Goal: Task Accomplishment & Management: Manage account settings

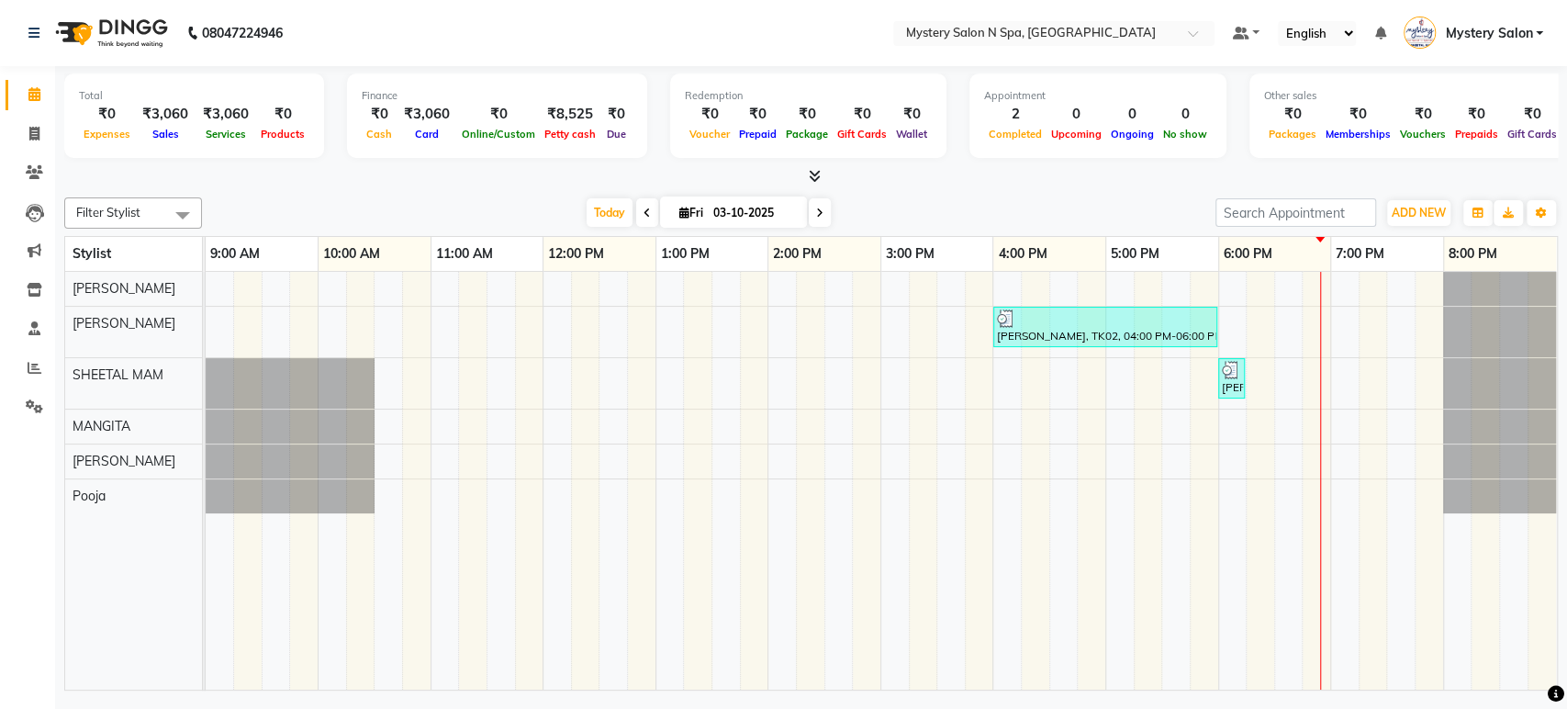
click at [703, 212] on span "Fri" at bounding box center [691, 213] width 33 height 14
select select "10"
select select "2025"
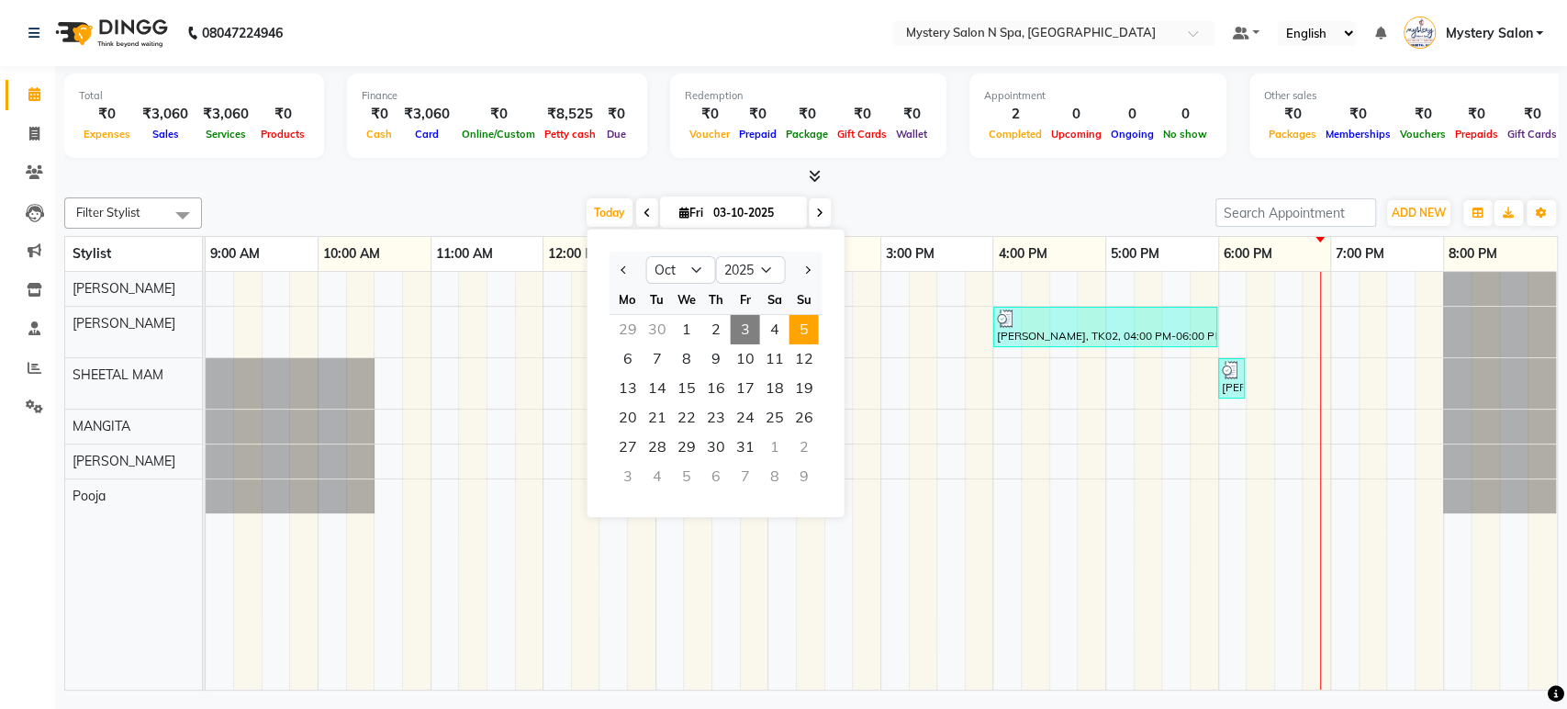
click at [798, 326] on span "5" at bounding box center [803, 329] width 29 height 29
type input "05-10-2025"
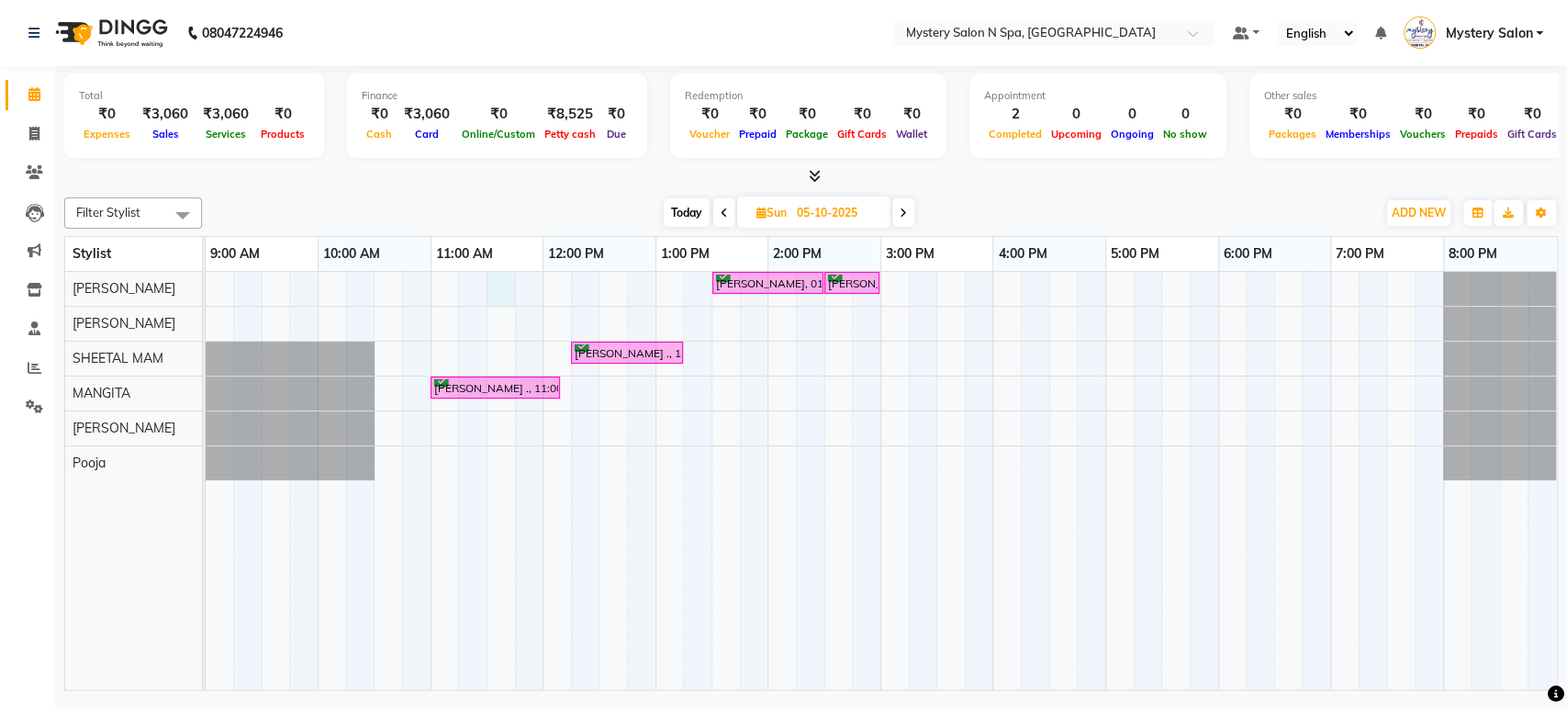
click at [503, 286] on div "Rekha Mehta, 01:30 PM-02:30 PM, Relaxing - Body Spa With Steam ( 60 MIN ) Rekha…" at bounding box center [882, 481] width 1352 height 418
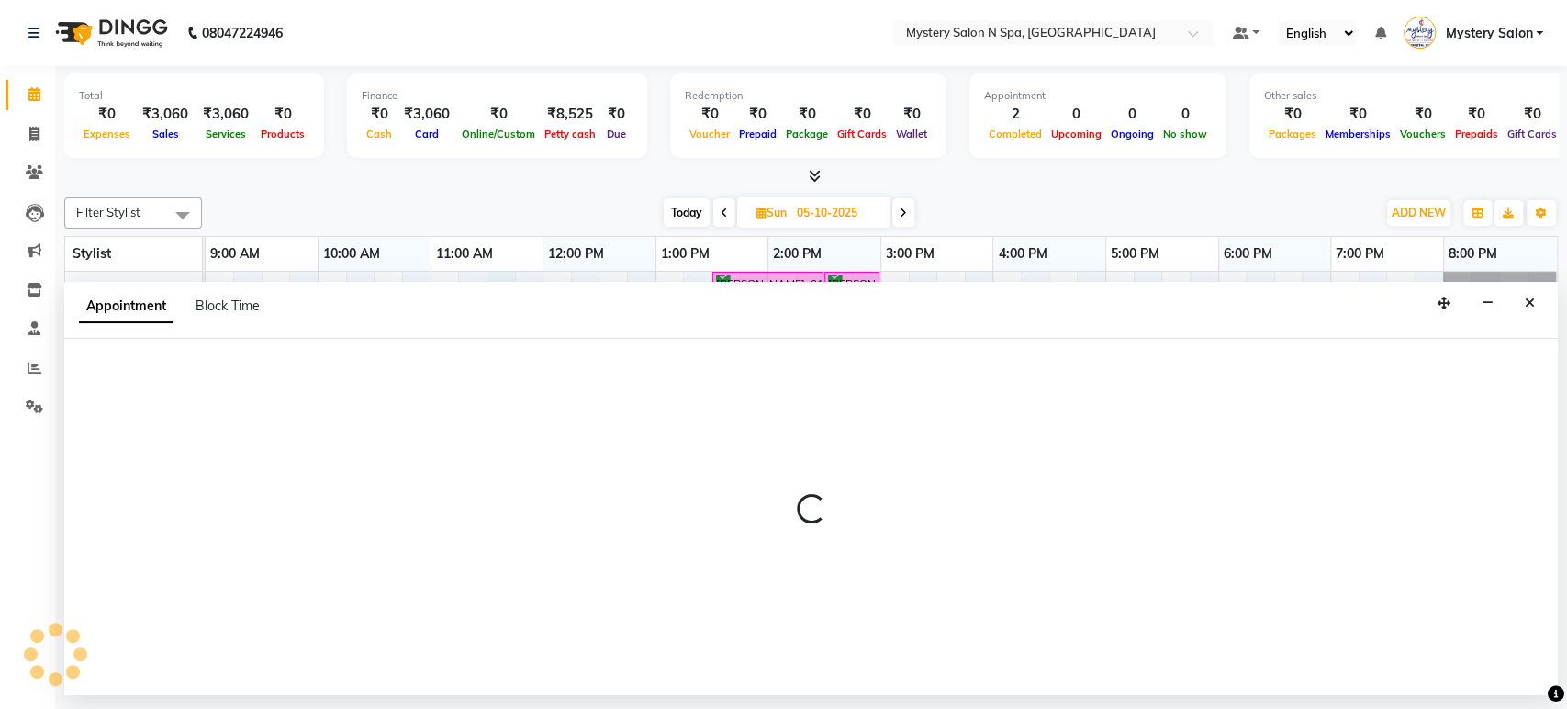
select select "4167"
select select "690"
select select "tentative"
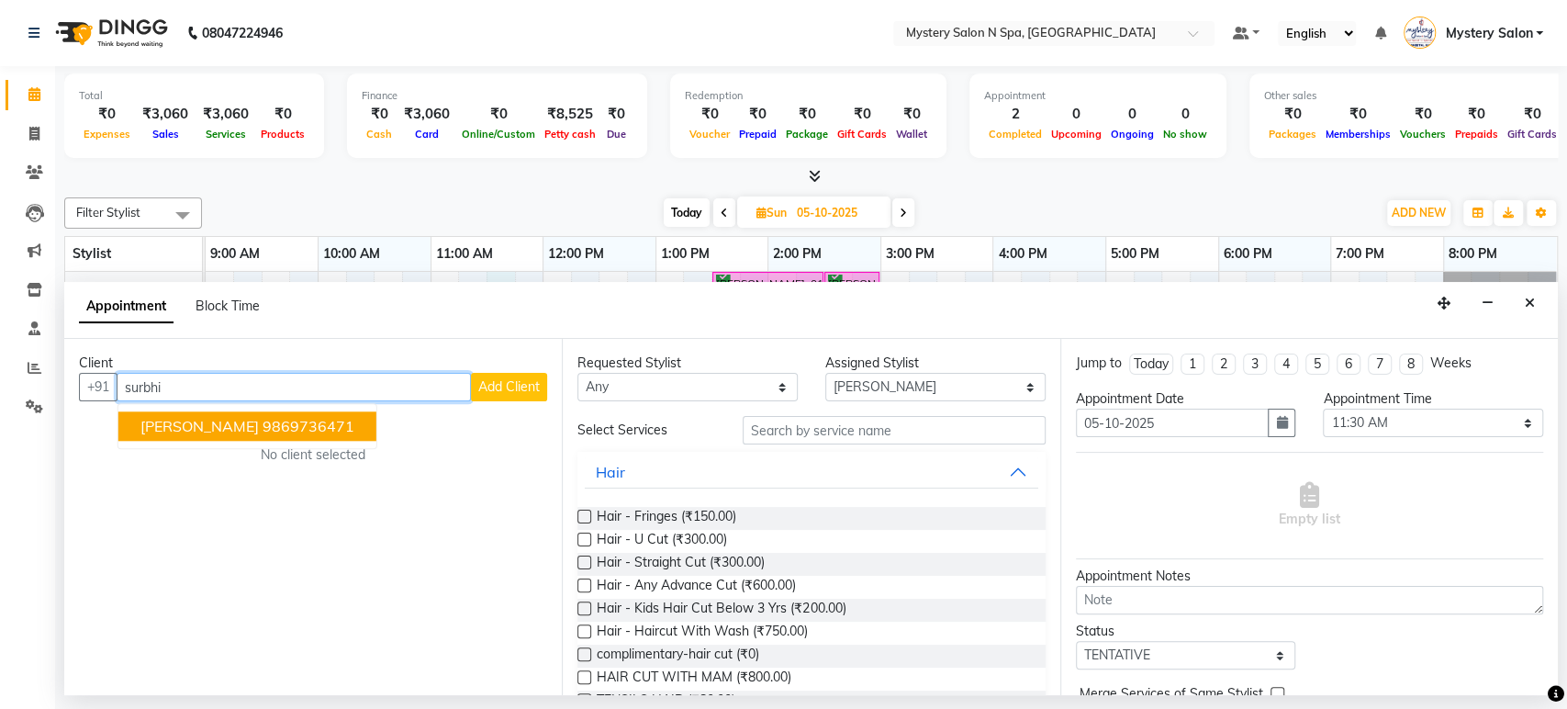
click at [297, 413] on button "SURBHI MHETA 9869736471" at bounding box center [247, 426] width 258 height 29
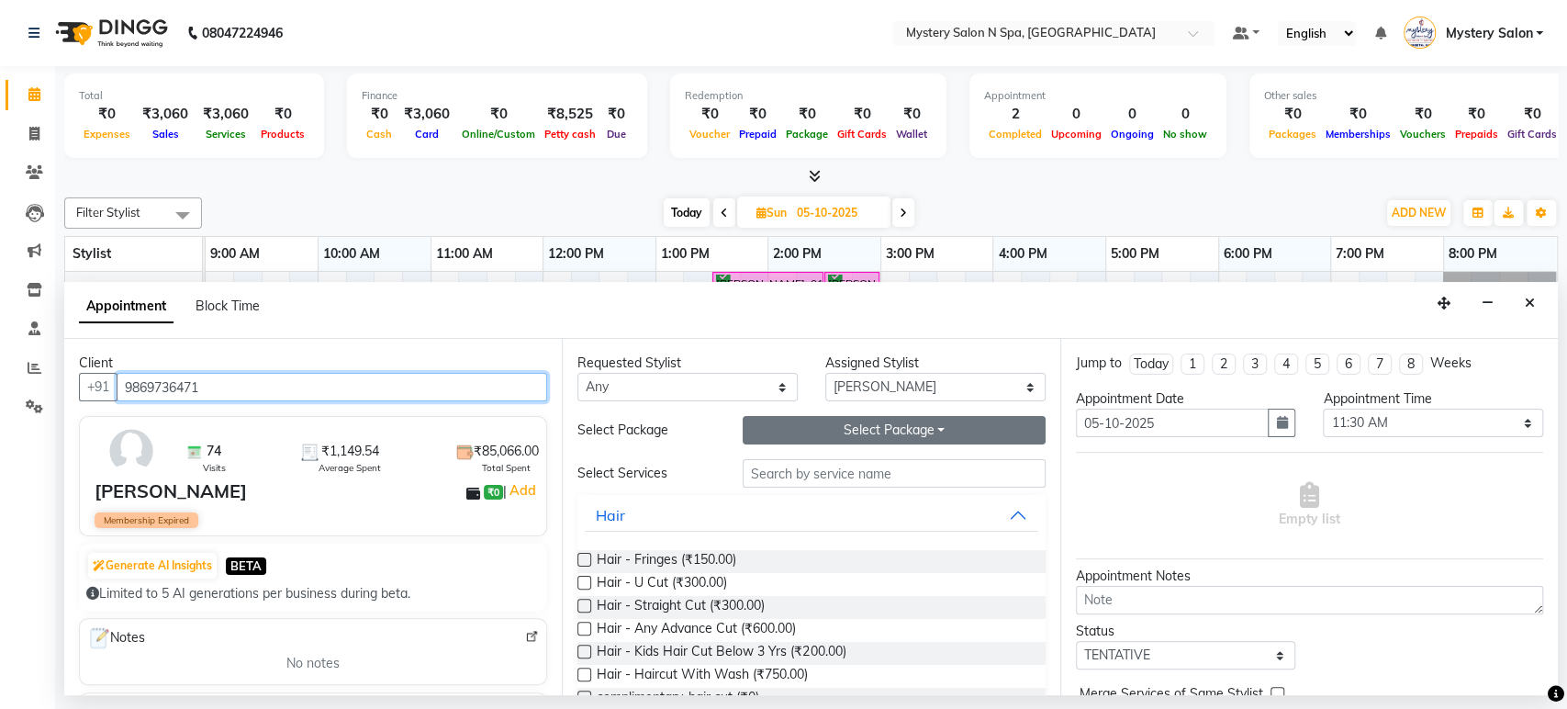
type input "9869736471"
click at [838, 430] on button "Select Package Toggle Dropdown" at bounding box center [894, 430] width 303 height 28
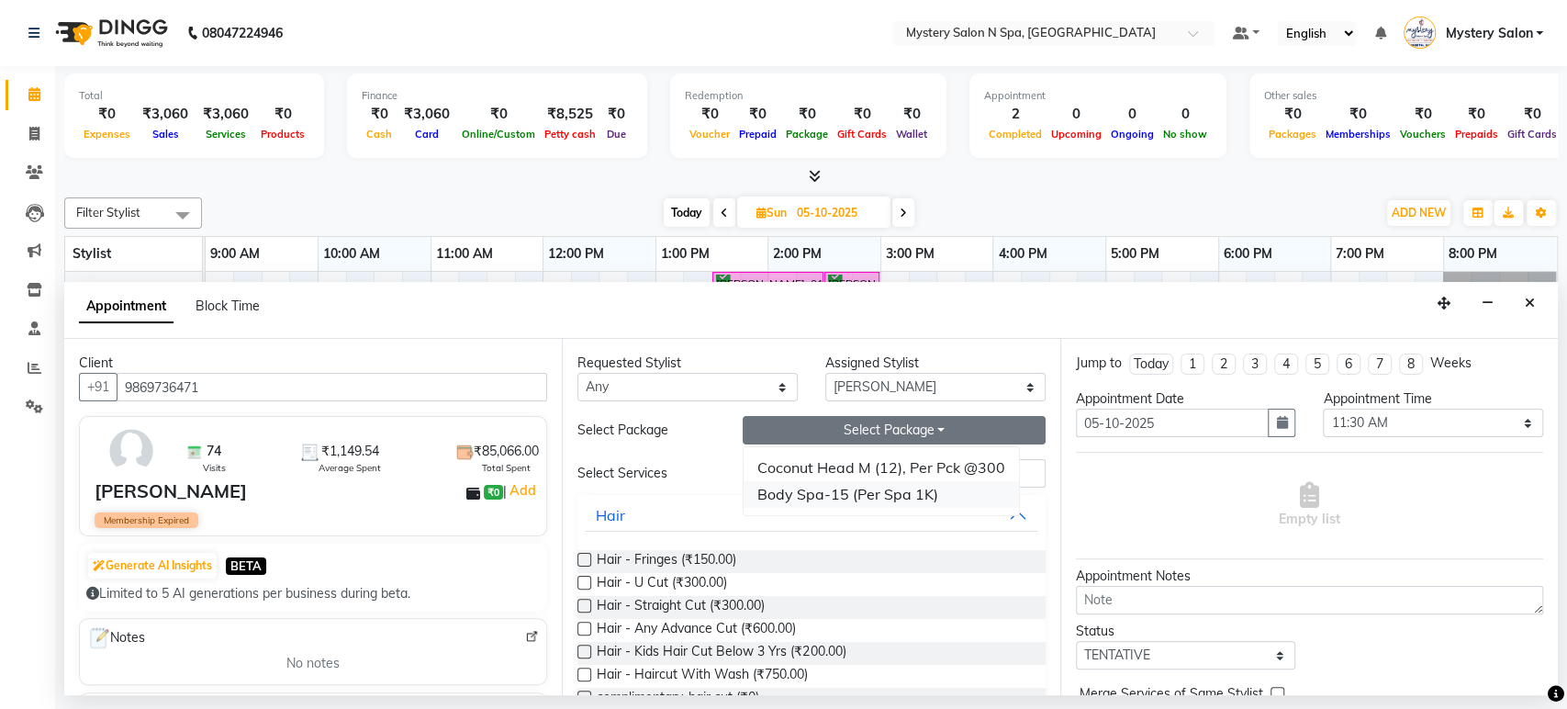
click at [827, 493] on li "Body Spa-15 (Per Spa 1K)" at bounding box center [881, 494] width 275 height 27
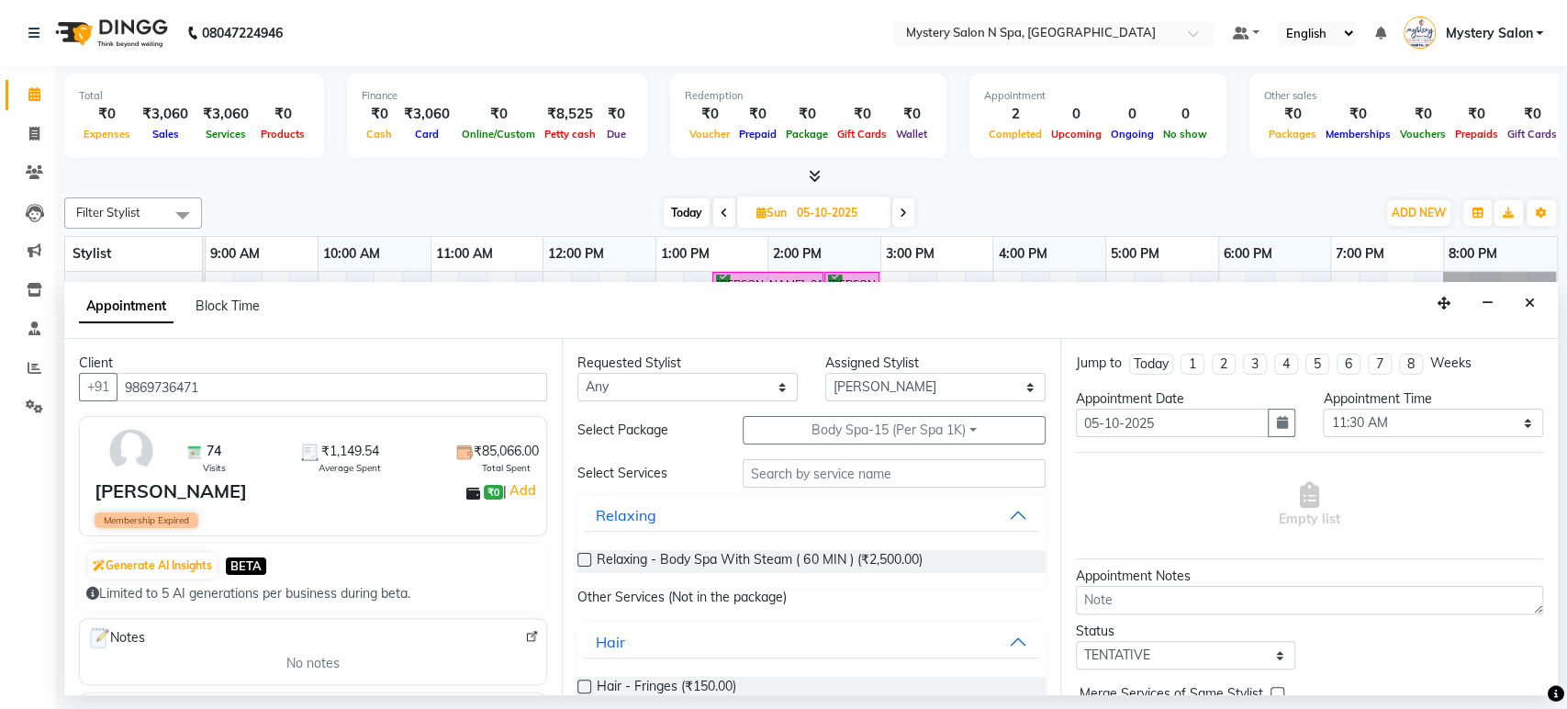
click at [589, 555] on label at bounding box center [585, 560] width 14 height 14
click at [589, 555] on input "checkbox" at bounding box center [584, 561] width 12 height 12
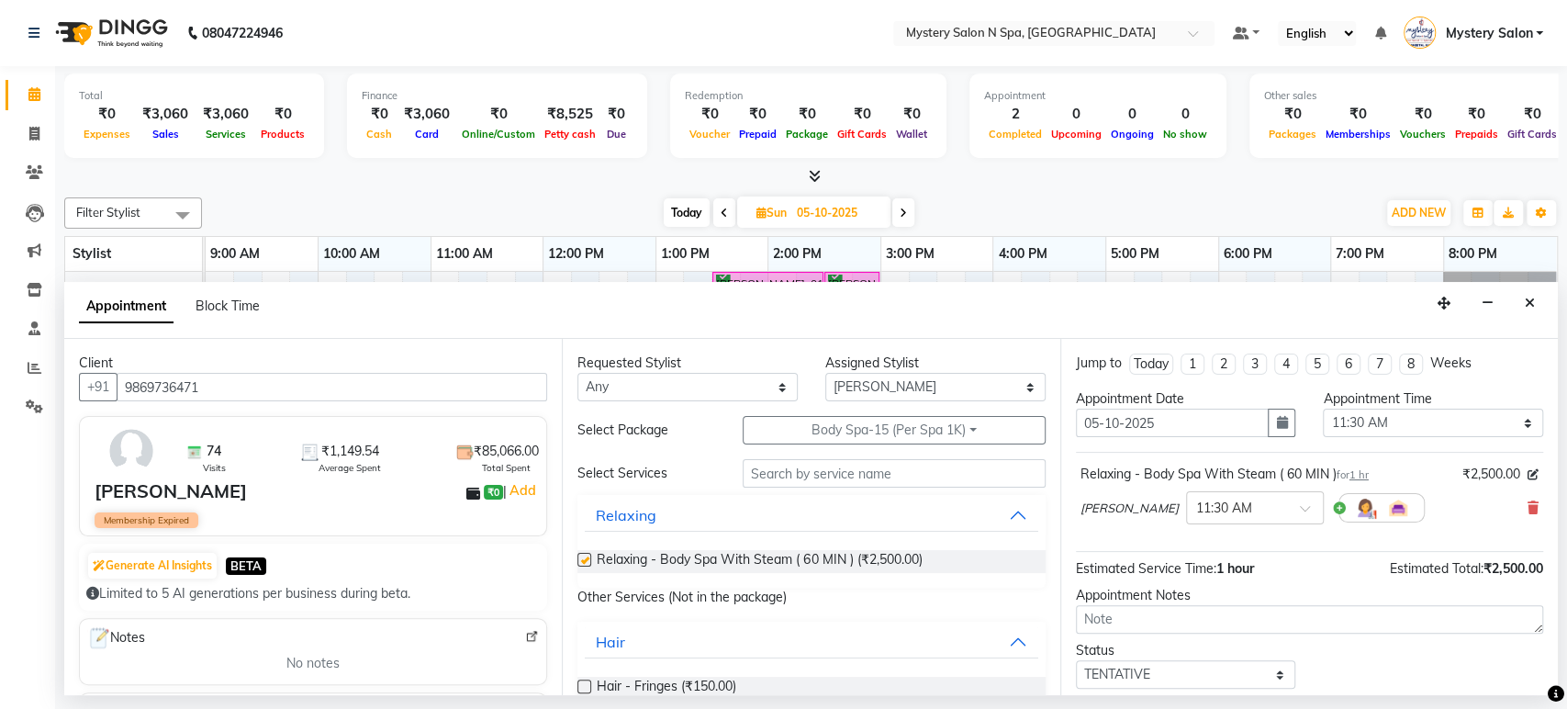
checkbox input "false"
click at [1111, 664] on select "Select TENTATIVE CONFIRM UPCOMING" at bounding box center [1186, 674] width 220 height 28
select select "confirm booking"
click at [1076, 660] on select "Select TENTATIVE CONFIRM UPCOMING" at bounding box center [1186, 674] width 220 height 28
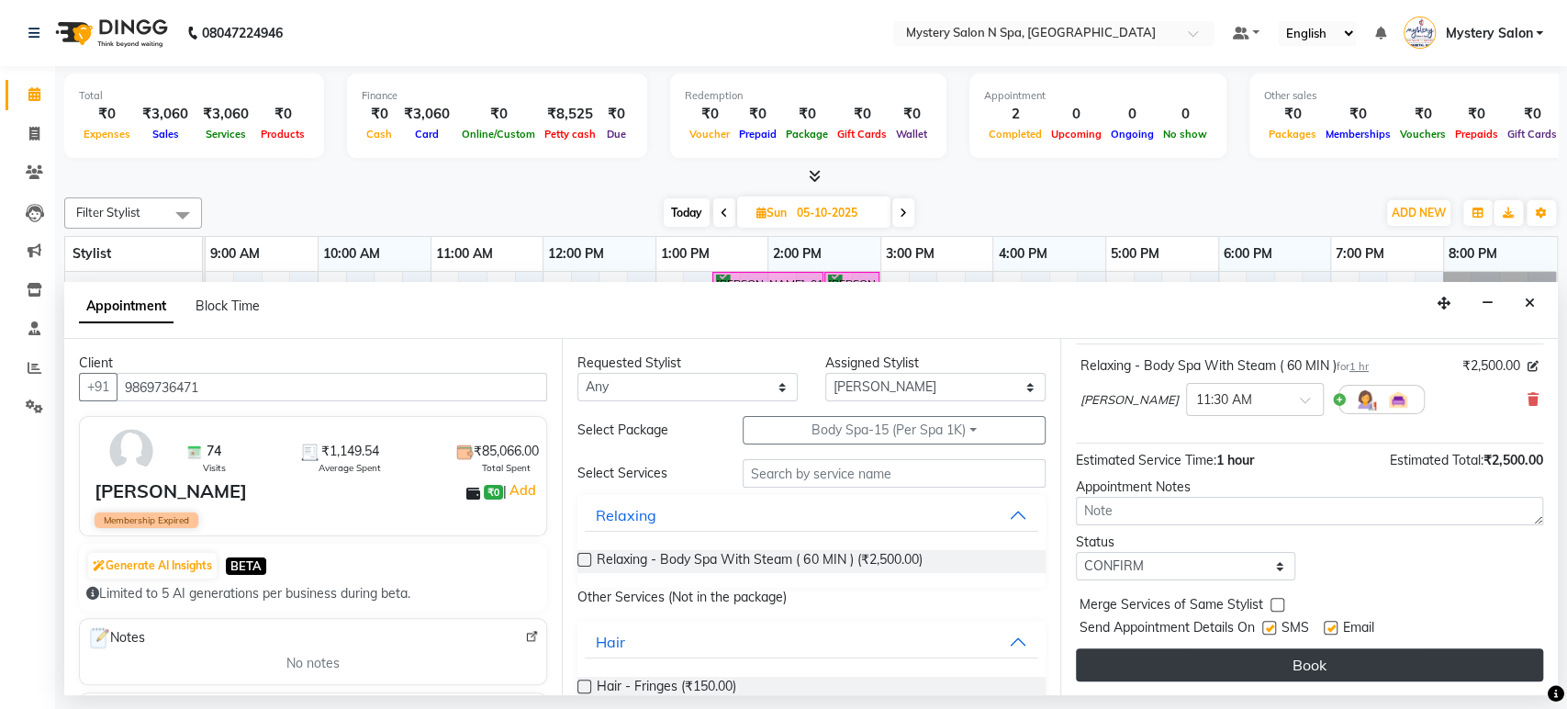
click at [1444, 671] on button "Book" at bounding box center [1309, 664] width 467 height 33
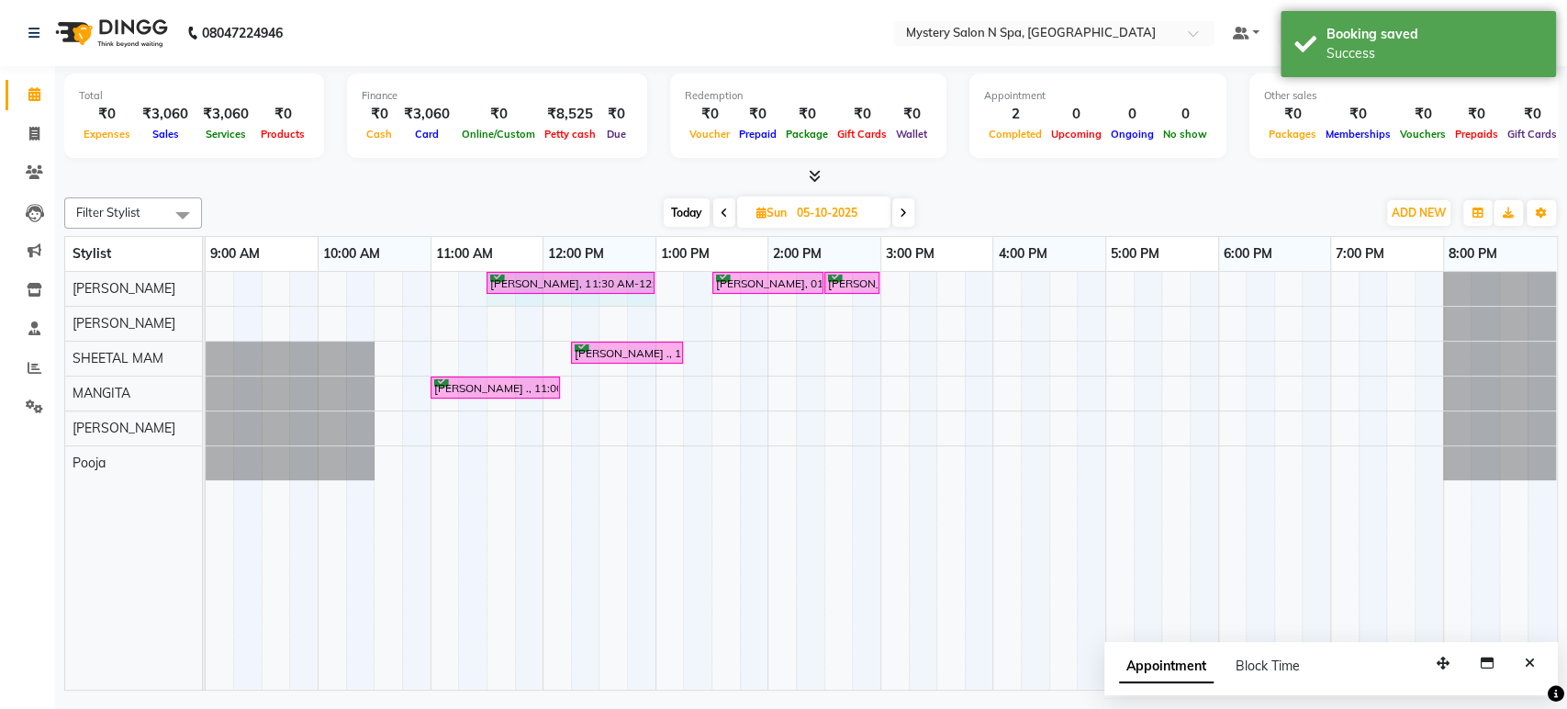
drag, startPoint x: 597, startPoint y: 285, endPoint x: 637, endPoint y: 285, distance: 40.4
click at [206, 285] on div "SURBHI MHETA, 11:30 AM-12:30 PM, Relaxing - Body Spa With Steam ( 60 MIN ) Rekh…" at bounding box center [206, 288] width 0 height 32
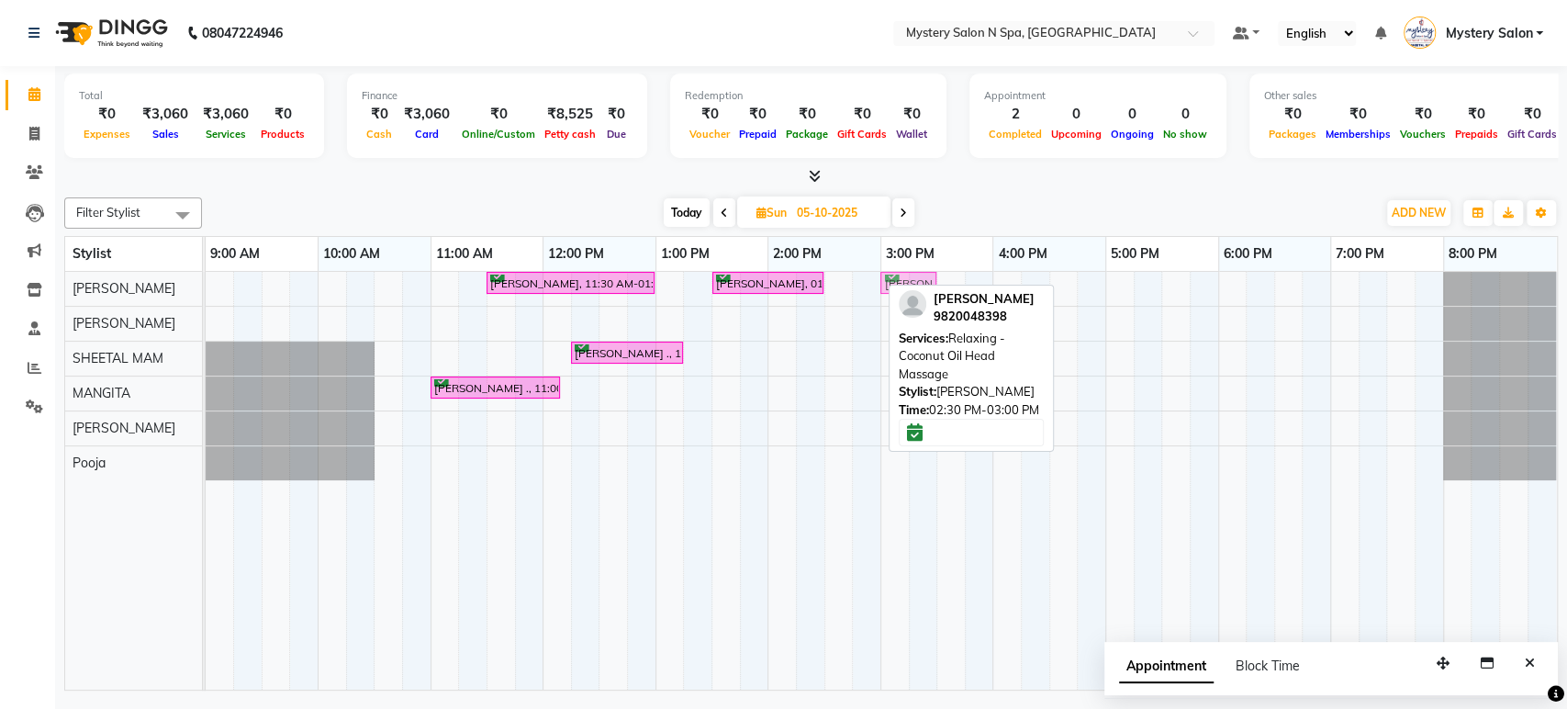
drag, startPoint x: 832, startPoint y: 281, endPoint x: 888, endPoint y: 279, distance: 56.0
click at [206, 279] on div "SURBHI MHETA, 11:30 AM-01:00 PM, Relaxing - Body Spa With Steam ( 60 MIN ) Rekh…" at bounding box center [206, 288] width 0 height 32
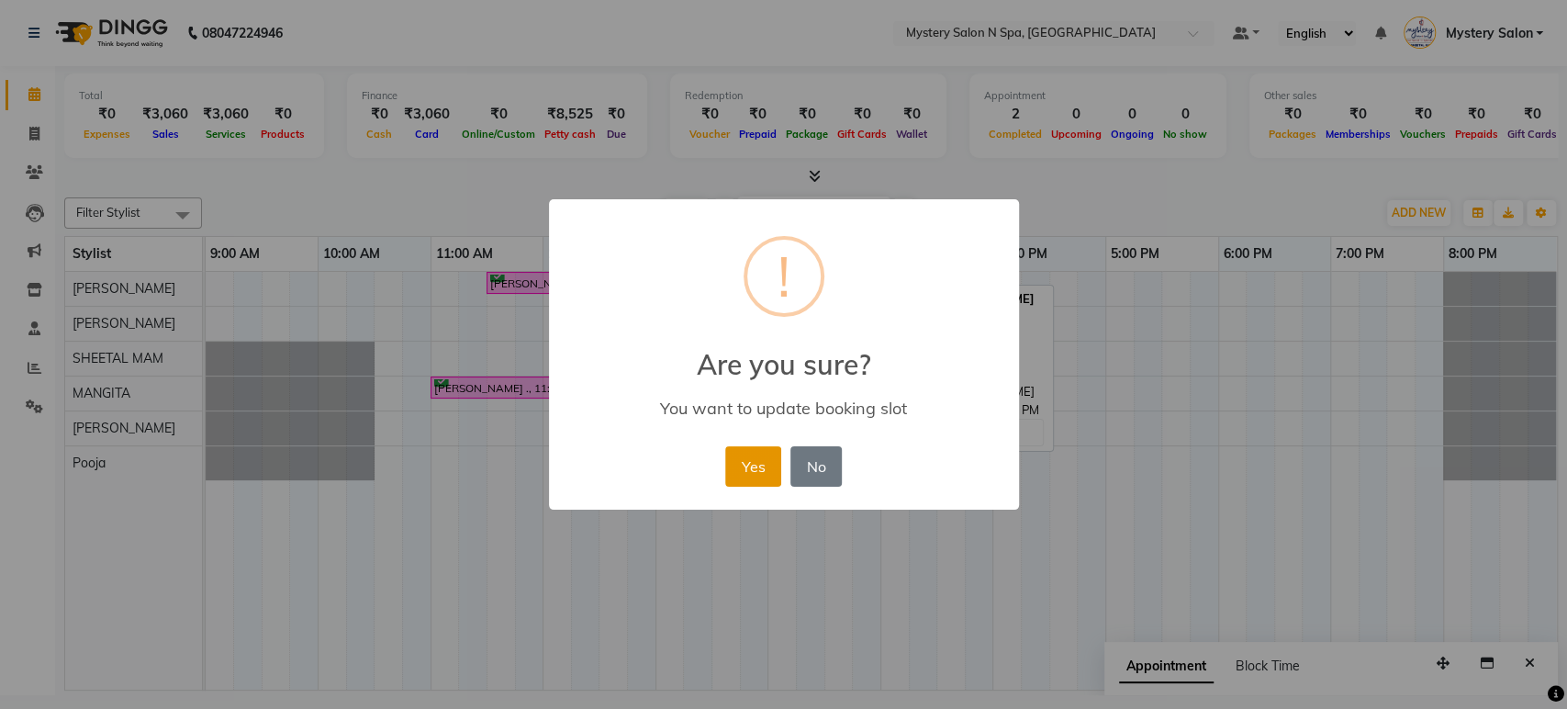
click at [742, 468] on button "Yes" at bounding box center [753, 466] width 56 height 40
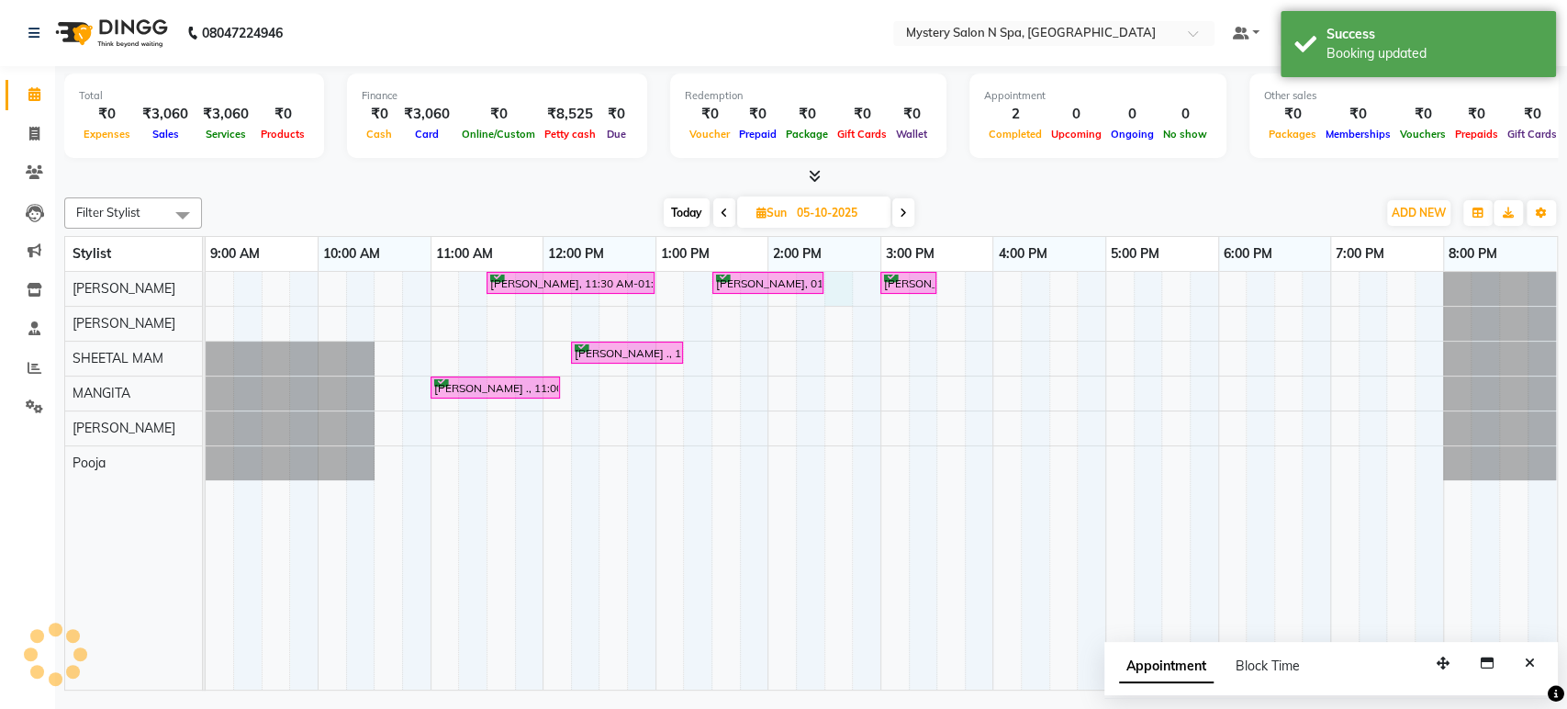
drag, startPoint x: 827, startPoint y: 286, endPoint x: 850, endPoint y: 285, distance: 23.0
click at [850, 285] on div "SURBHI MHETA, 11:30 AM-01:00 PM, Relaxing - Body Spa With Steam ( 60 MIN ) Rekh…" at bounding box center [882, 481] width 1352 height 418
select select "4167"
select select "870"
select select "tentative"
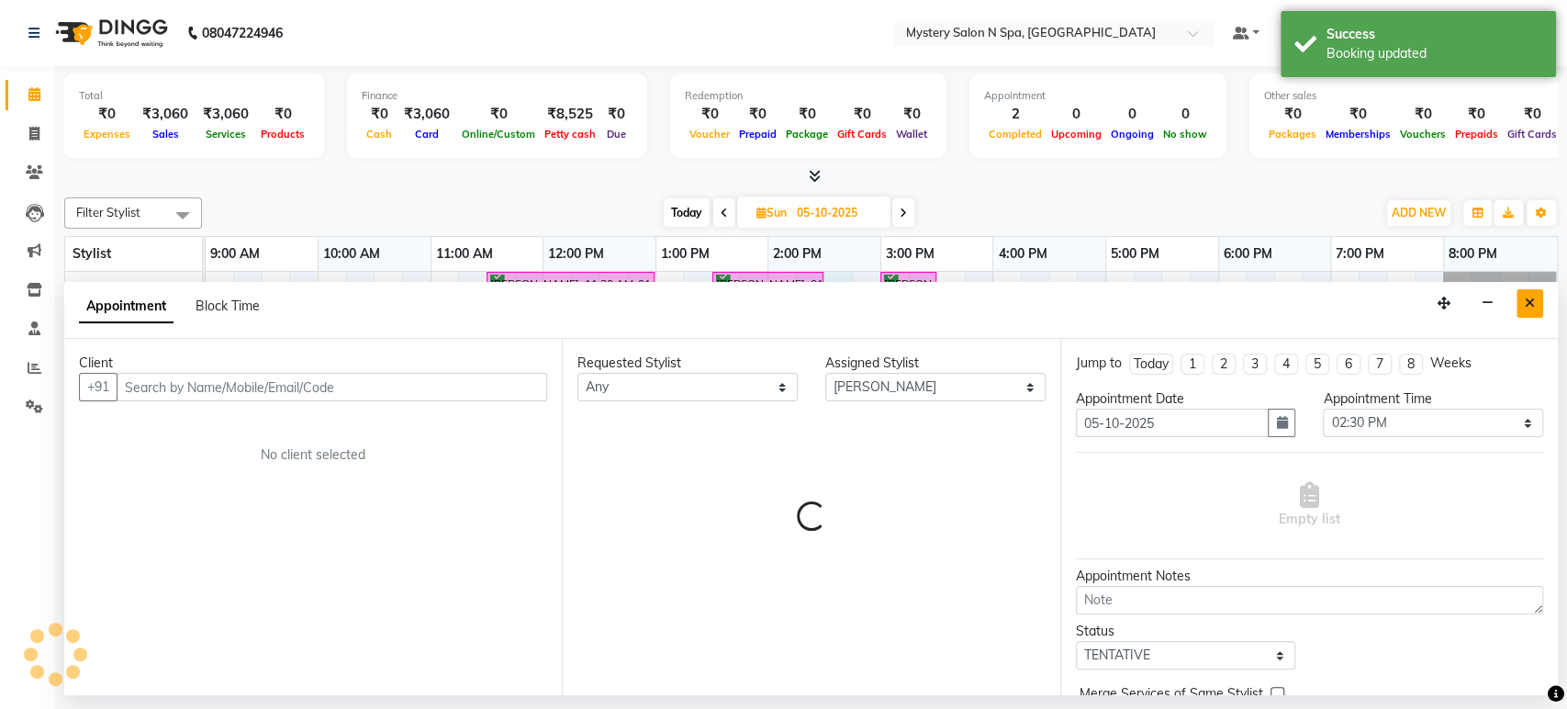
click at [1531, 309] on button "Close" at bounding box center [1530, 303] width 27 height 28
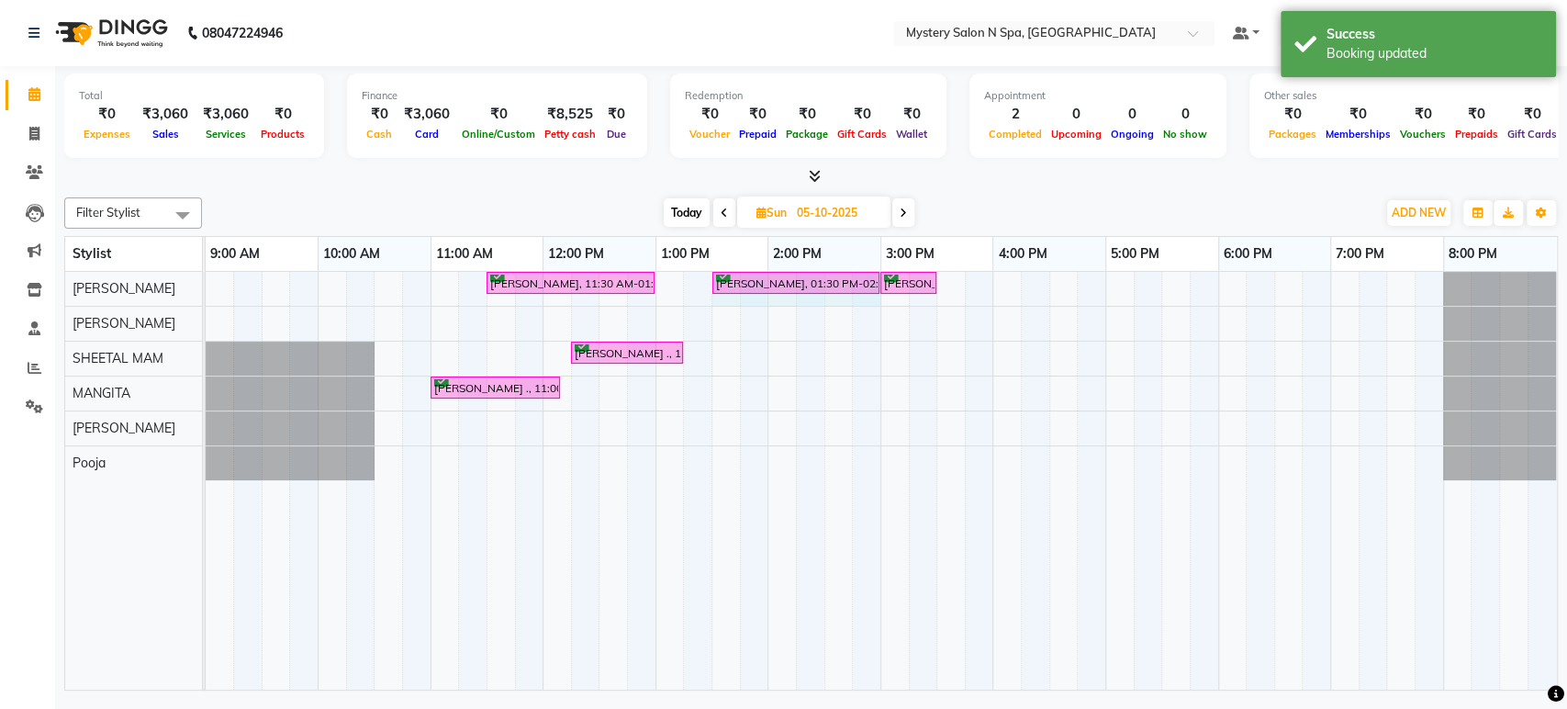
drag, startPoint x: 825, startPoint y: 280, endPoint x: 889, endPoint y: 292, distance: 64.5
click at [206, 292] on div "SURBHI MHETA, 11:30 AM-01:00 PM, Relaxing - Body Spa With Steam ( 60 MIN ) Rekh…" at bounding box center [206, 288] width 0 height 32
click at [684, 208] on span "Today" at bounding box center [687, 212] width 46 height 28
type input "03-10-2025"
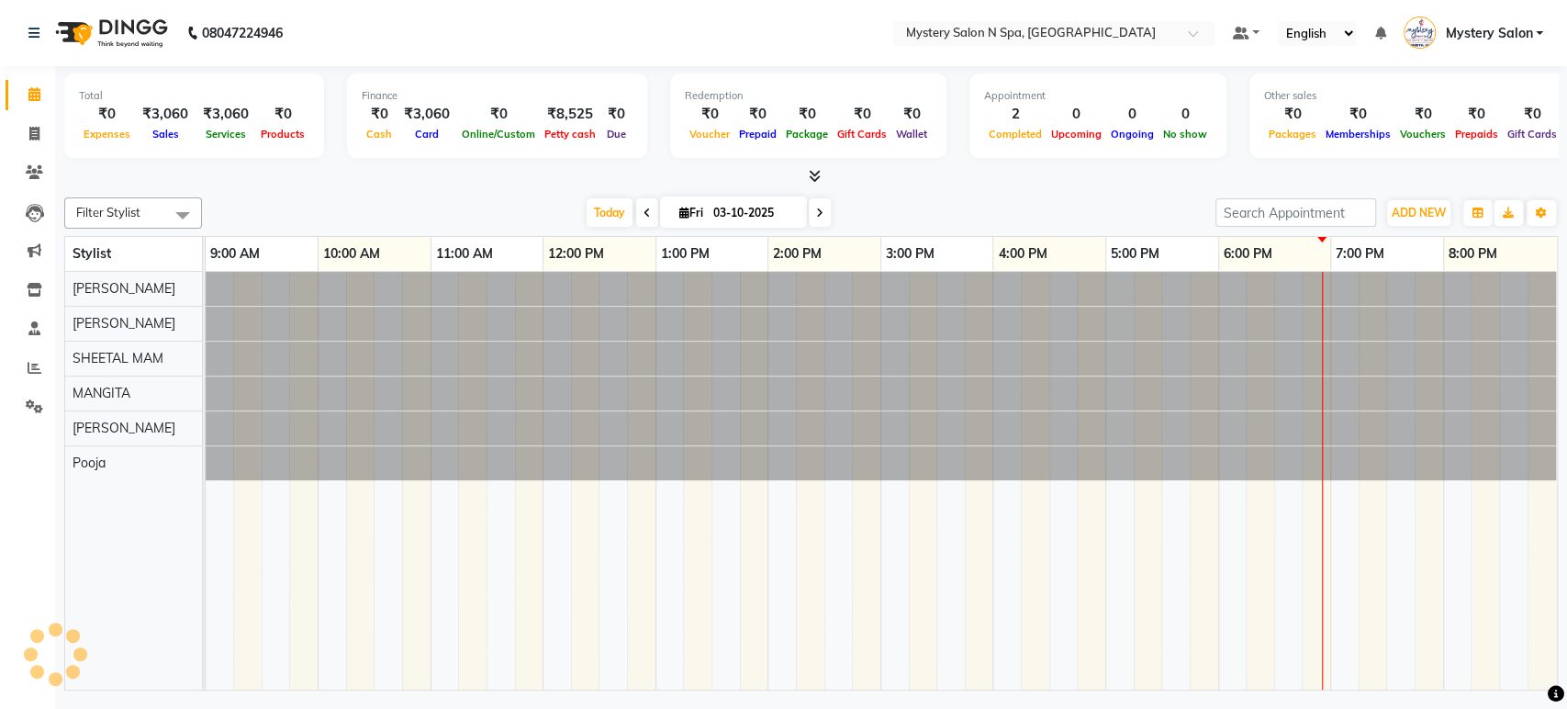
click at [830, 208] on div "Today Fri 03-10-2025" at bounding box center [708, 213] width 995 height 28
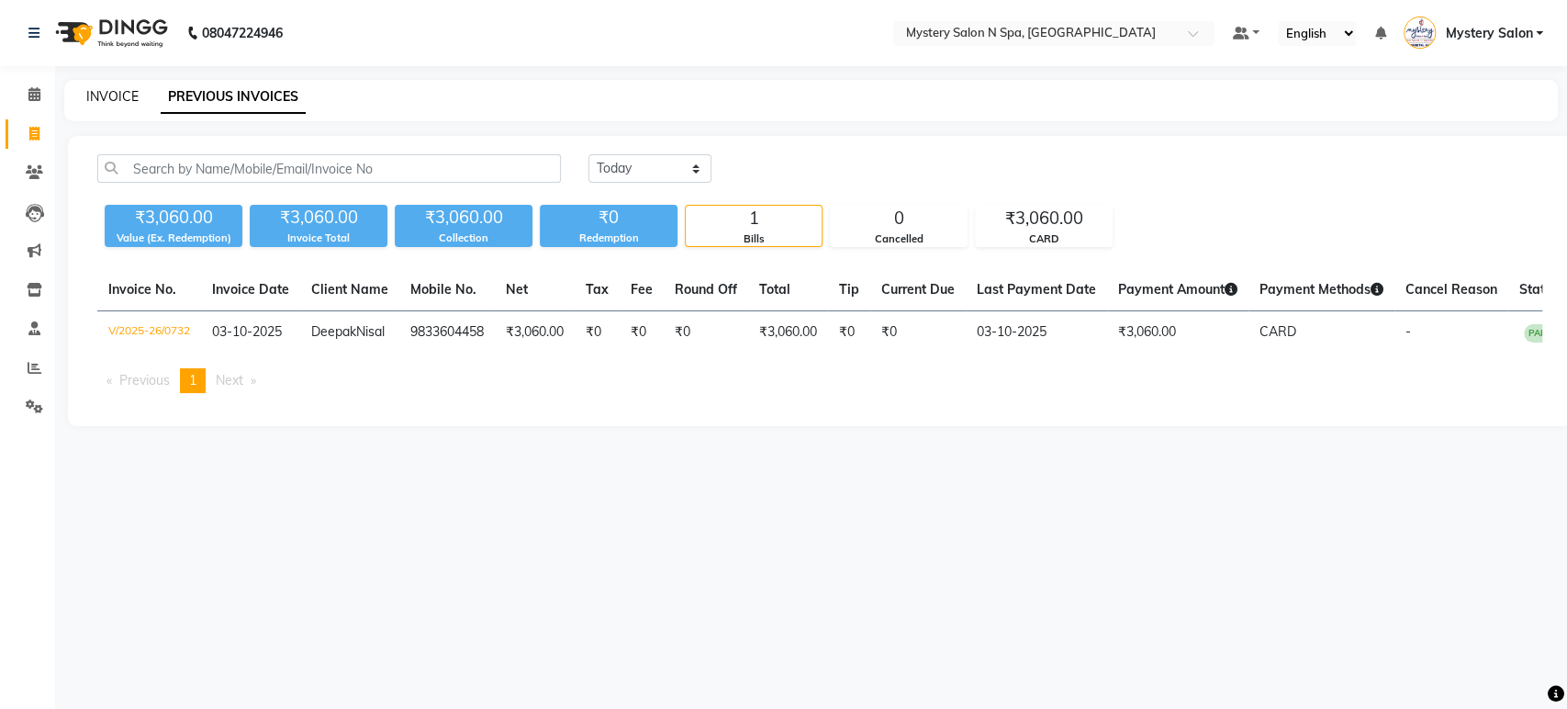
click at [110, 97] on link "INVOICE" at bounding box center [112, 96] width 52 height 17
select select "service"
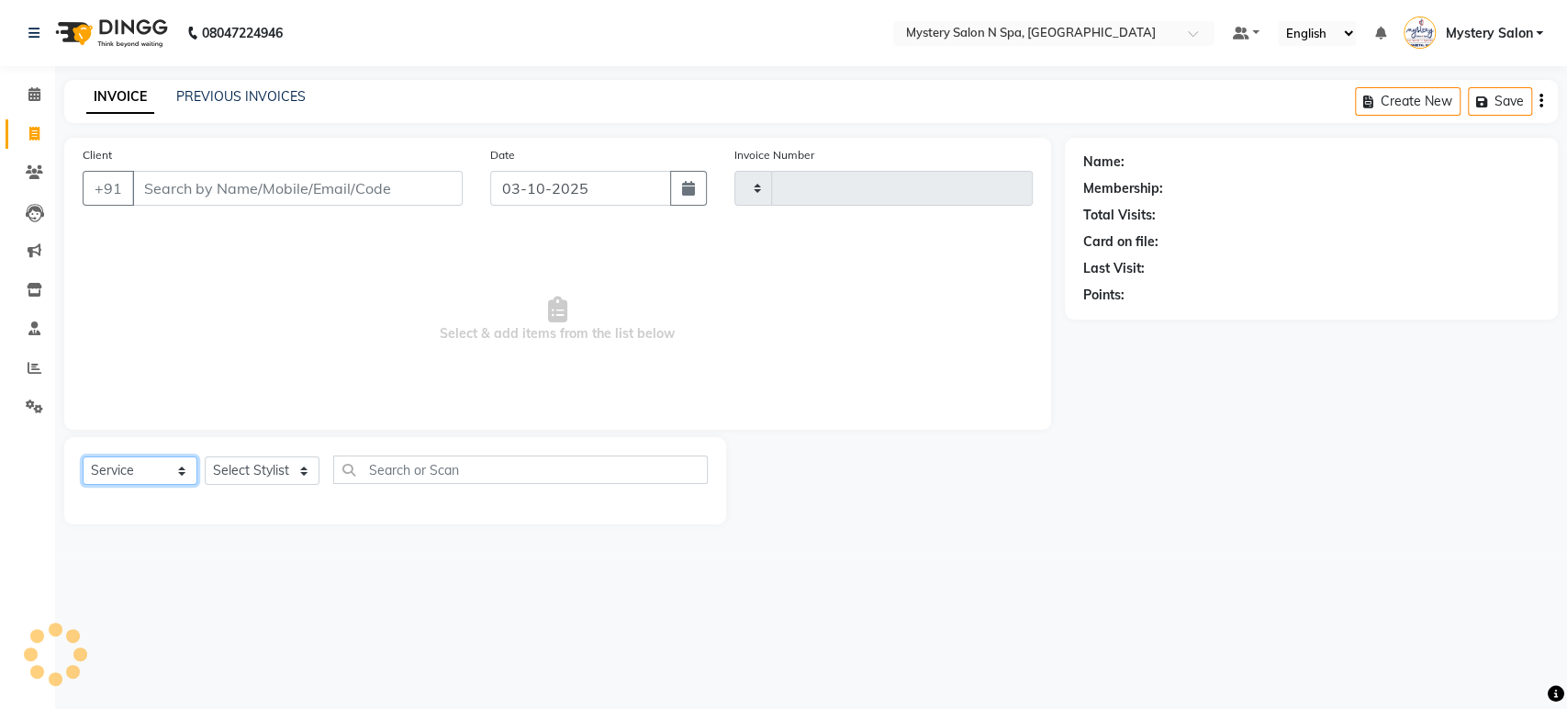
click at [151, 478] on select "Select Service Product Membership Package Voucher Prepaid Gift Card" at bounding box center [140, 470] width 115 height 28
click at [83, 456] on select "Select Service Product Membership Package Voucher Prepaid Gift Card" at bounding box center [140, 470] width 115 height 28
click at [237, 463] on select "Select Stylist" at bounding box center [262, 470] width 115 height 28
click at [271, 469] on select "Select Stylist" at bounding box center [262, 470] width 115 height 28
click at [265, 475] on select "Select Stylist" at bounding box center [262, 470] width 115 height 28
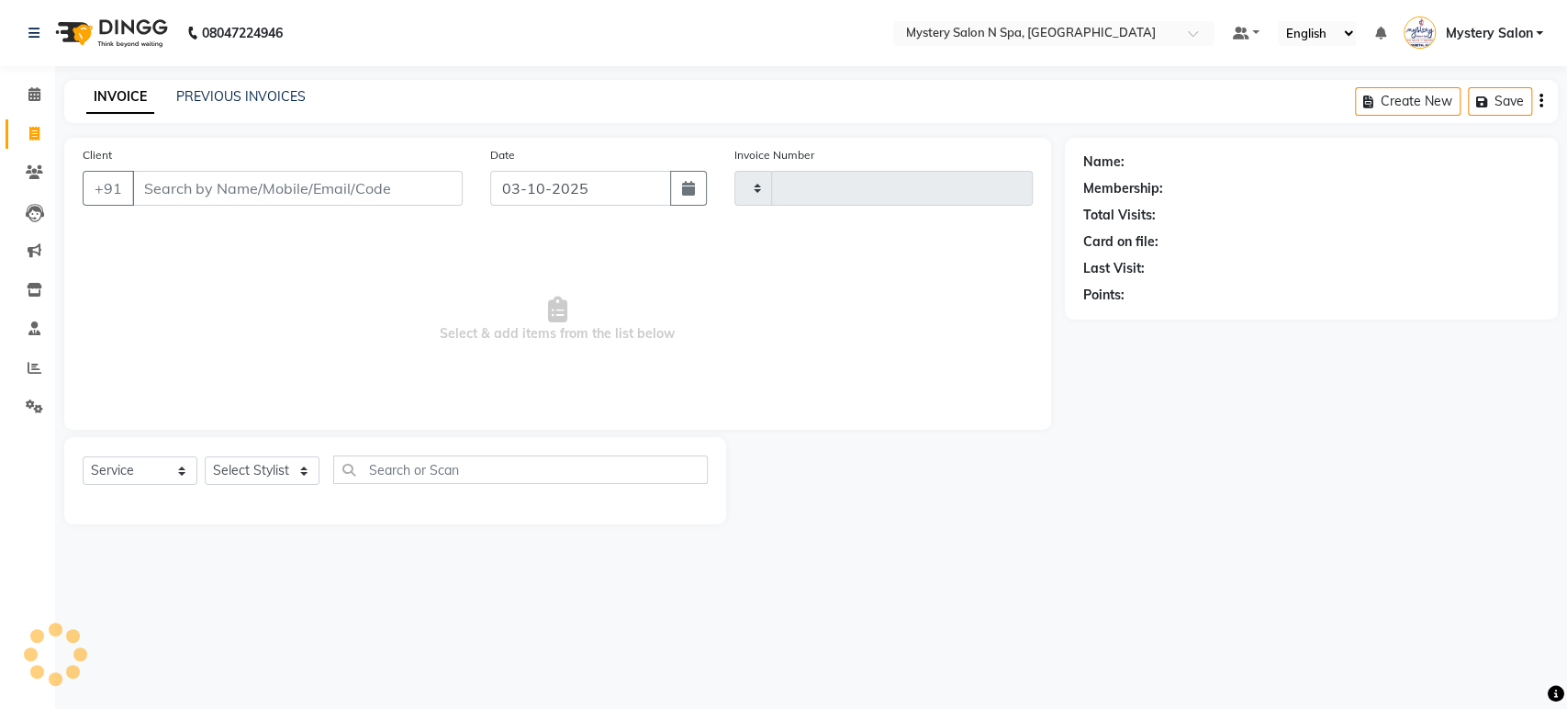
type input "0733"
select select "142"
click at [267, 471] on select "Select Stylist" at bounding box center [262, 470] width 115 height 28
click at [237, 468] on select "Select Stylist Alim Salmani Choi MANGITA Mystery Salon Pooja SHEETAL MAM Surekha" at bounding box center [262, 470] width 115 height 28
select select "4169"
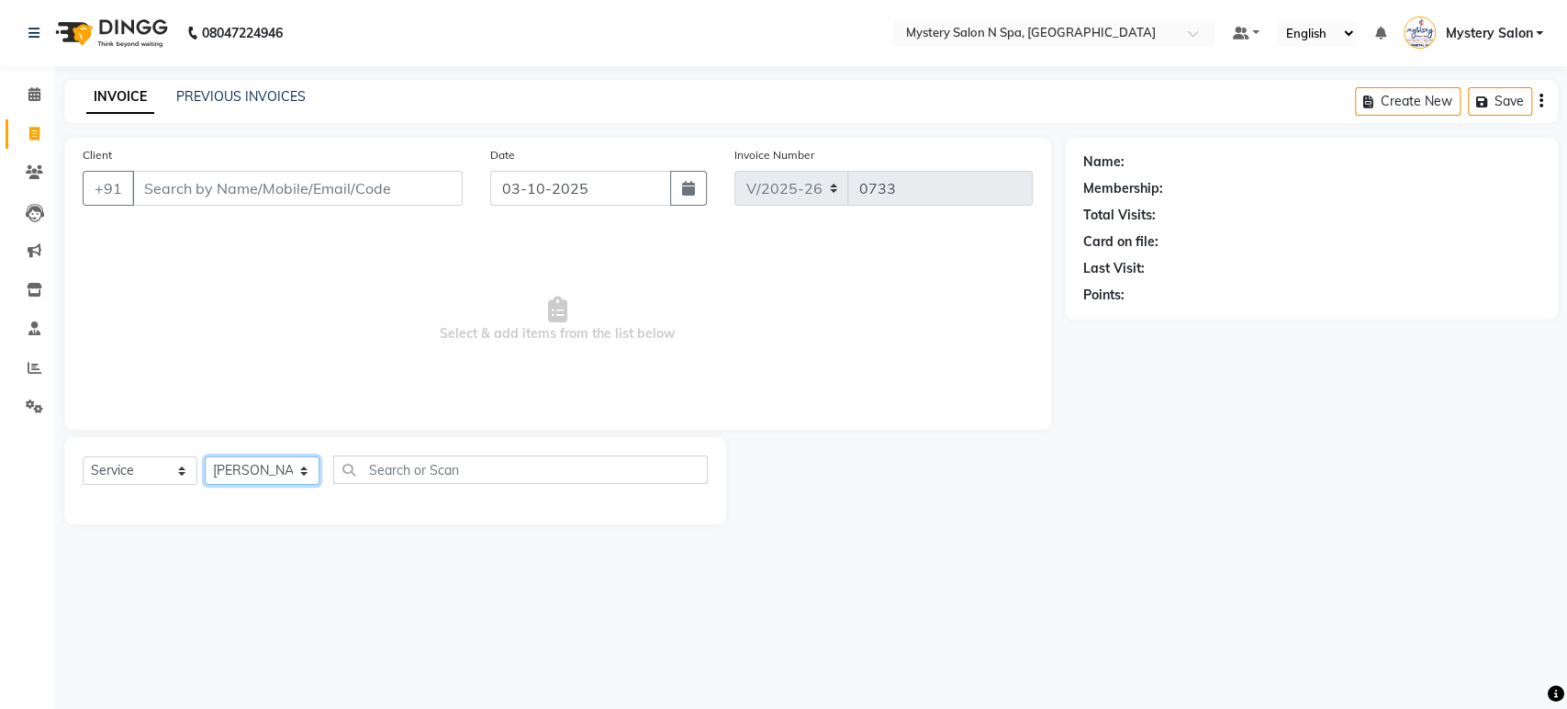
click at [205, 456] on select "Select Stylist Alim Salmani Choi MANGITA Mystery Salon Pooja SHEETAL MAM Surekha" at bounding box center [262, 470] width 115 height 28
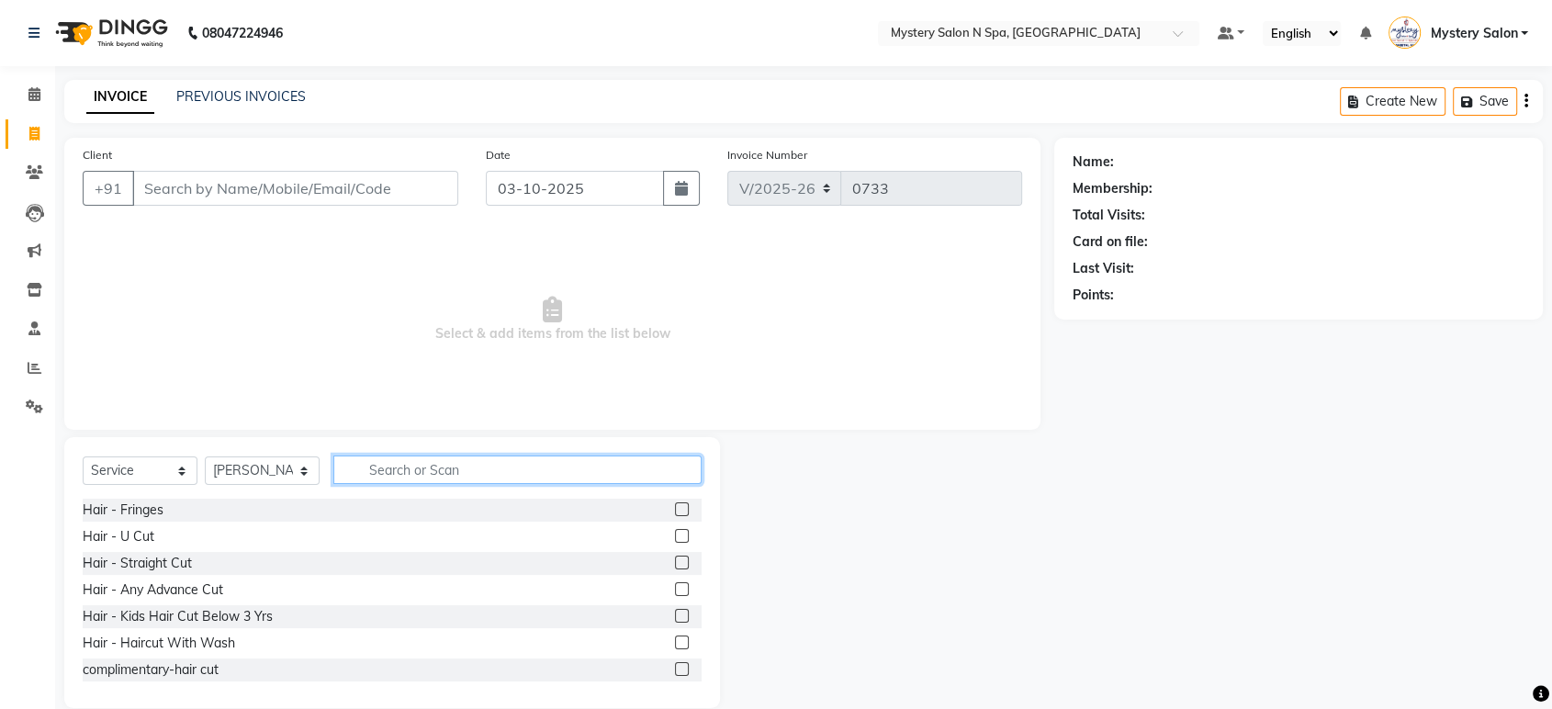
click at [454, 465] on input "text" at bounding box center [517, 469] width 368 height 28
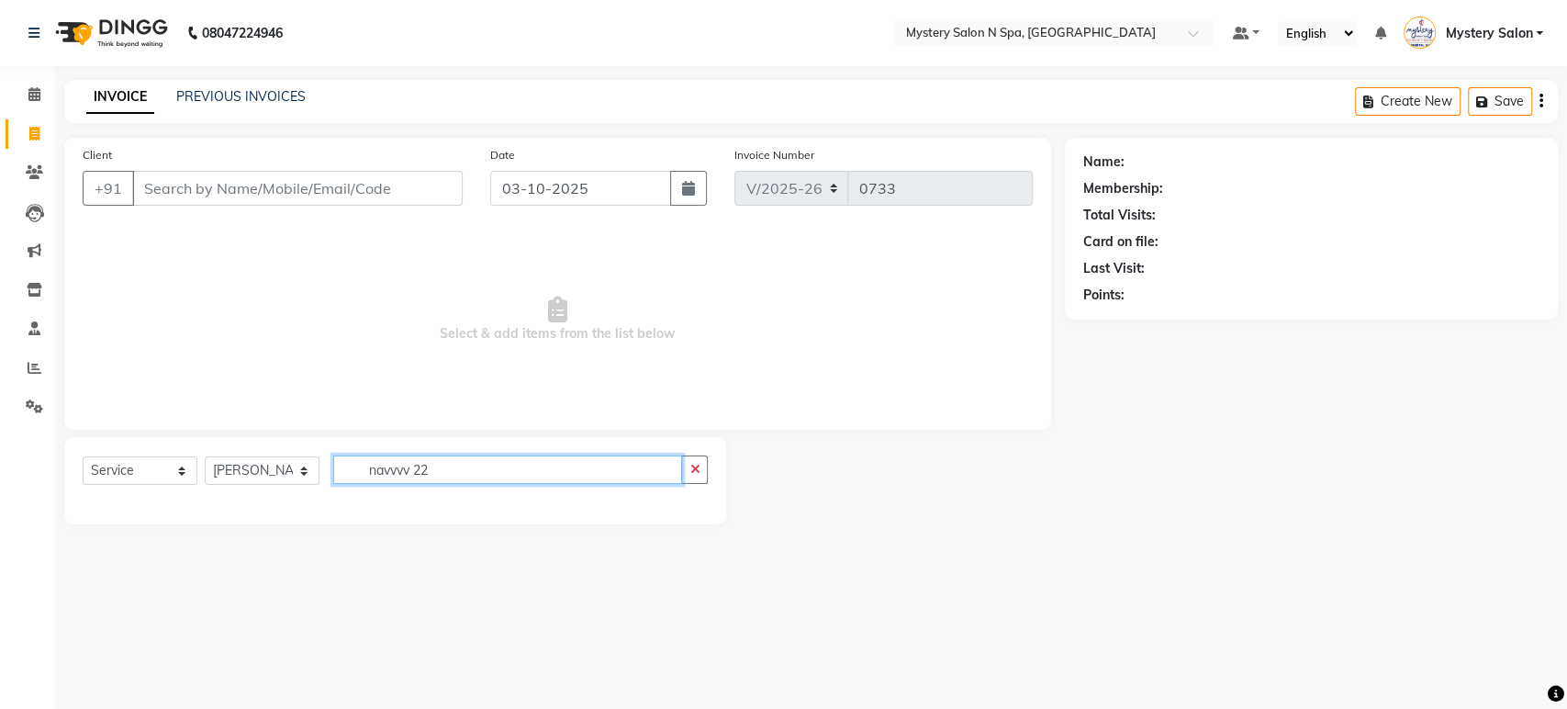
click at [409, 467] on input "navvvv 22" at bounding box center [507, 469] width 349 height 28
type input "nav 22"
click at [698, 463] on icon "button" at bounding box center [695, 469] width 10 height 13
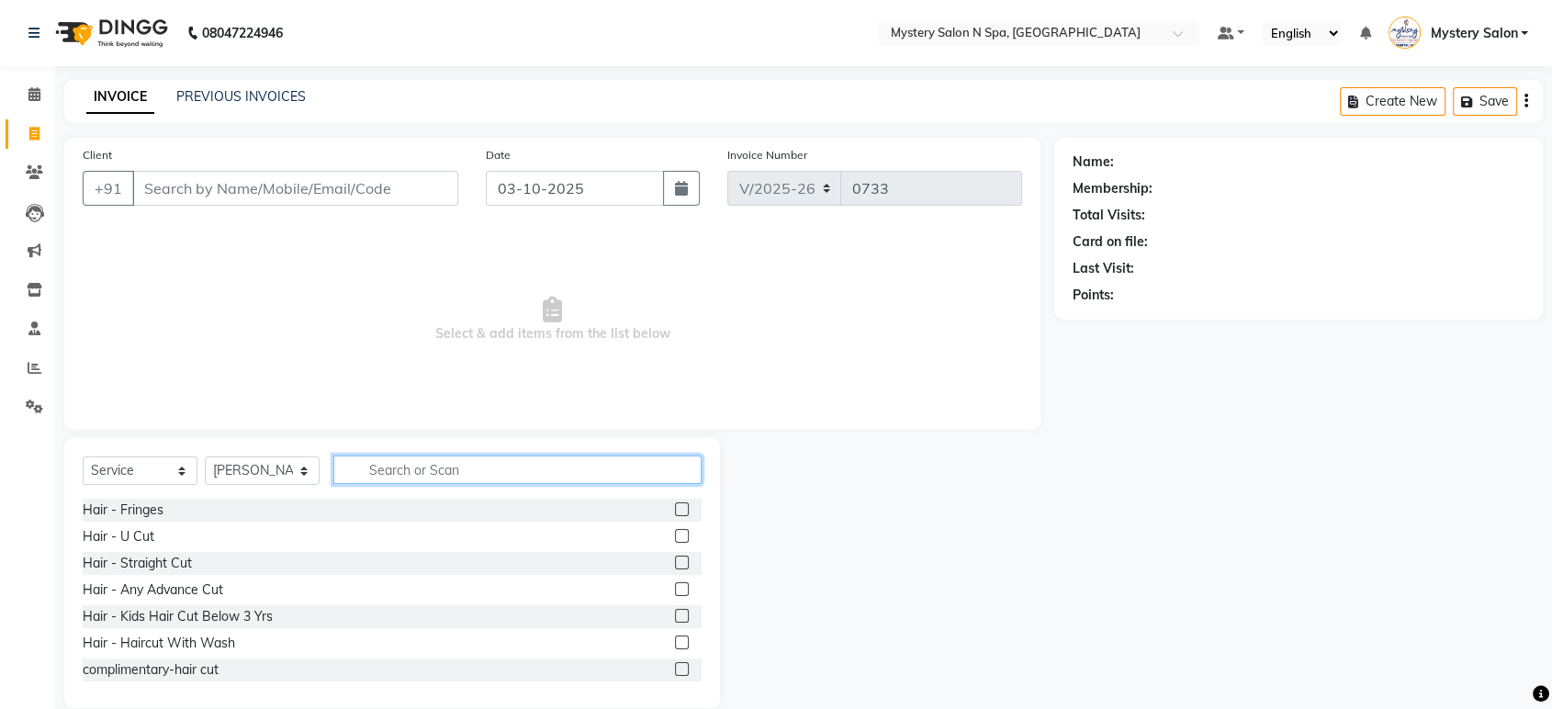
click at [551, 457] on input "text" at bounding box center [517, 469] width 368 height 28
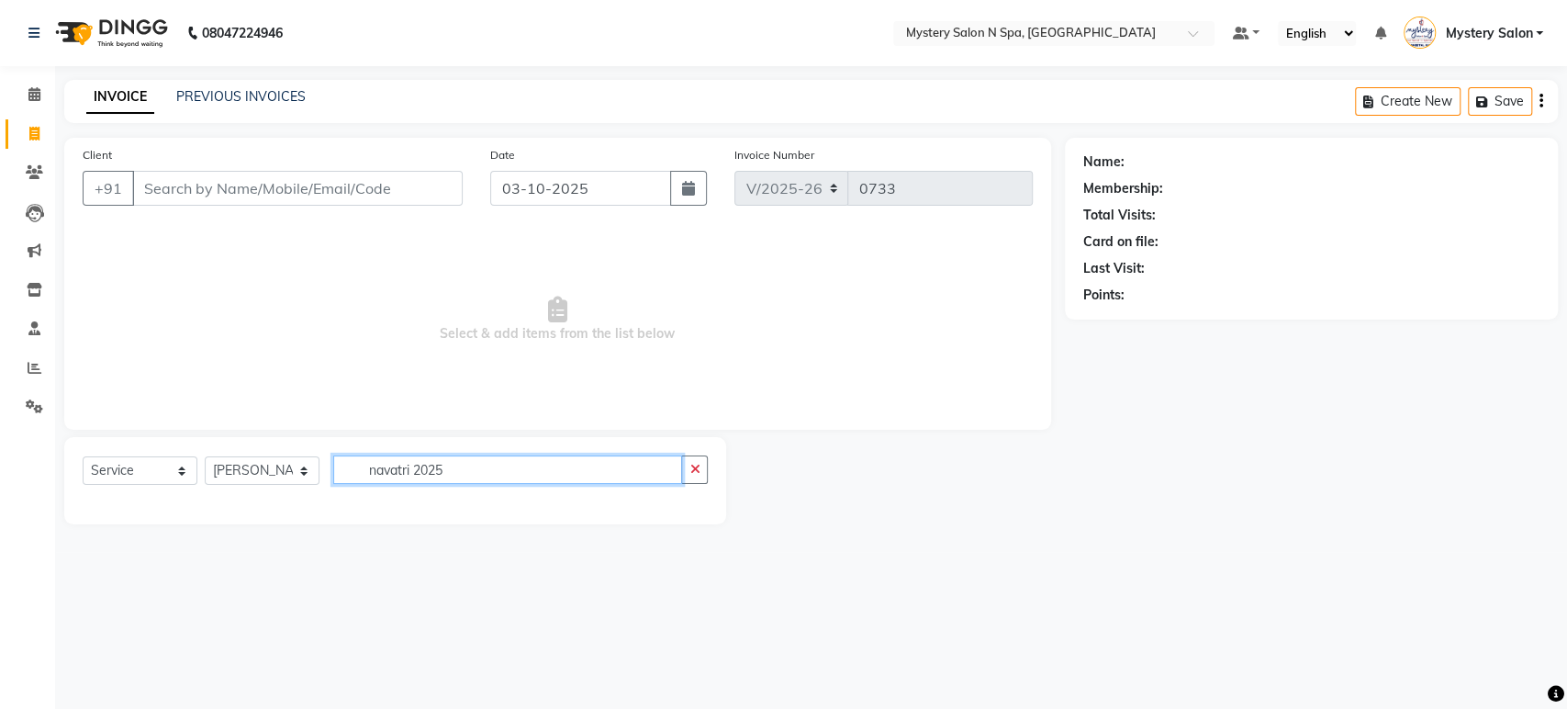
click at [395, 469] on input "navatri 2025" at bounding box center [507, 469] width 349 height 28
click at [390, 471] on input "navatri 2025" at bounding box center [507, 469] width 349 height 28
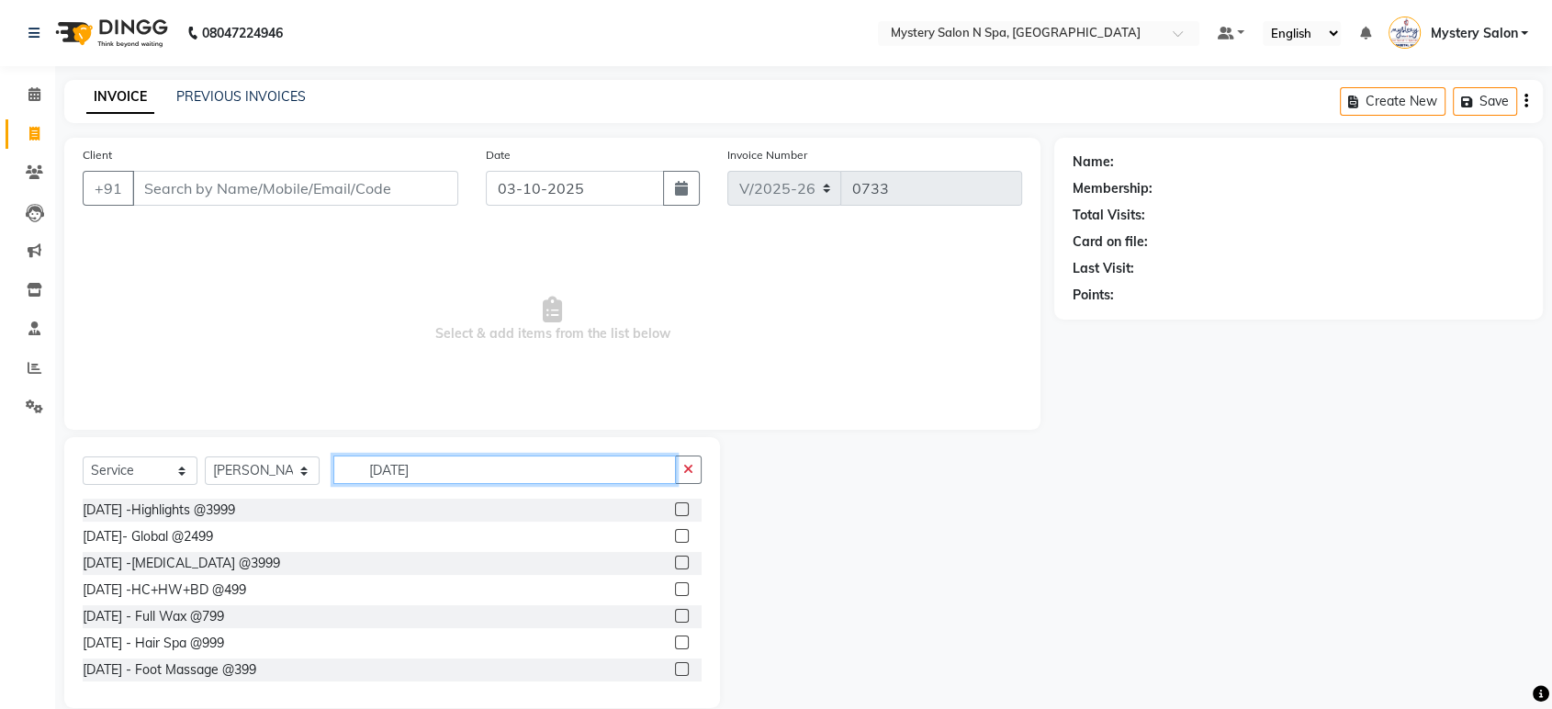
click at [515, 468] on input "navratri 2025" at bounding box center [504, 469] width 342 height 28
type input "navratri 2025"
click at [675, 609] on label at bounding box center [682, 616] width 14 height 14
click at [675, 611] on input "checkbox" at bounding box center [681, 617] width 12 height 12
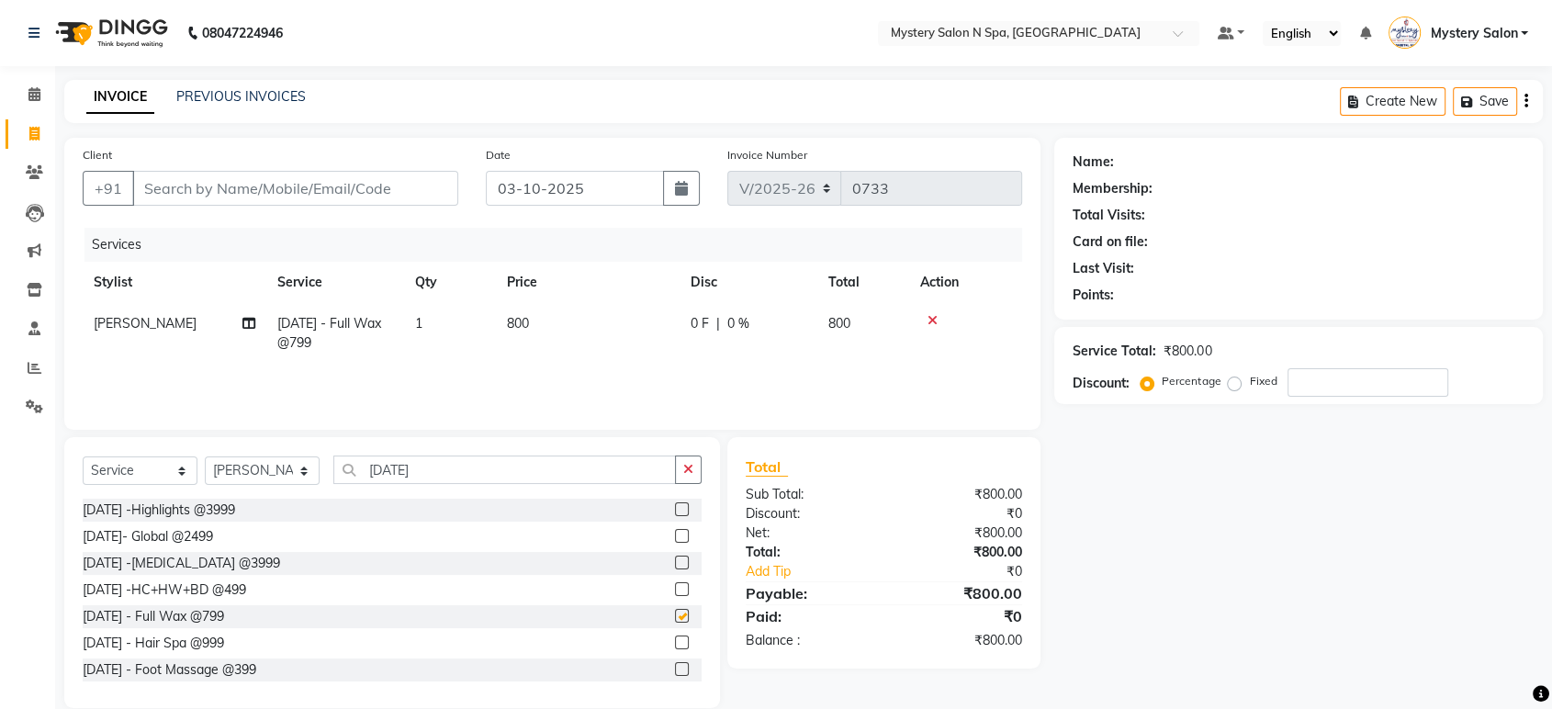
checkbox input "false"
click at [355, 206] on div "Client +91" at bounding box center [270, 182] width 403 height 75
click at [365, 182] on input "Client" at bounding box center [295, 188] width 326 height 35
type input "7"
type input "0"
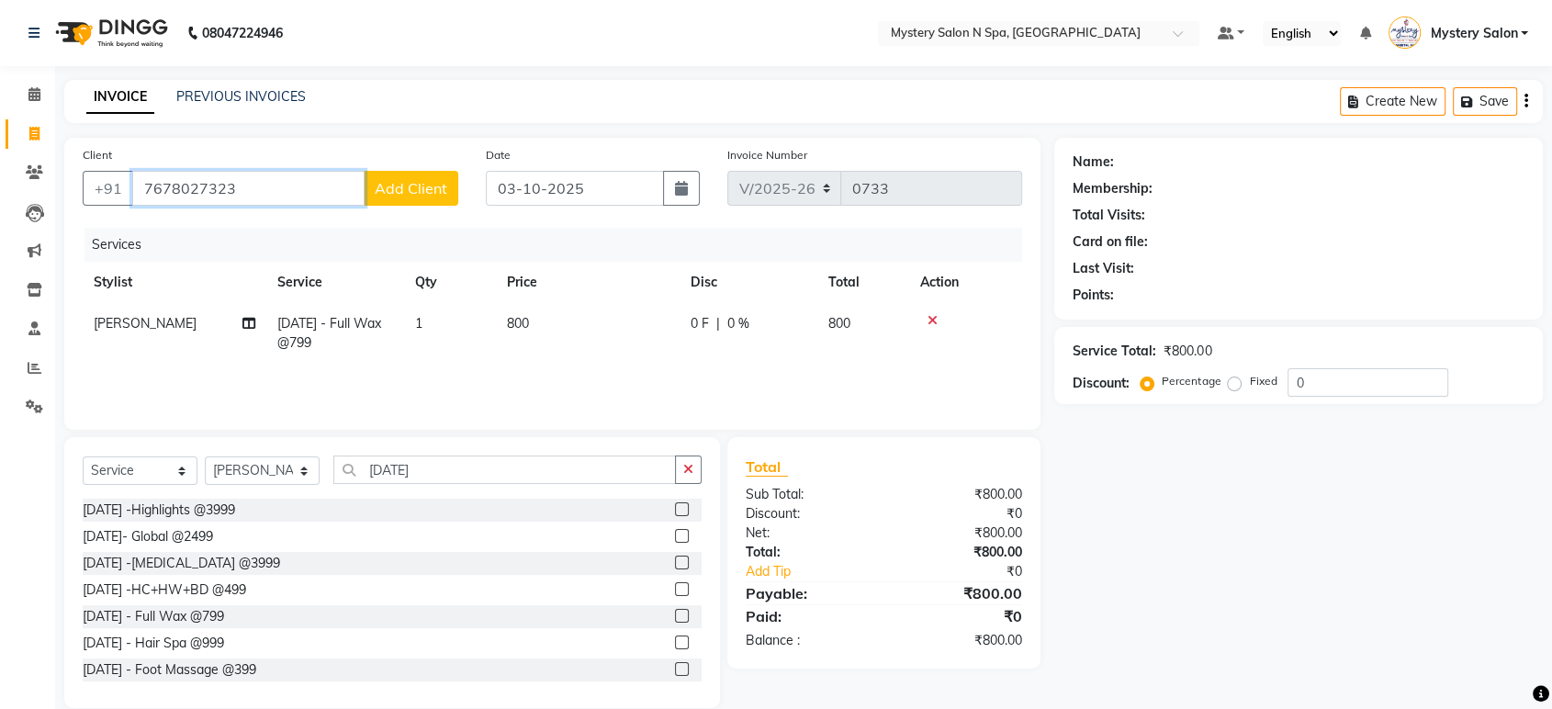
type input "7678027323"
click at [384, 185] on span "Add Client" at bounding box center [411, 188] width 73 height 18
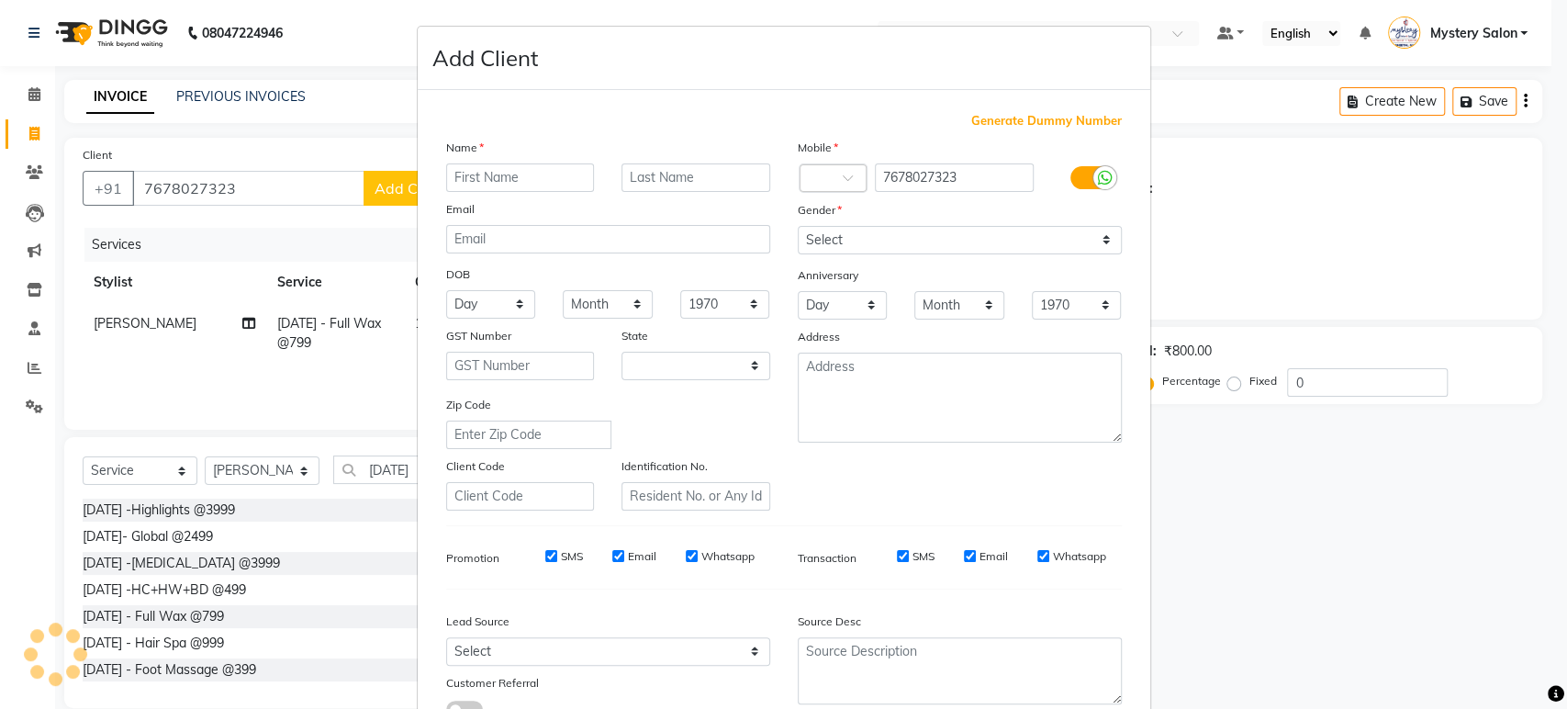
select select "22"
type input "Hemal"
click at [655, 179] on input "text" at bounding box center [696, 177] width 149 height 28
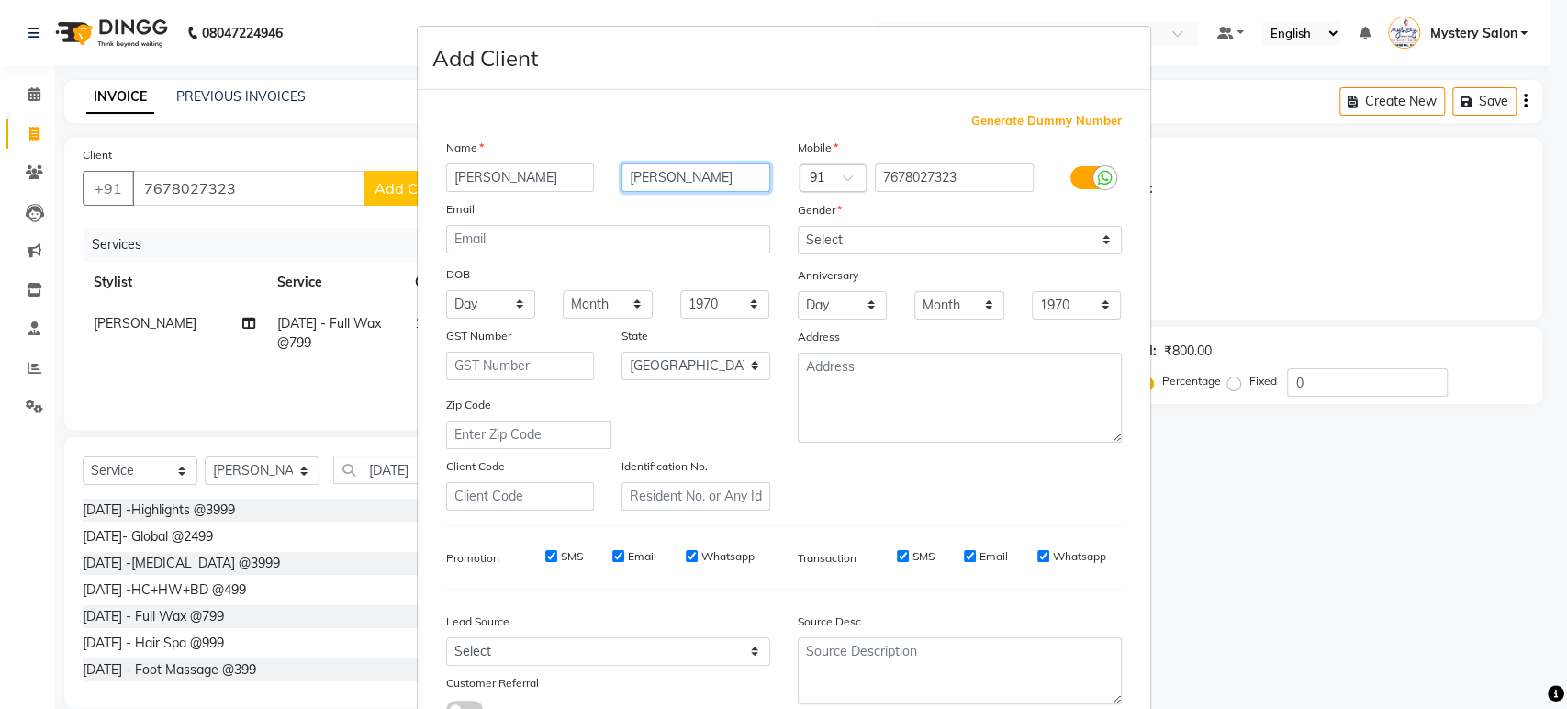
type input "[PERSON_NAME]"
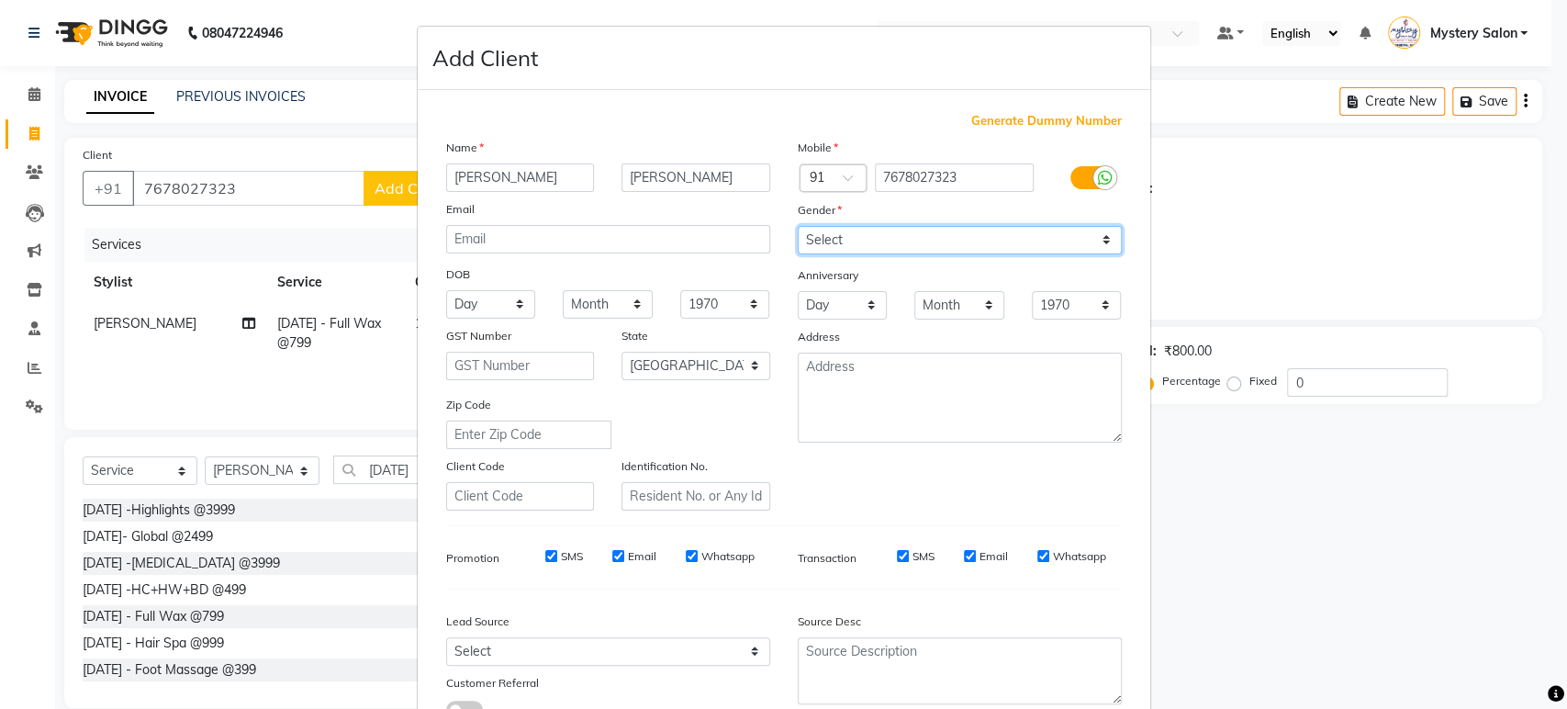
click at [892, 252] on select "Select Male Female Other Prefer Not To Say" at bounding box center [960, 240] width 324 height 28
select select "female"
click at [798, 226] on select "Select Male Female Other Prefer Not To Say" at bounding box center [960, 240] width 324 height 28
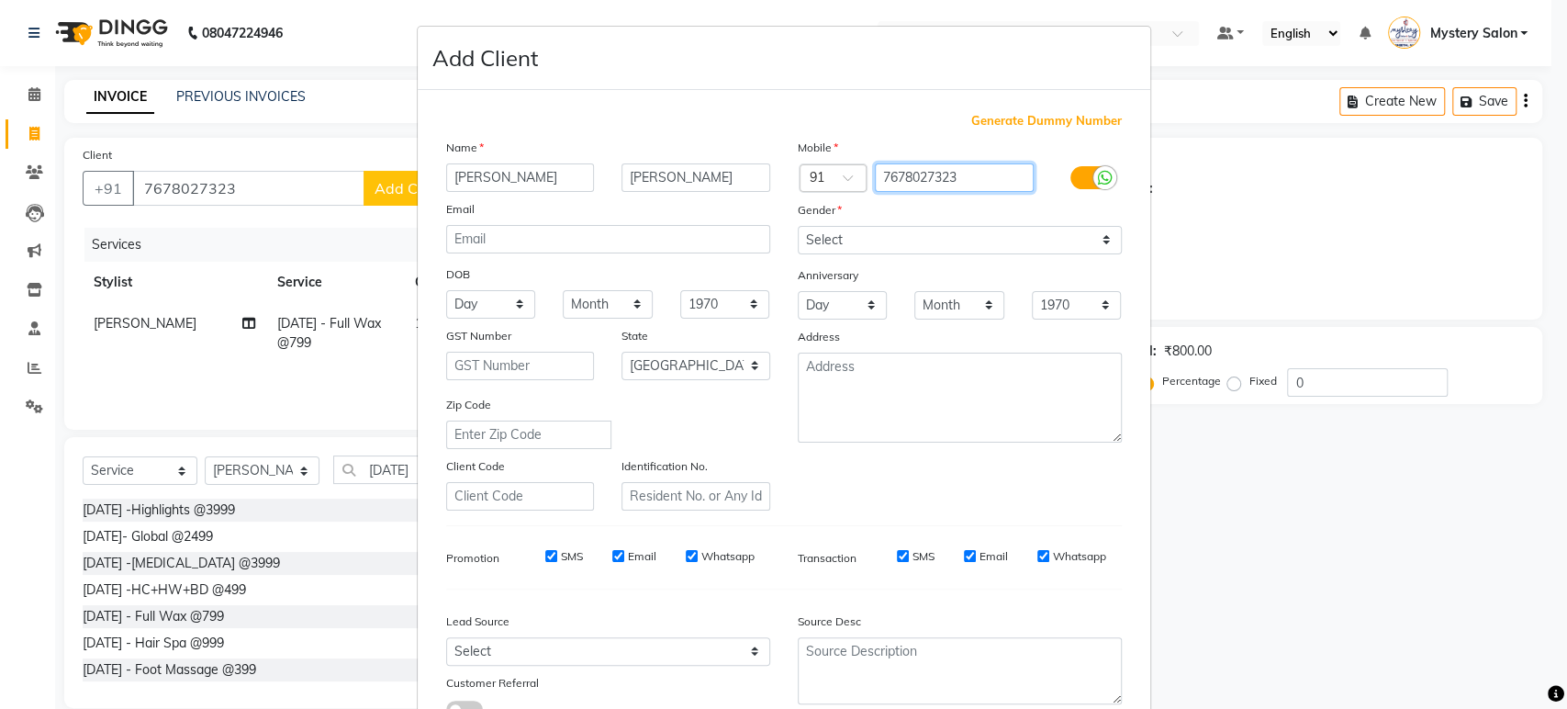
click at [892, 178] on input "7678027323" at bounding box center [954, 177] width 159 height 28
click at [913, 175] on input "7678027323" at bounding box center [954, 177] width 159 height 28
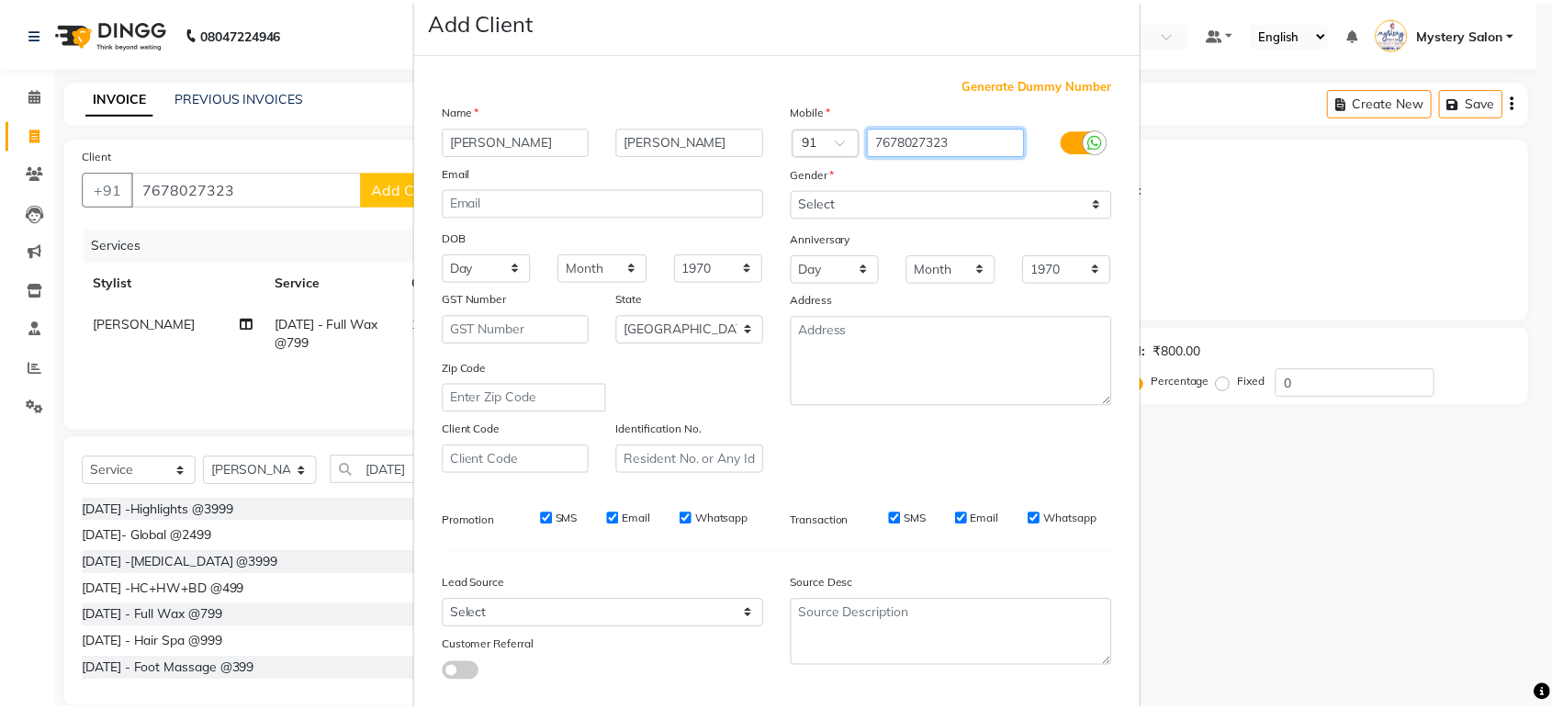
scroll to position [134, 0]
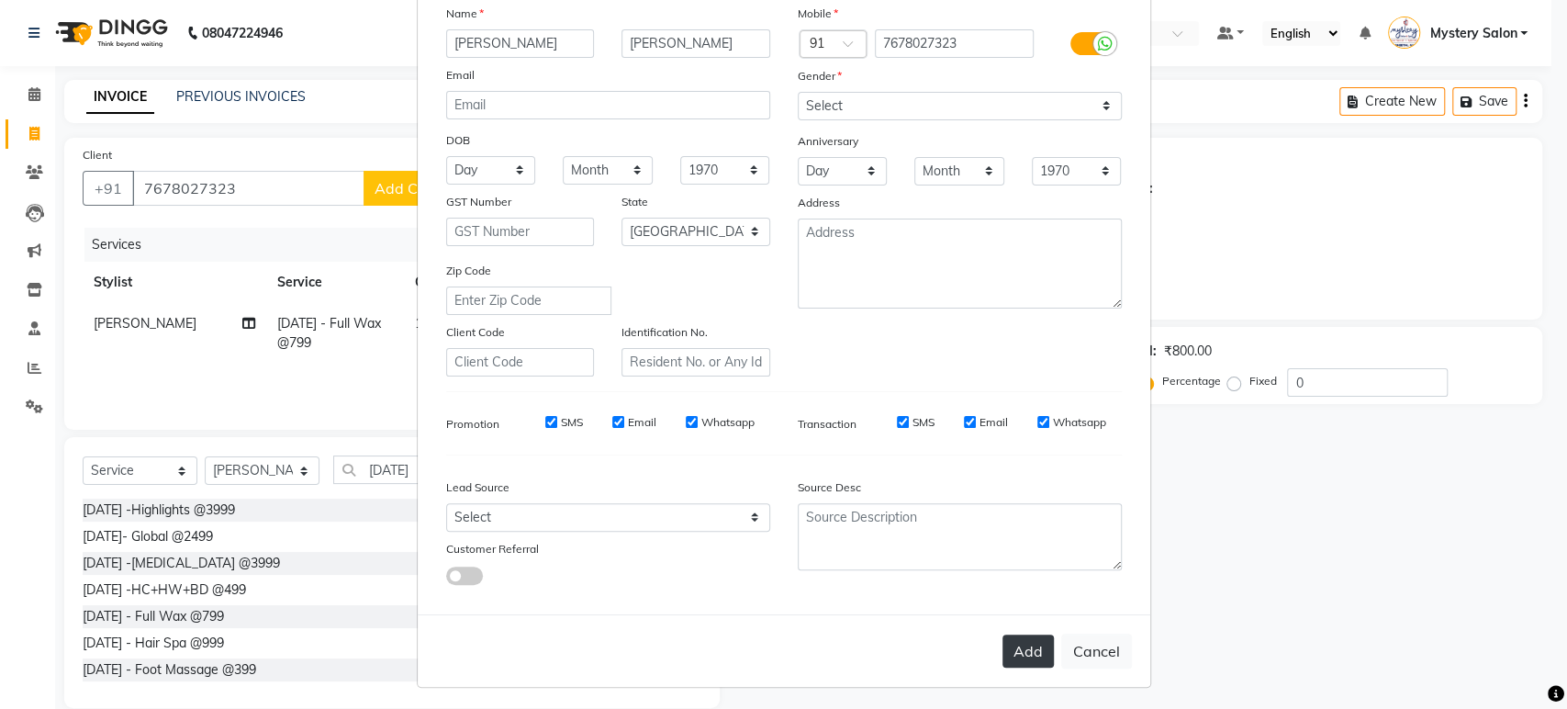
click at [1014, 643] on button "Add" at bounding box center [1028, 650] width 51 height 33
select select
select select "null"
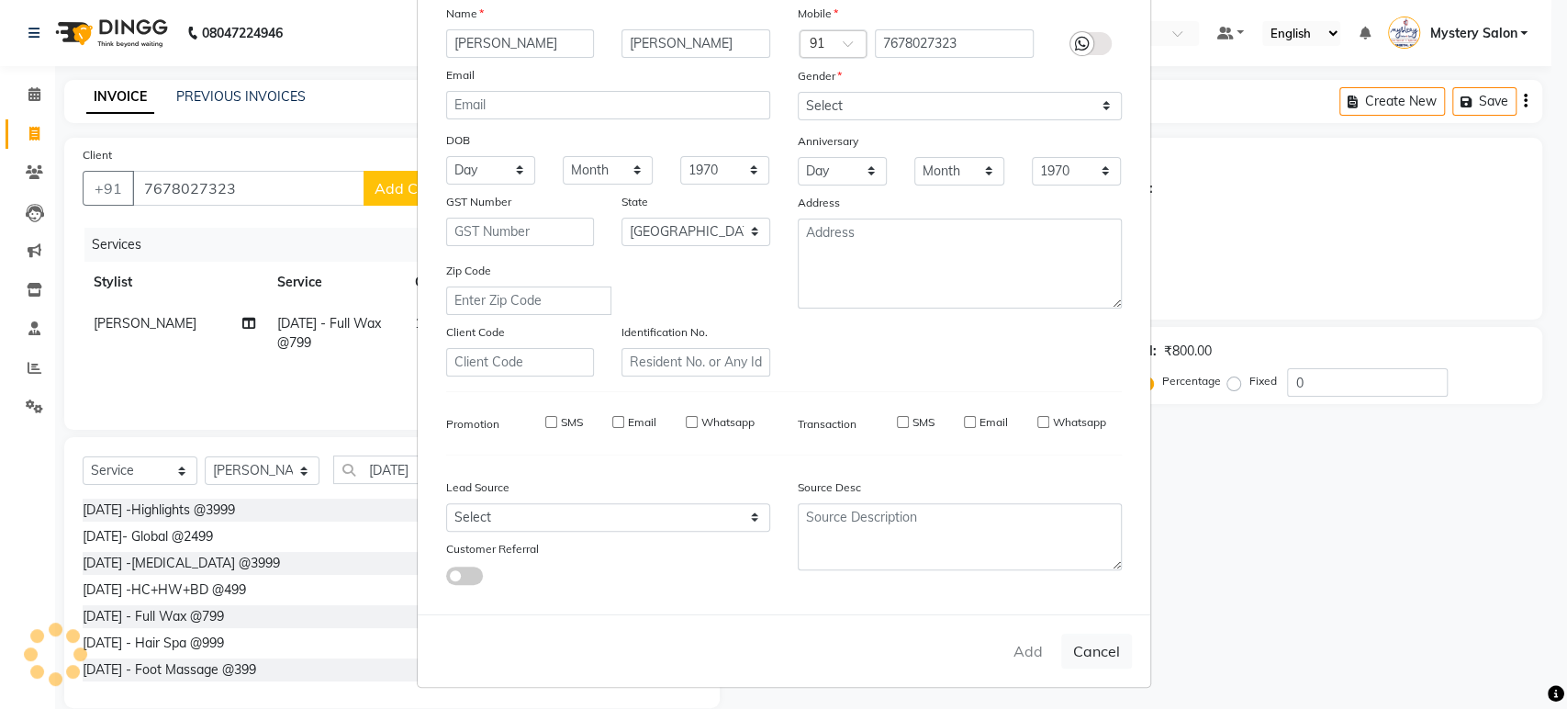
select select
checkbox input "false"
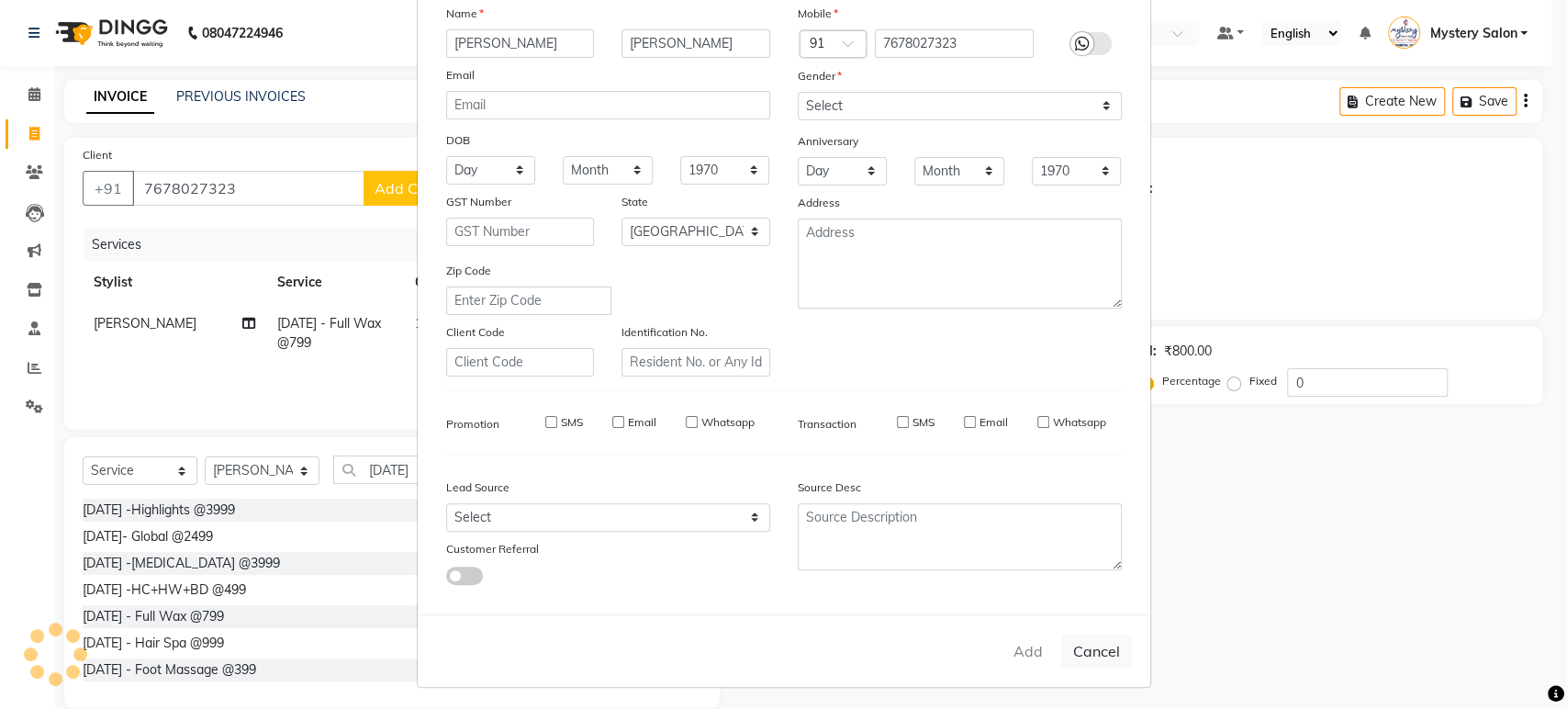
checkbox input "false"
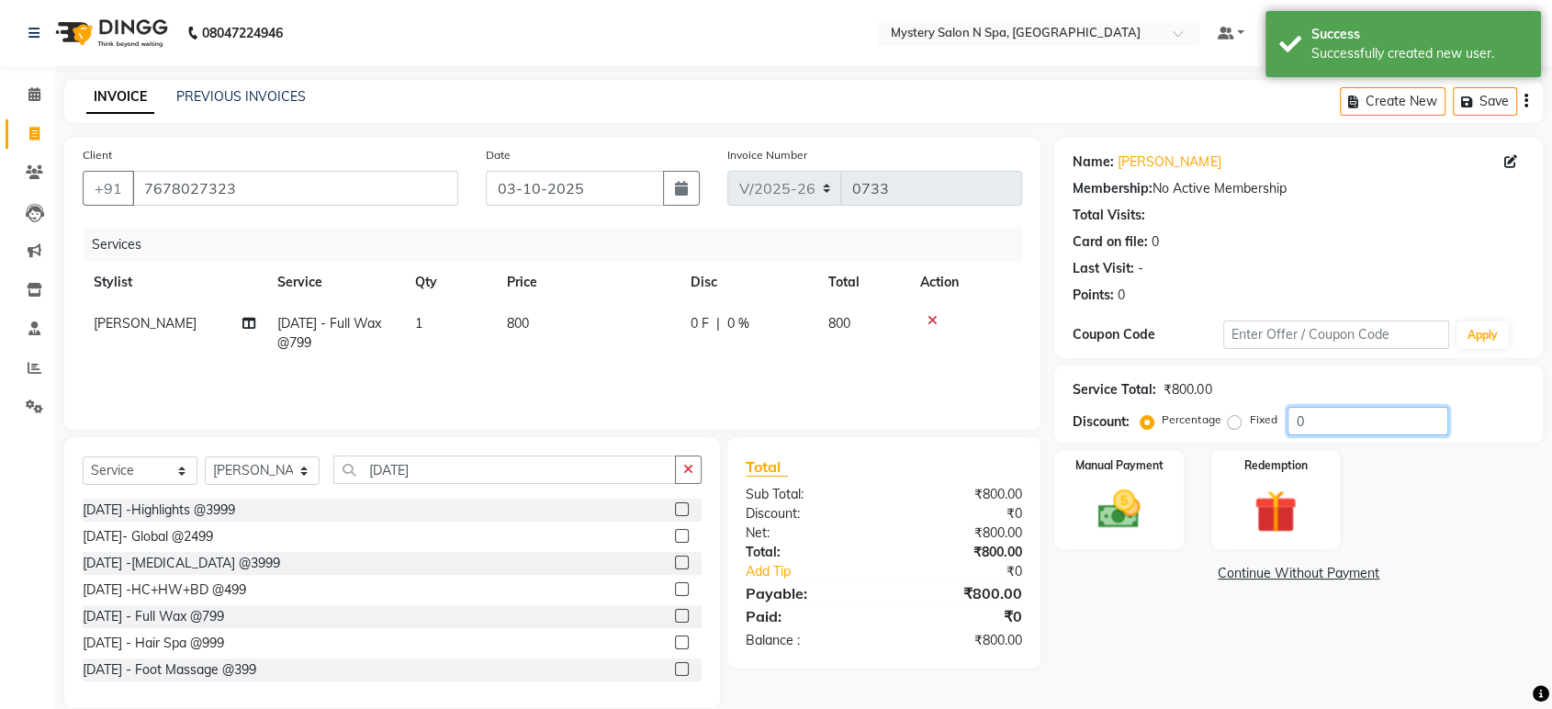
click at [1323, 412] on input "0" at bounding box center [1367, 421] width 161 height 28
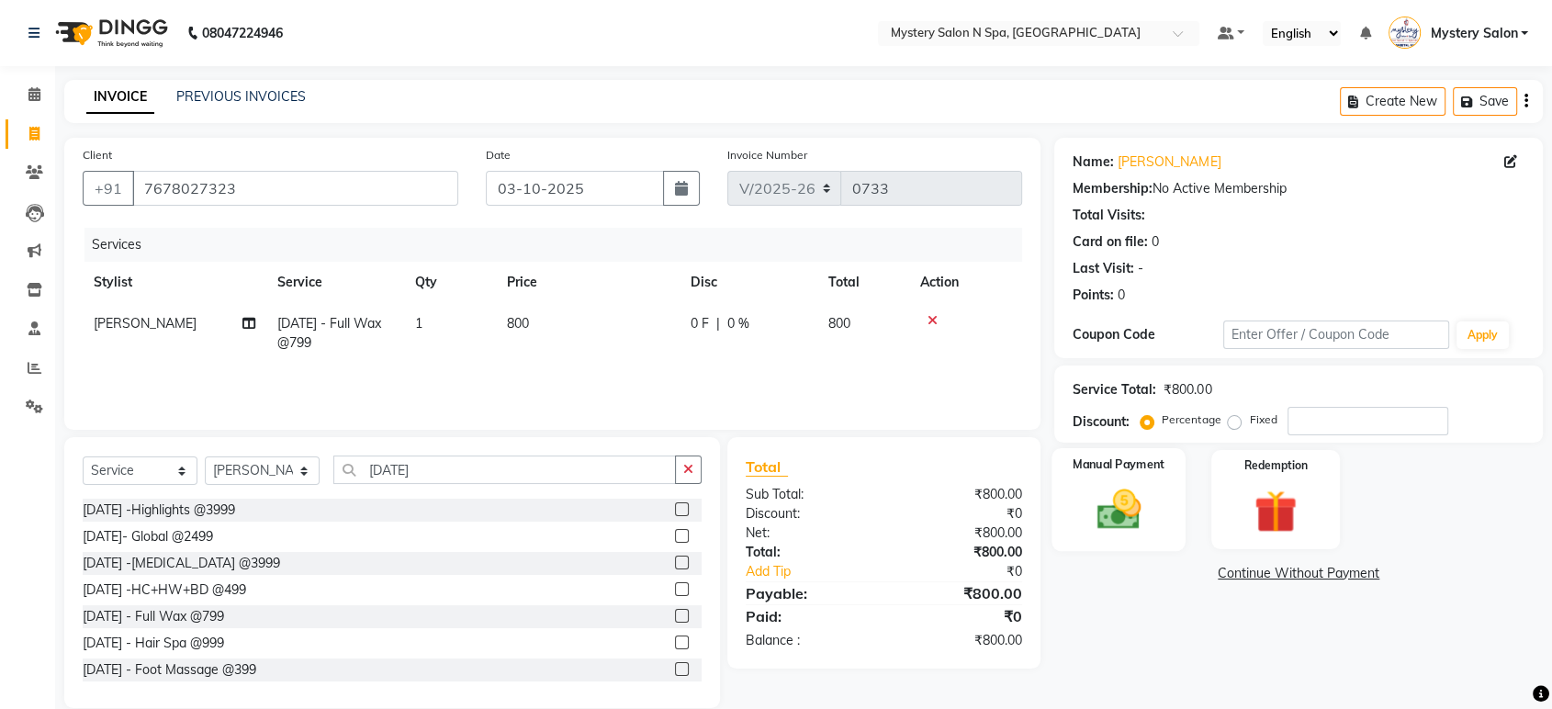
click at [1109, 472] on label "Manual Payment" at bounding box center [1119, 463] width 92 height 17
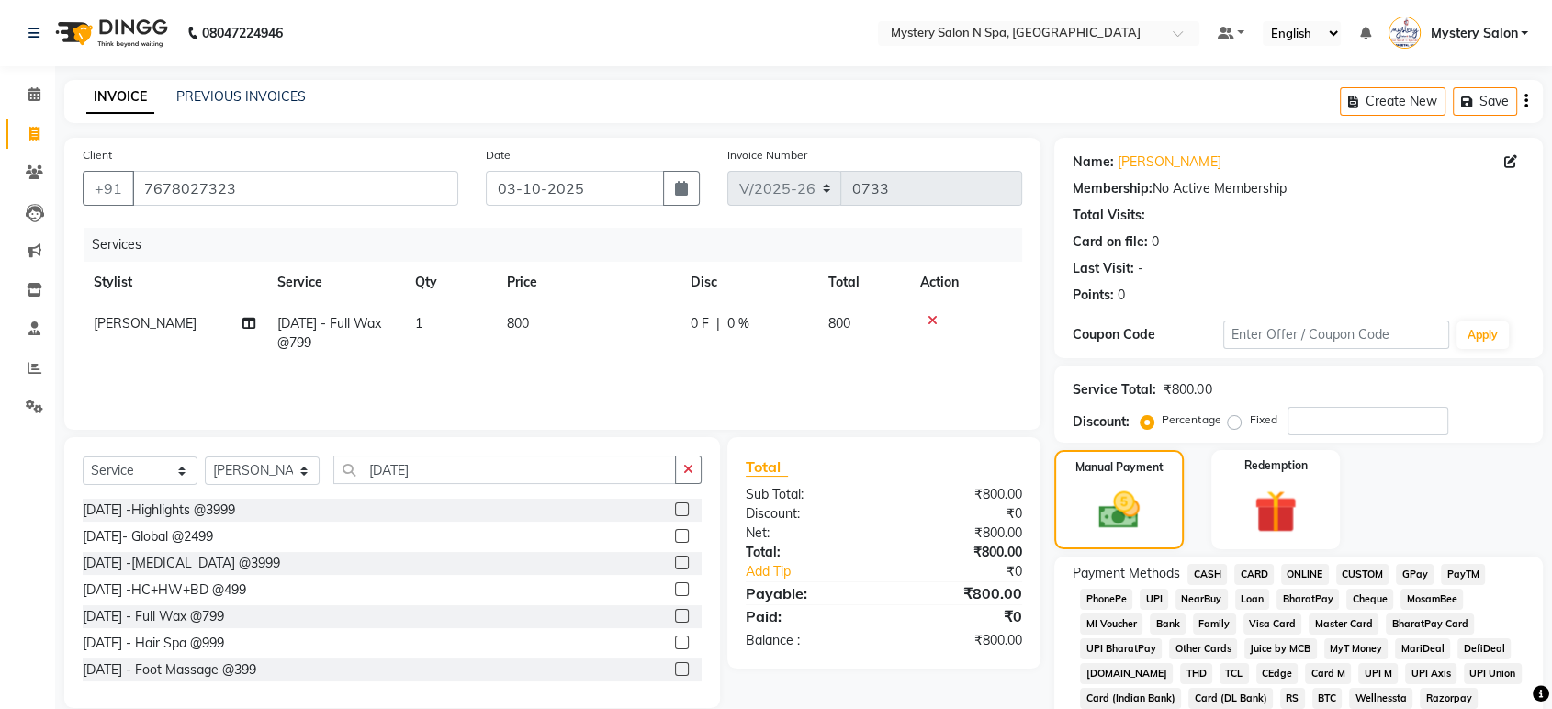
scroll to position [442, 0]
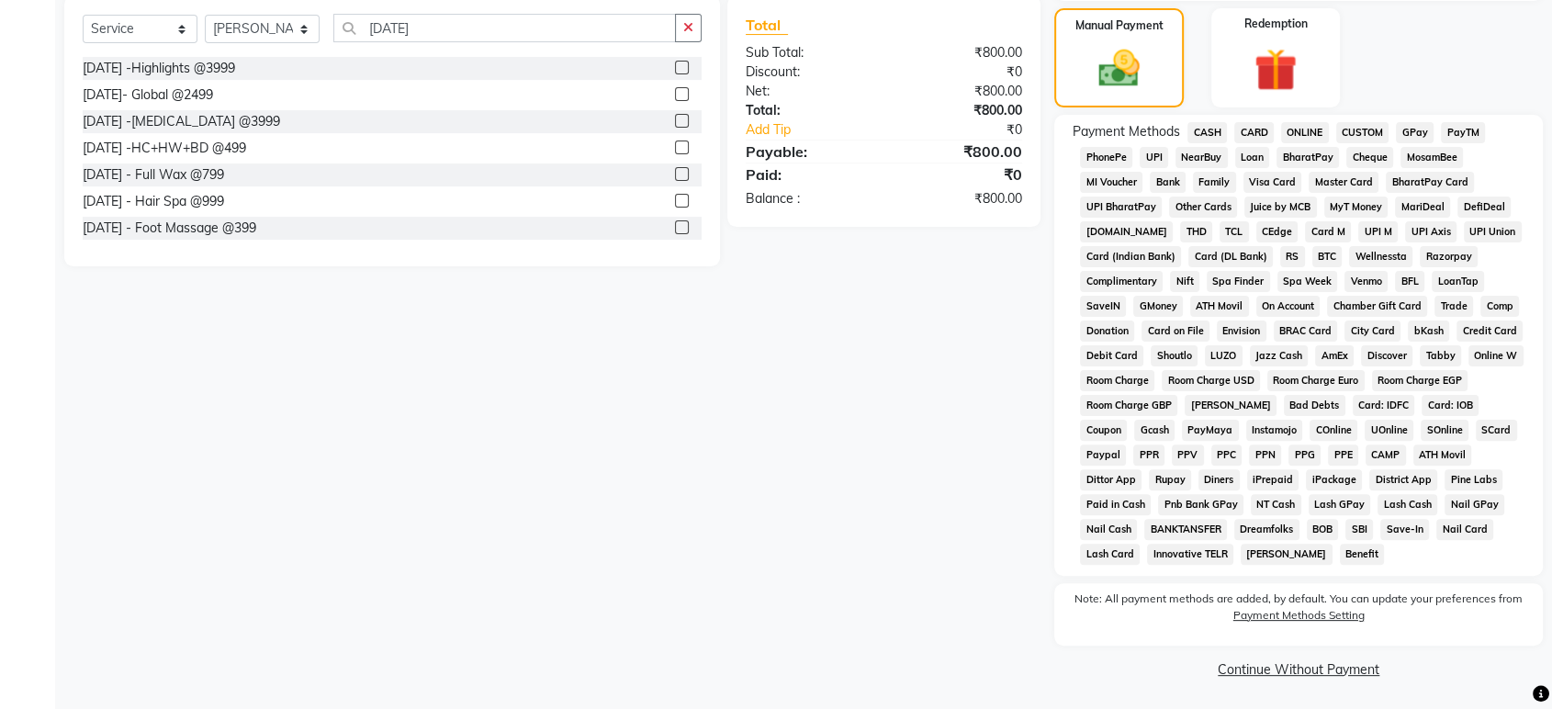
click at [1205, 129] on span "CASH" at bounding box center [1206, 132] width 39 height 21
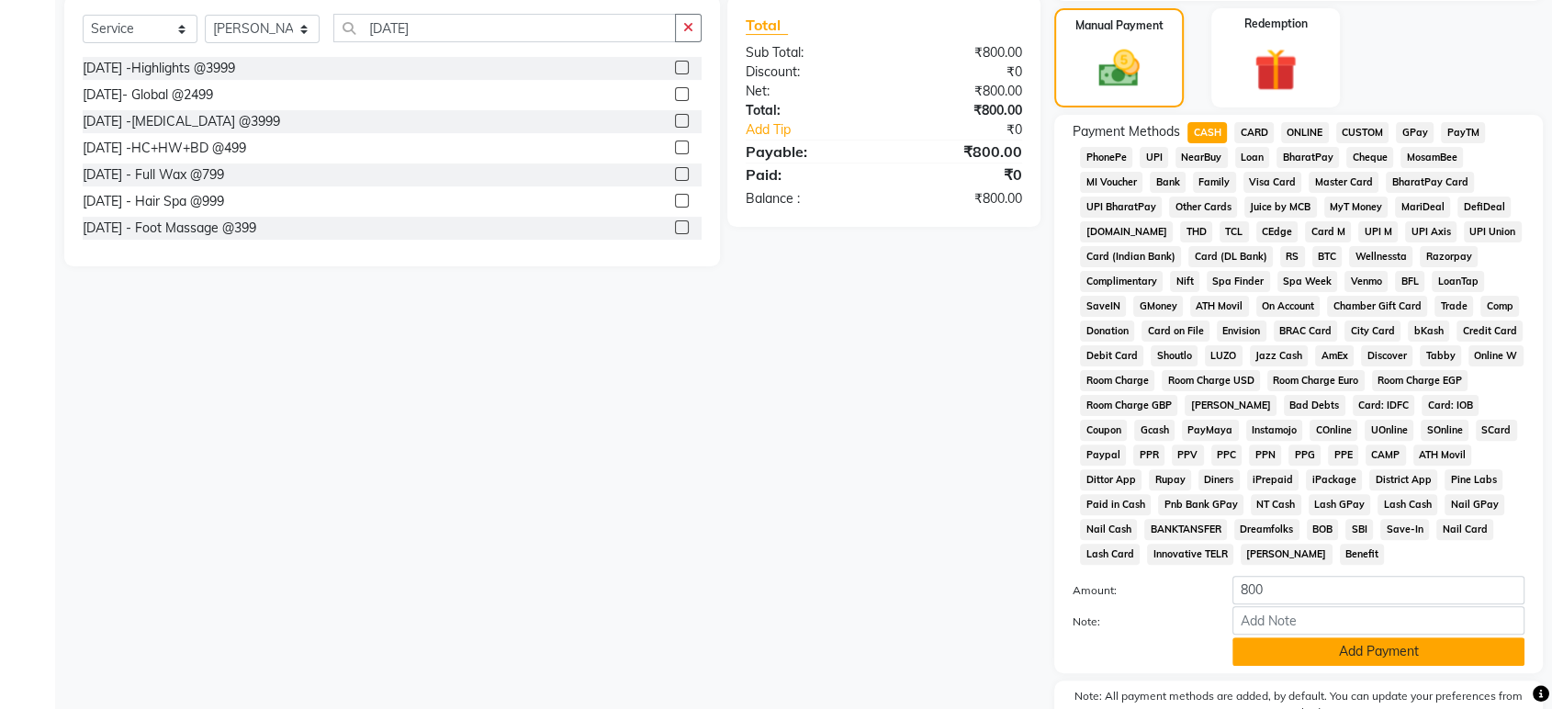
click at [1302, 644] on button "Add Payment" at bounding box center [1378, 651] width 292 height 28
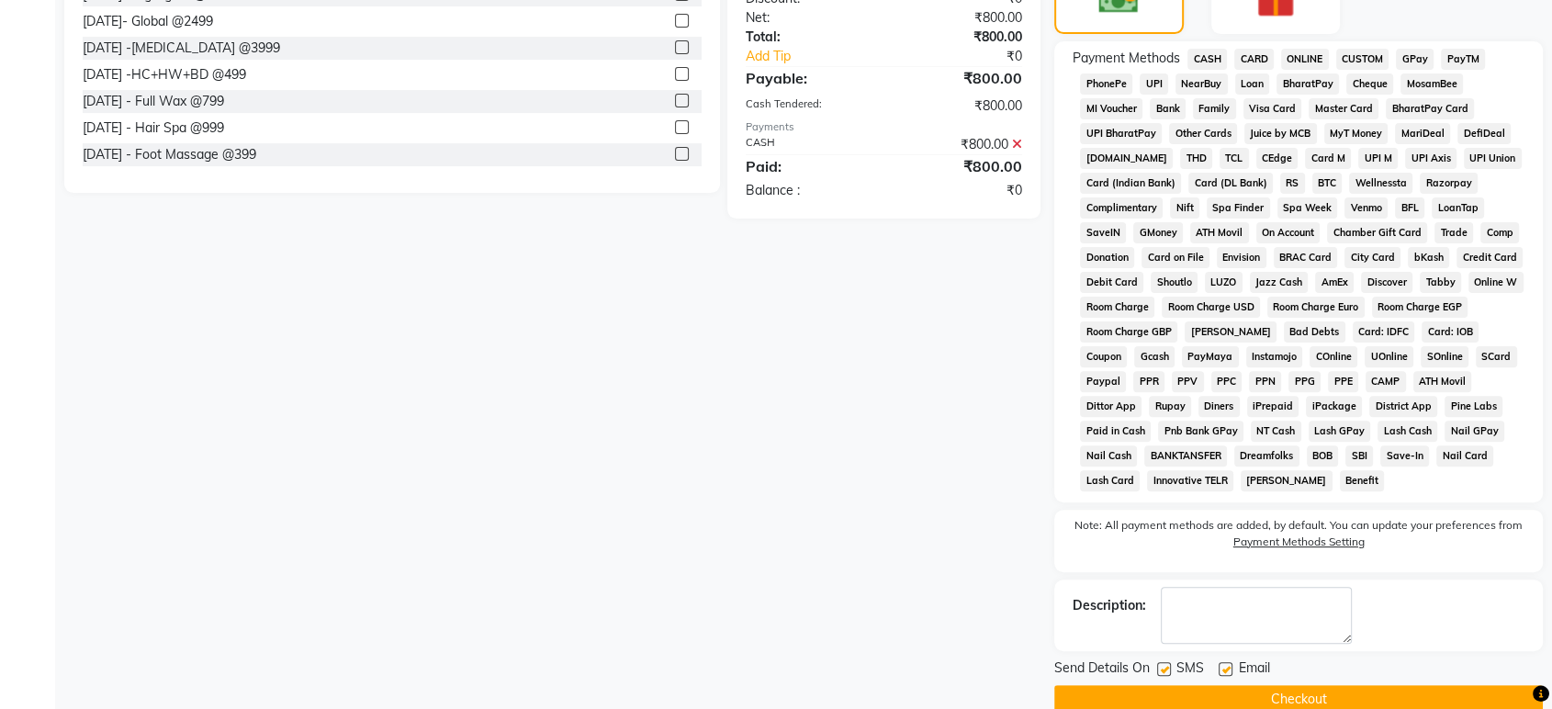
scroll to position [524, 0]
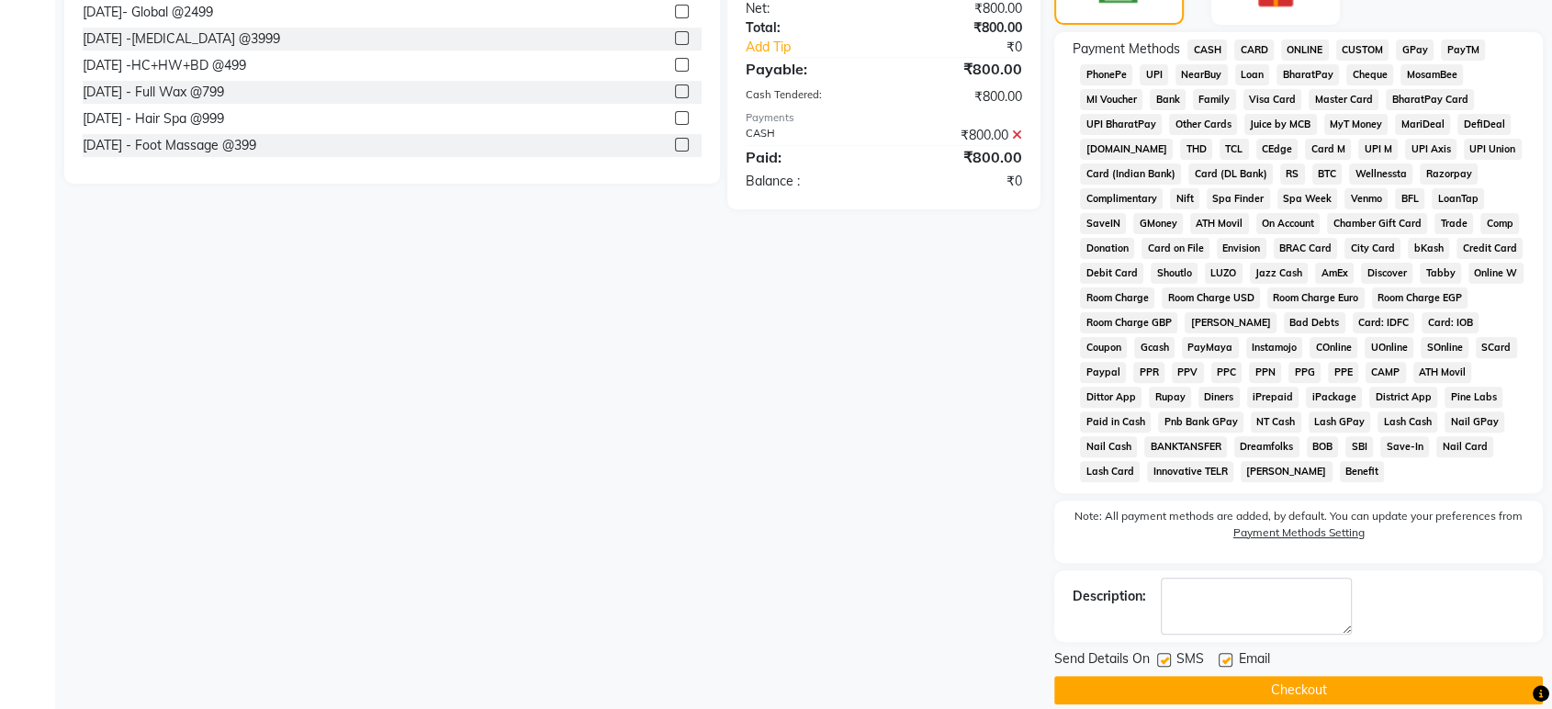
click at [1403, 684] on button "Checkout" at bounding box center [1298, 690] width 488 height 28
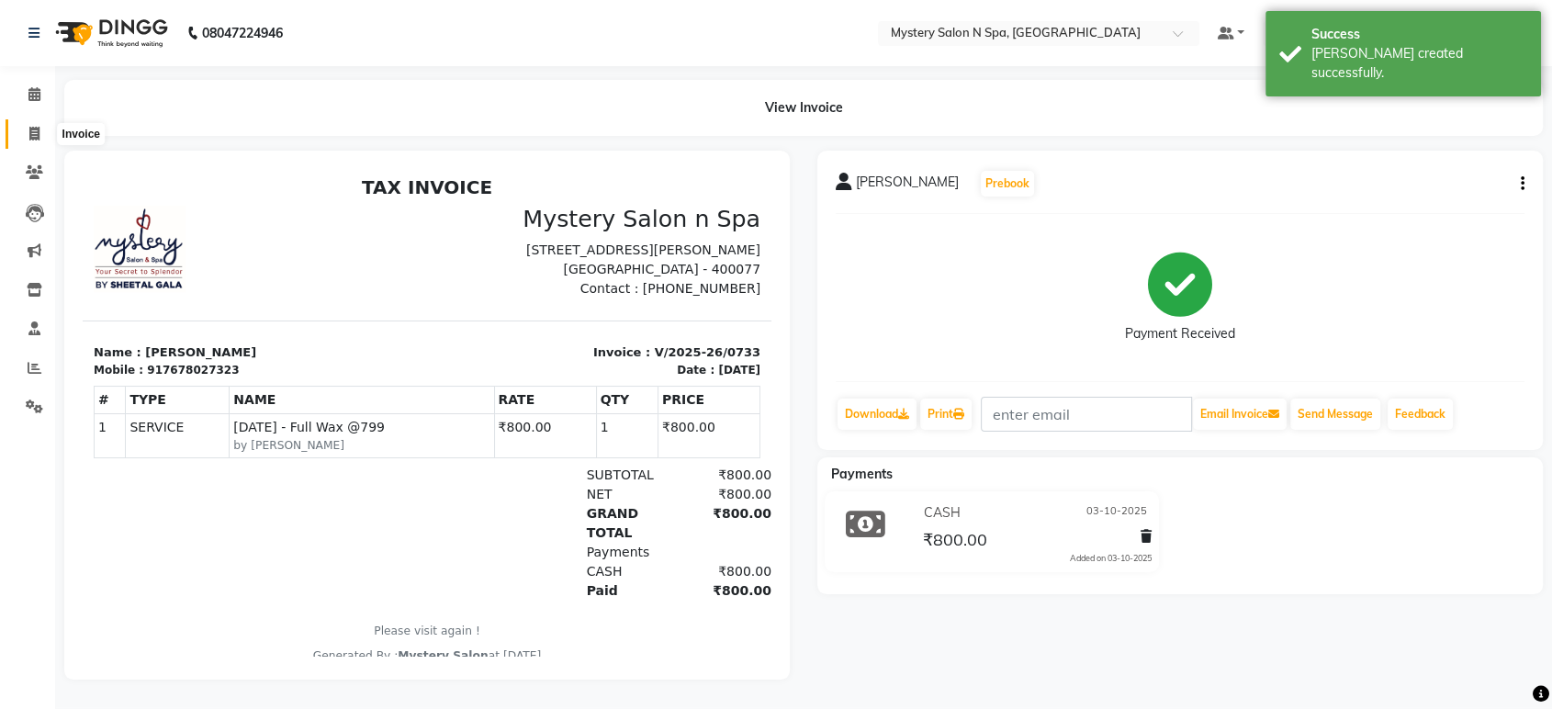
click at [22, 134] on span at bounding box center [34, 134] width 32 height 21
select select "142"
select select "service"
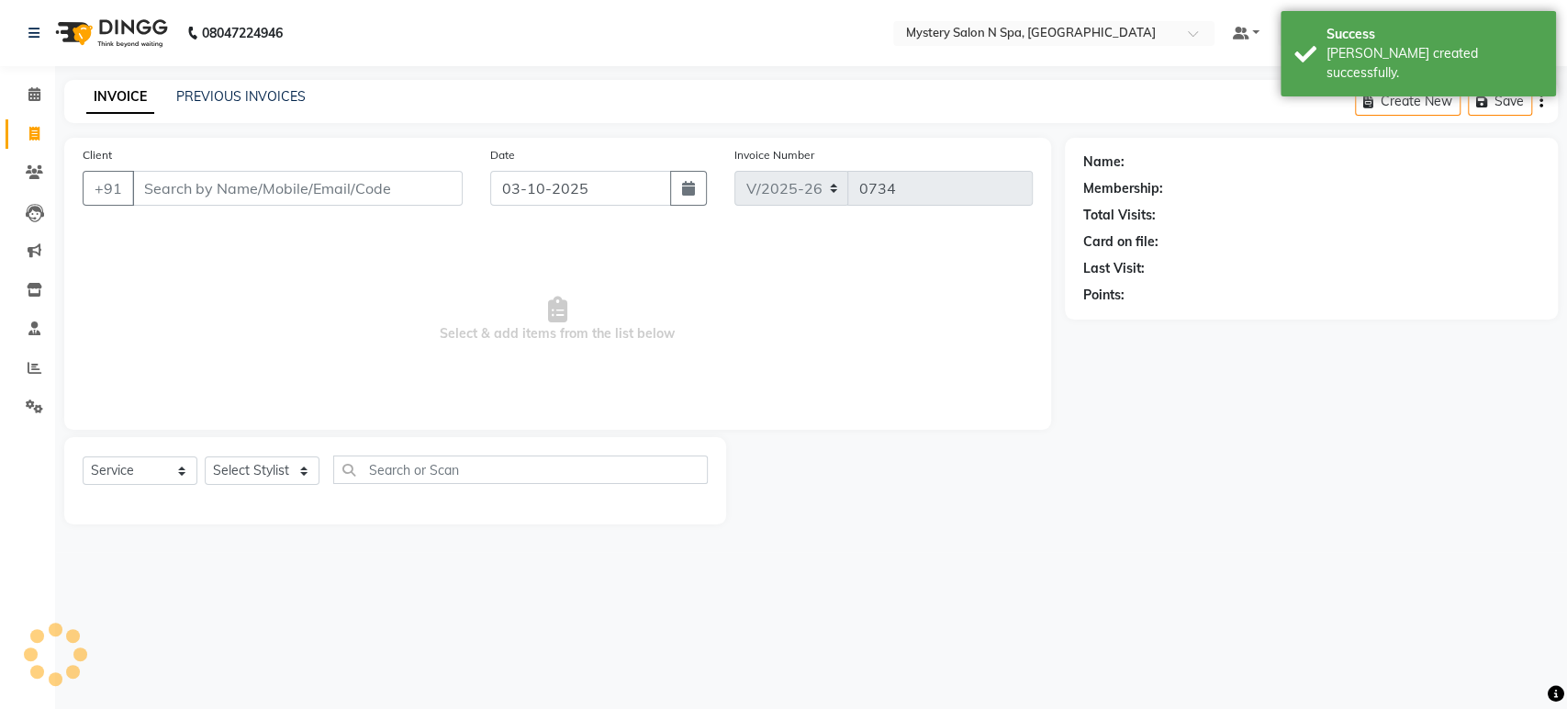
click at [182, 85] on div "INVOICE PREVIOUS INVOICES Create New Save" at bounding box center [811, 101] width 1494 height 43
click at [184, 94] on link "PREVIOUS INVOICES" at bounding box center [240, 96] width 129 height 17
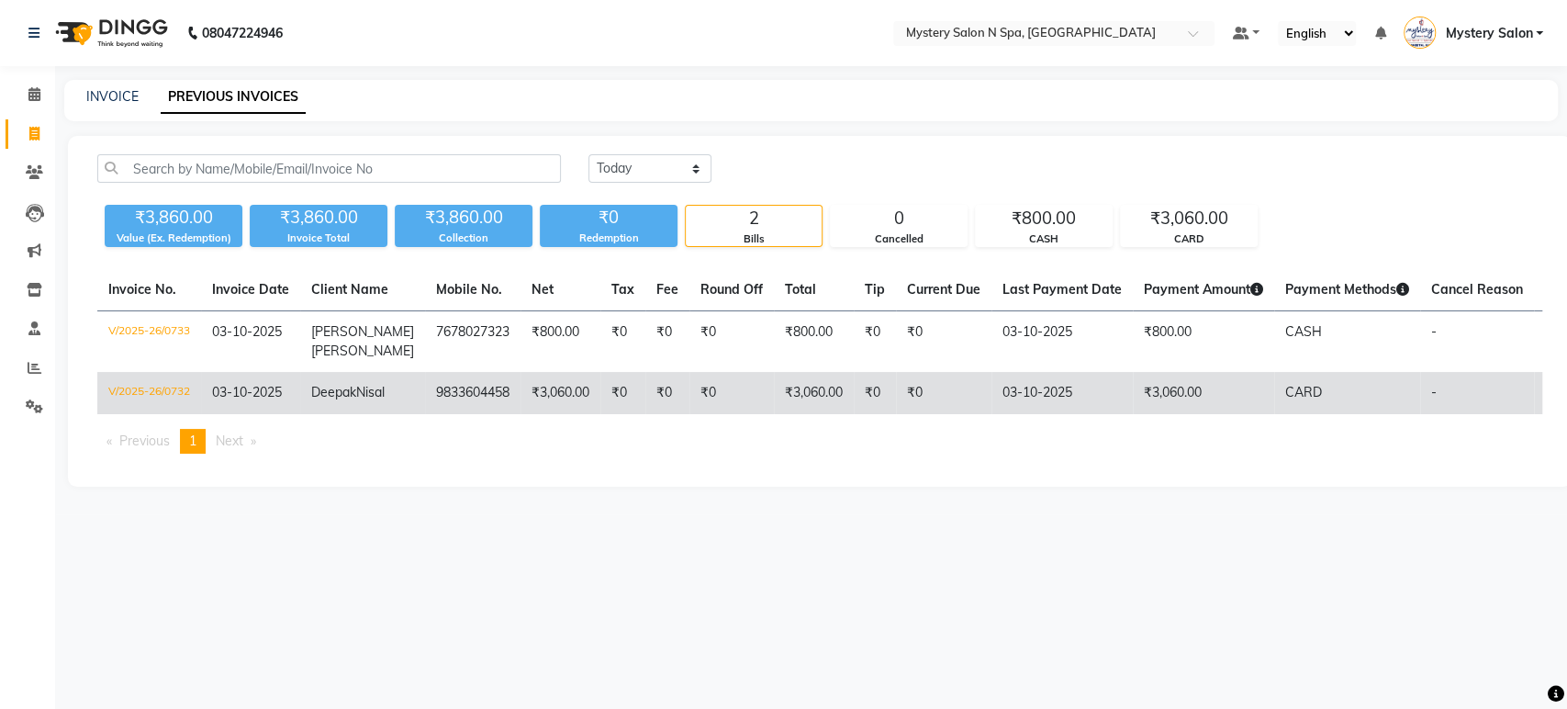
click at [441, 394] on td "9833604458" at bounding box center [472, 393] width 95 height 42
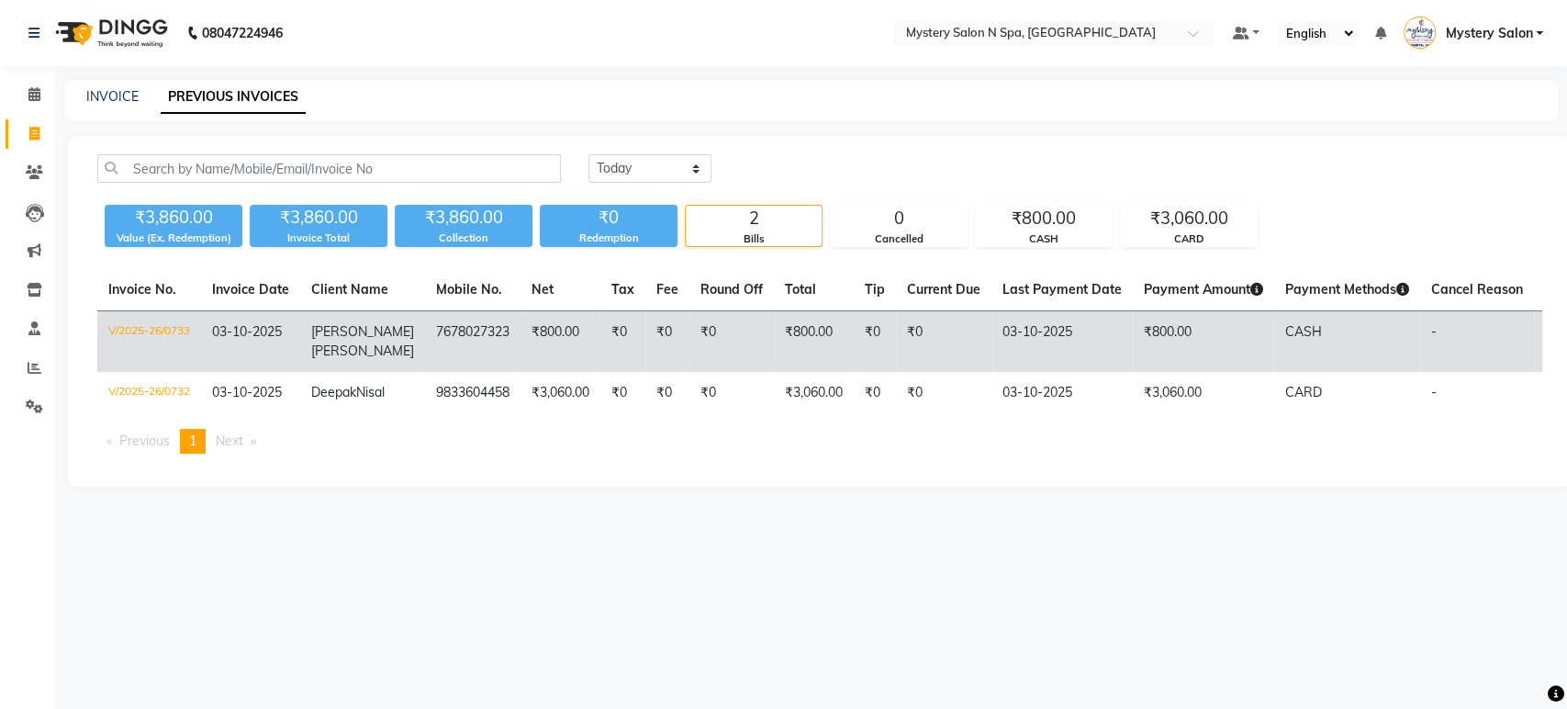
click at [600, 318] on td "₹0" at bounding box center [622, 342] width 45 height 62
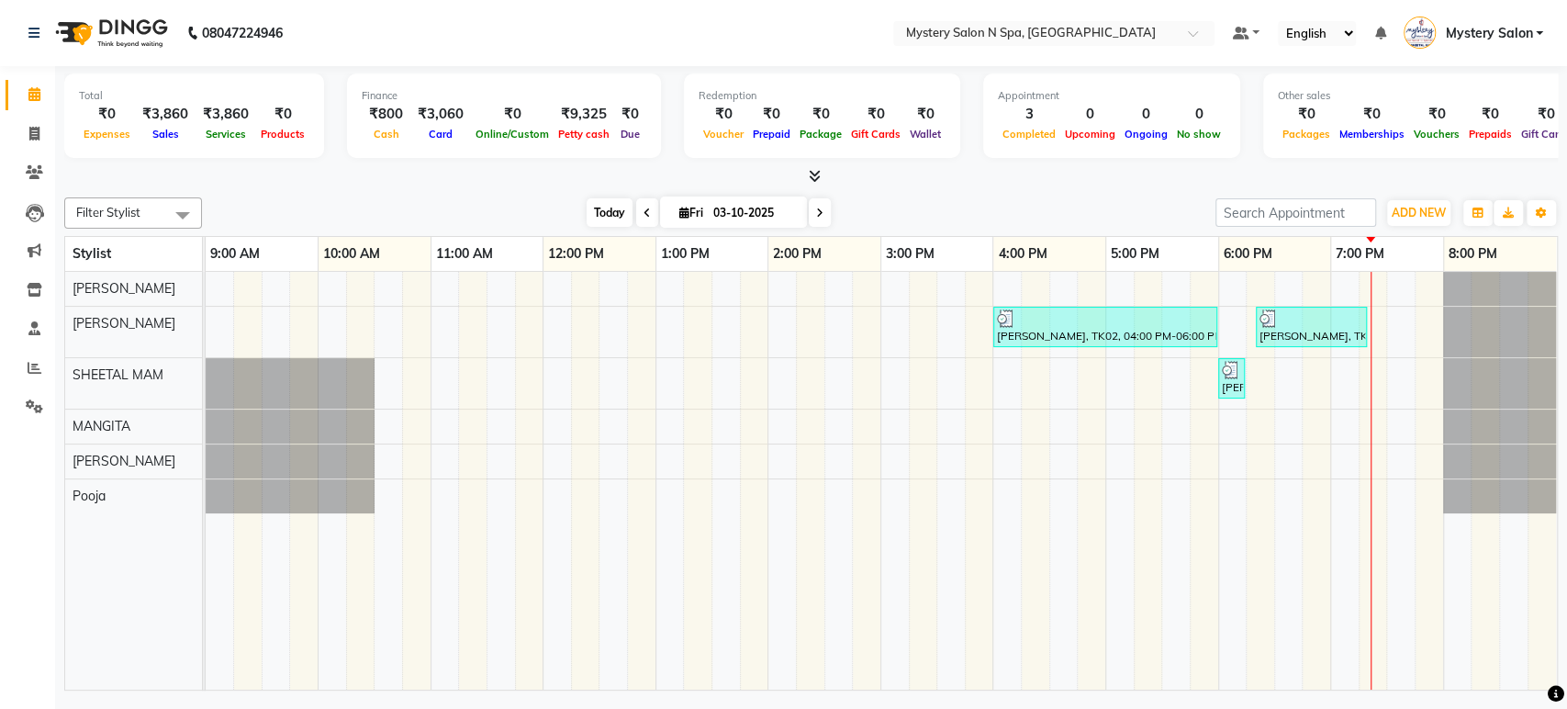
drag, startPoint x: 599, startPoint y: 203, endPoint x: 610, endPoint y: 203, distance: 11.0
click at [598, 203] on span "Today" at bounding box center [610, 212] width 46 height 28
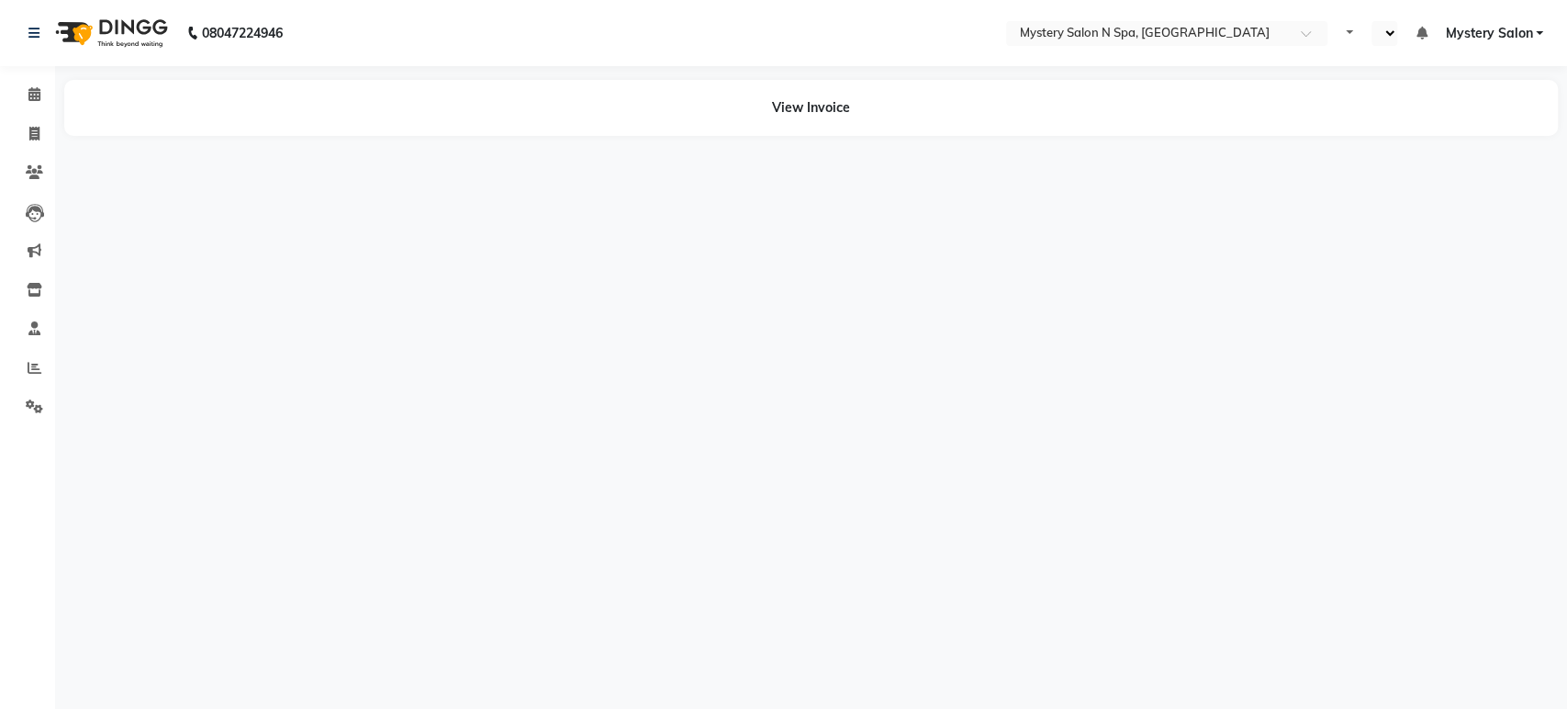
select select "en"
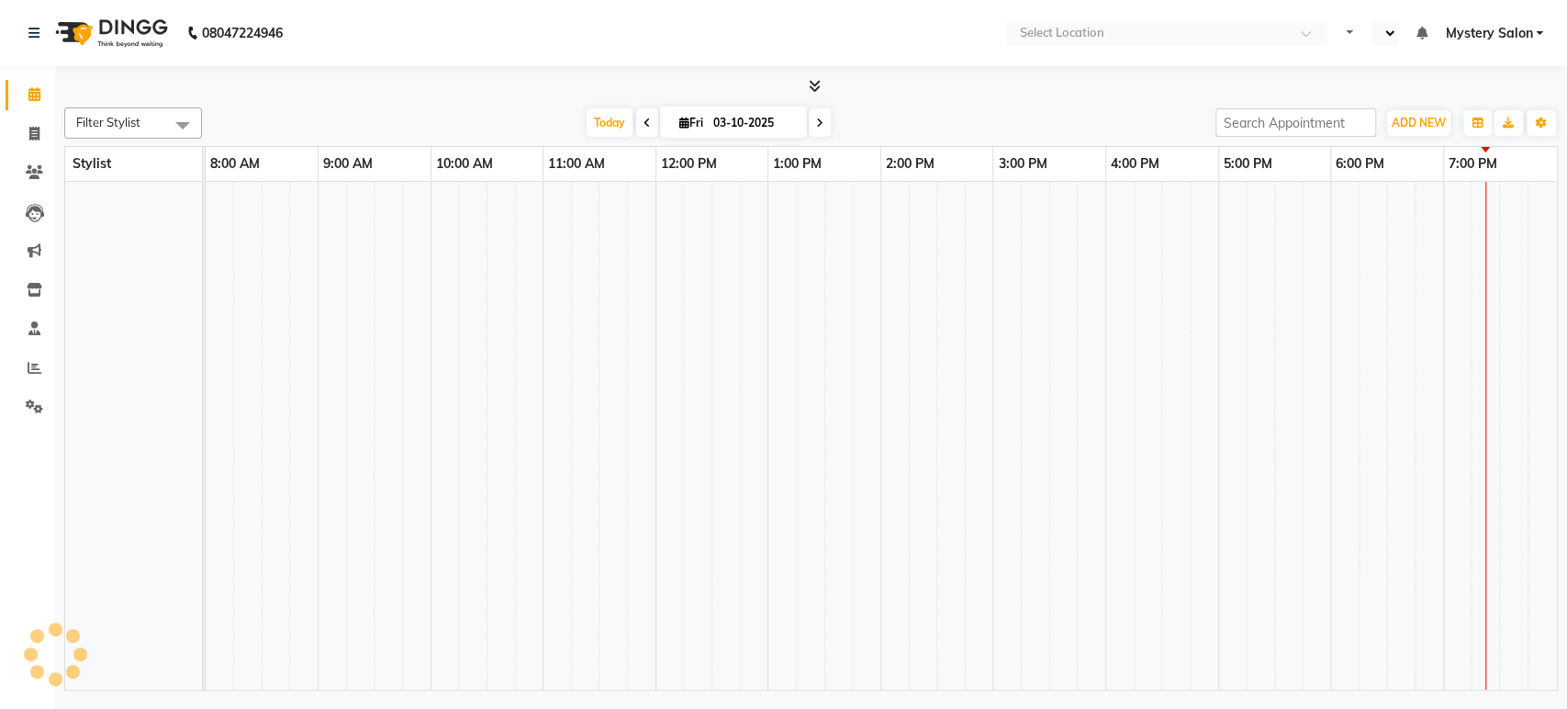
select select "en"
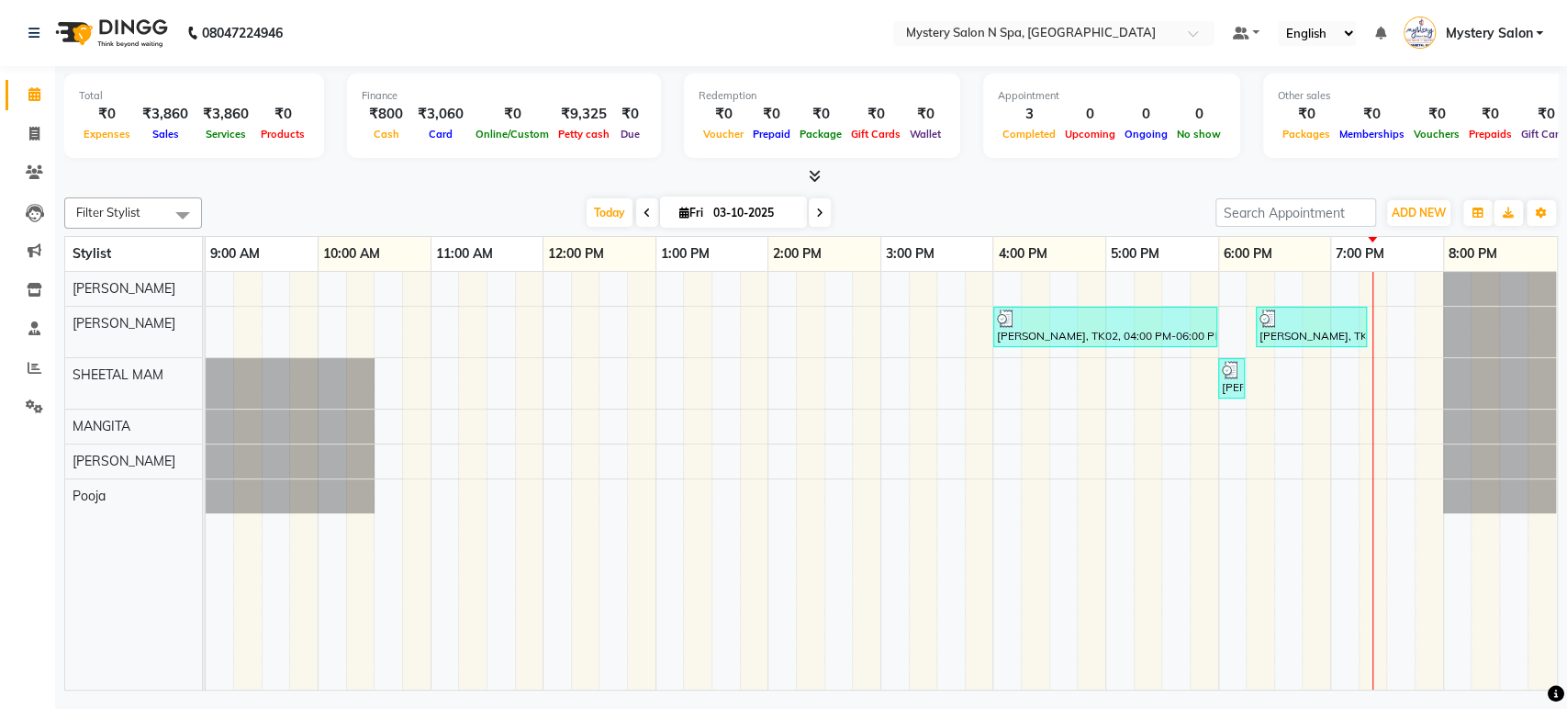
click at [724, 211] on input "03-10-2025" at bounding box center [754, 213] width 92 height 28
select select "10"
select select "2025"
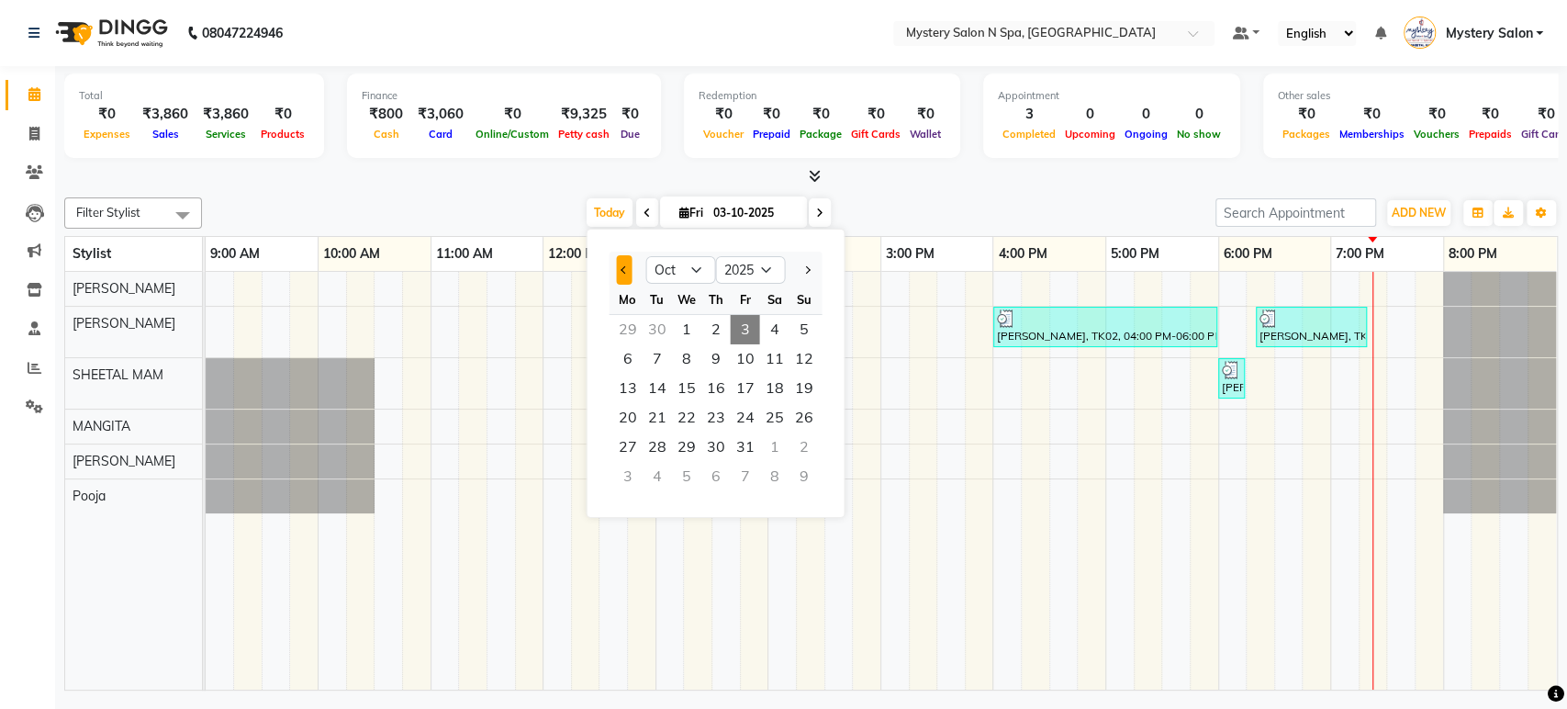
click at [620, 275] on button "Previous month" at bounding box center [624, 269] width 16 height 29
click at [814, 273] on button "Next month" at bounding box center [807, 269] width 16 height 29
select select "10"
click at [905, 189] on div "Total ₹0 Expenses ₹3,860 Sales ₹3,860 Services ₹0 Products Finance ₹800 Cash ₹3…" at bounding box center [811, 380] width 1512 height 629
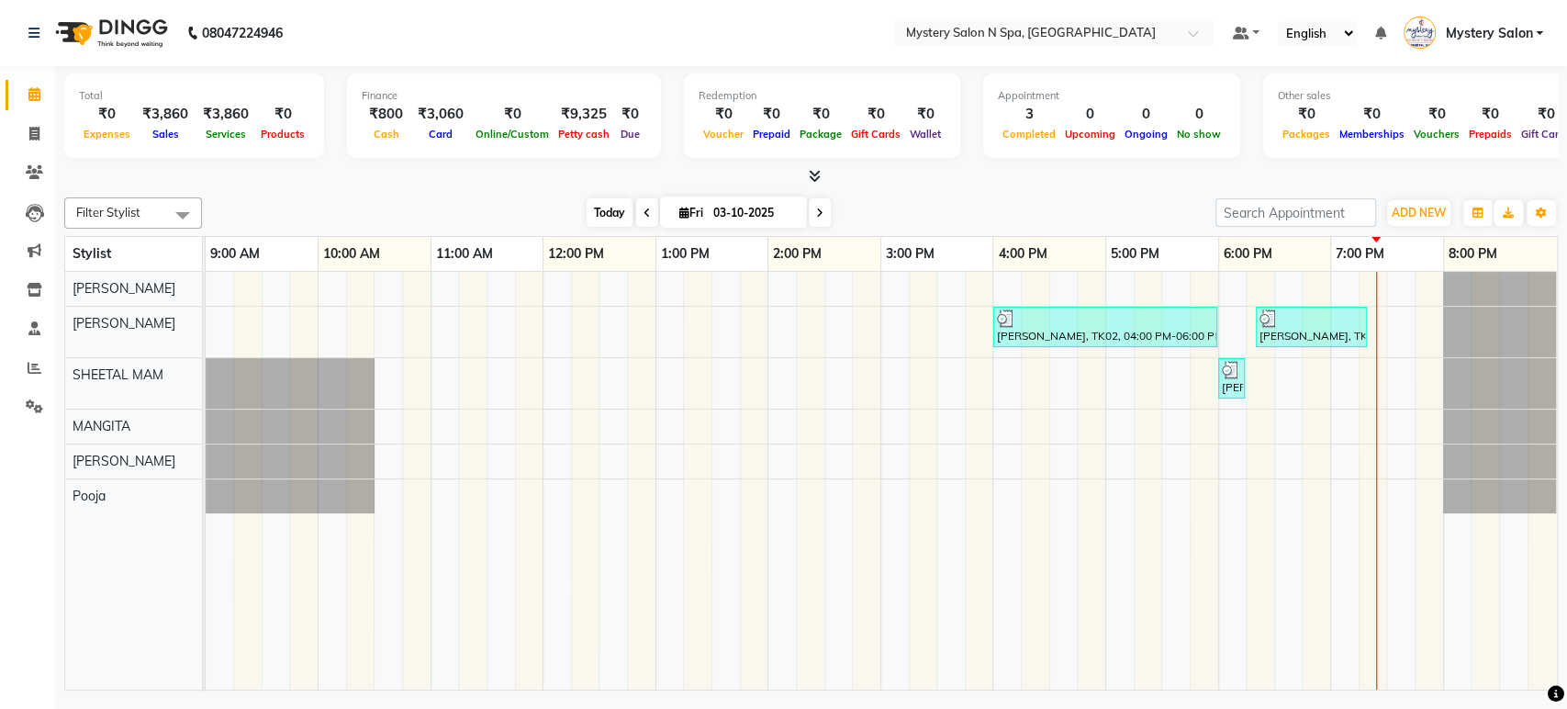
click at [589, 211] on span "Today" at bounding box center [610, 212] width 46 height 28
click at [703, 203] on span "Fri 03-10-2025" at bounding box center [733, 211] width 147 height 31
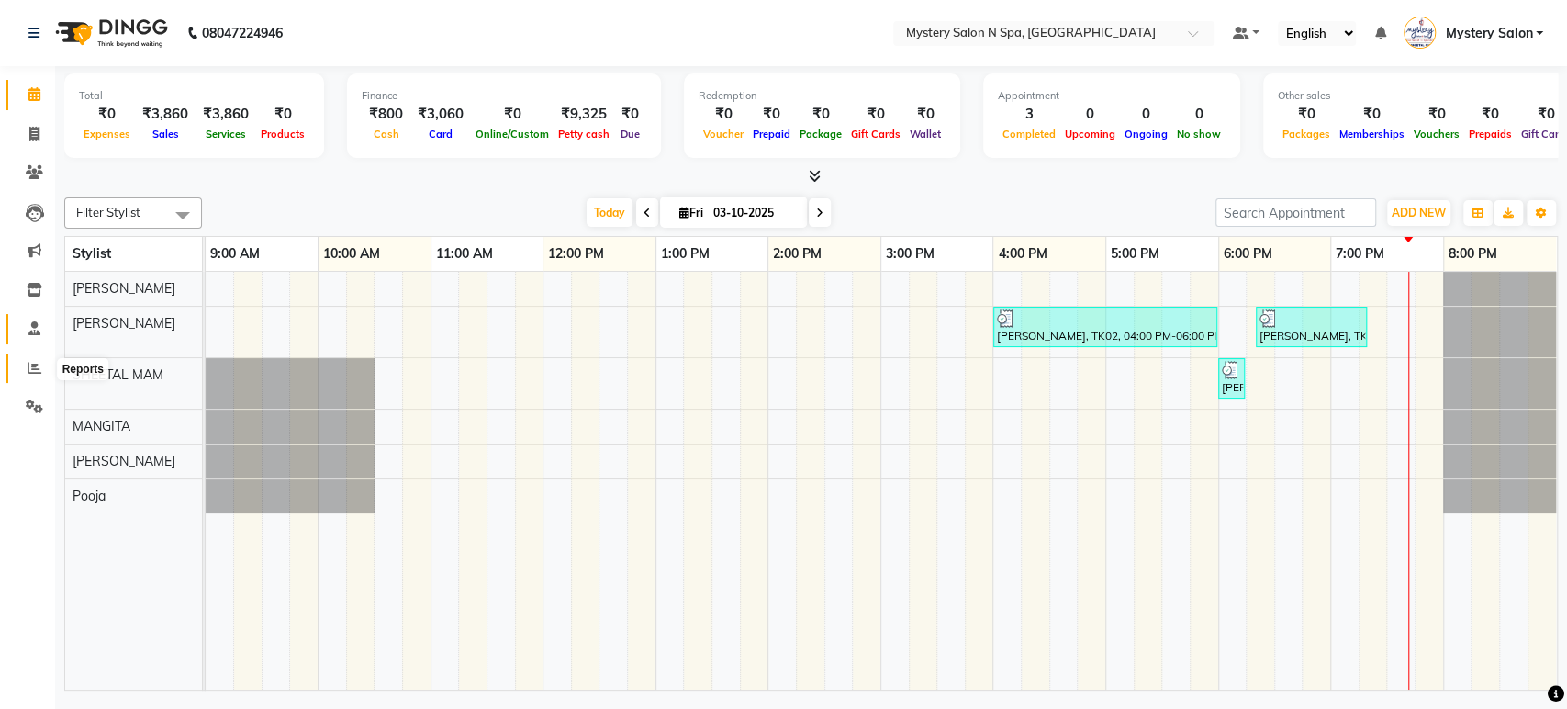
drag, startPoint x: 29, startPoint y: 366, endPoint x: 47, endPoint y: 331, distance: 39.8
click at [29, 366] on icon at bounding box center [35, 368] width 14 height 14
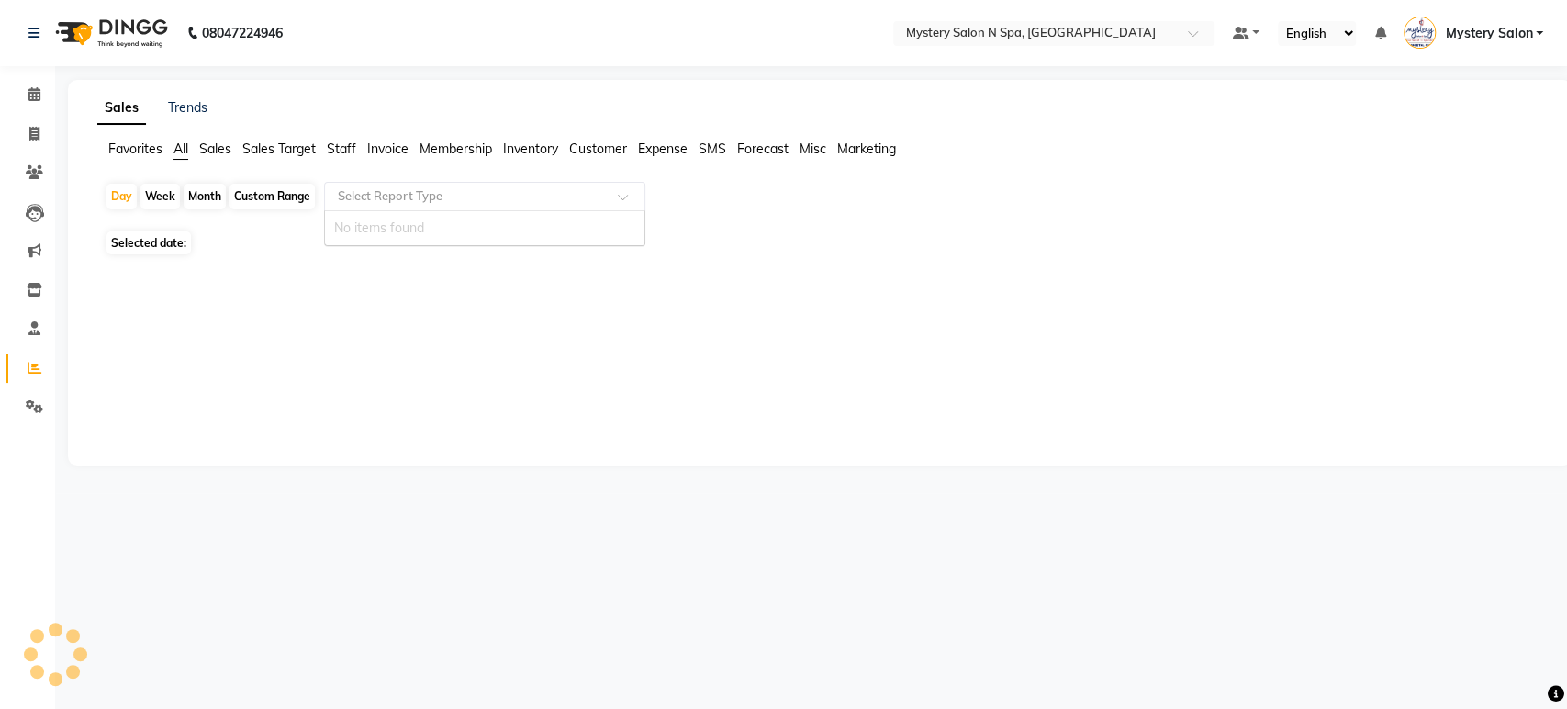
click at [392, 195] on input "text" at bounding box center [466, 196] width 264 height 18
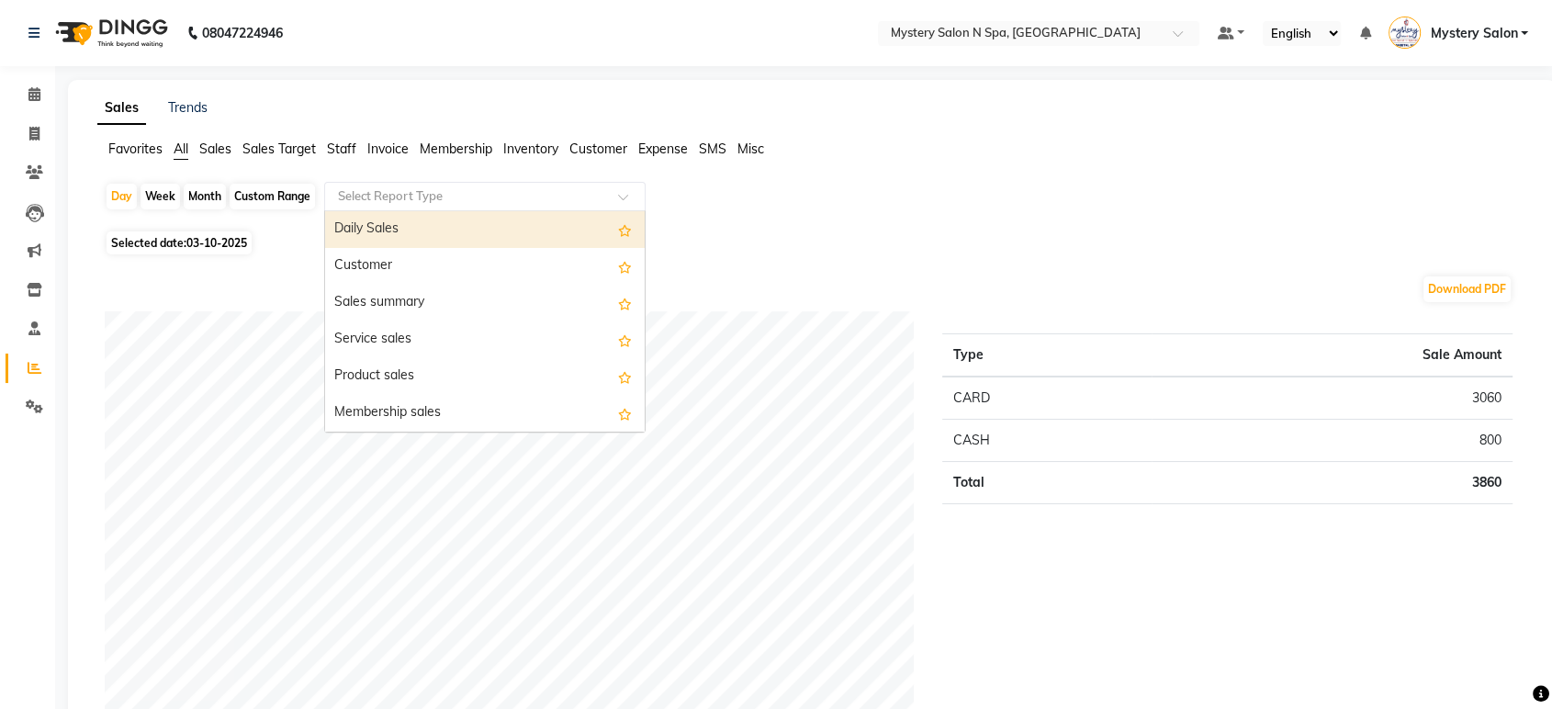
click at [402, 219] on div "Daily Sales" at bounding box center [485, 229] width 320 height 37
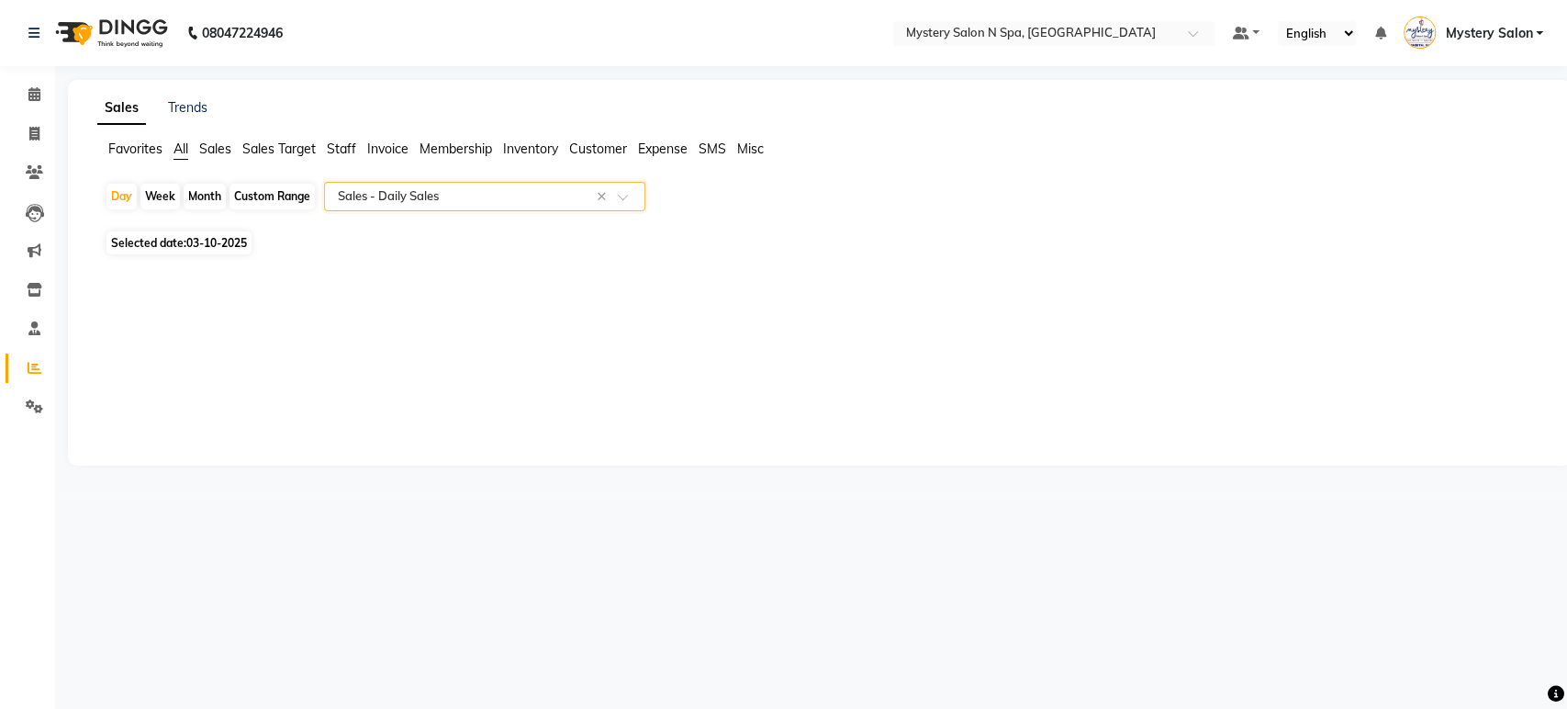
select select "filtered_report"
select select "pdf"
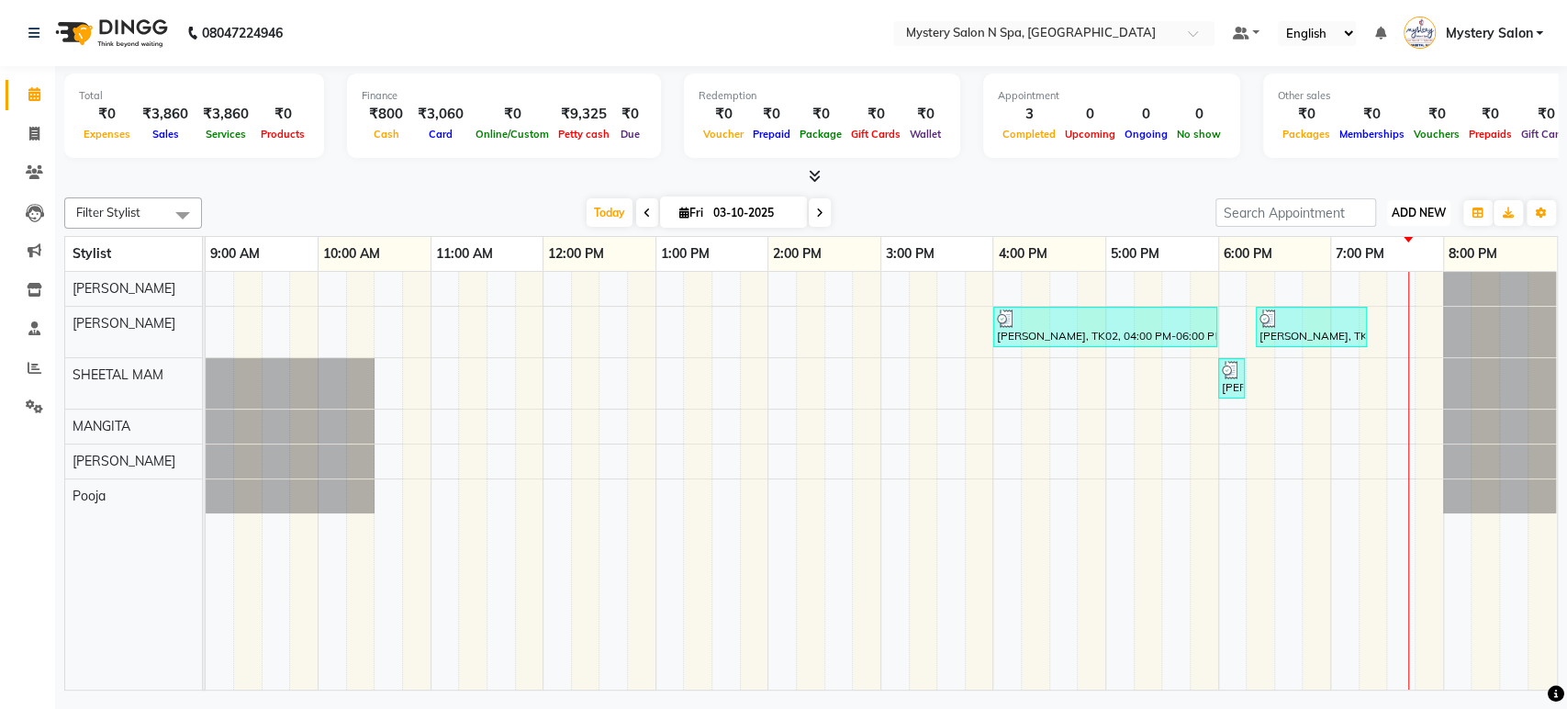
click at [1410, 214] on span "ADD NEW" at bounding box center [1419, 213] width 54 height 14
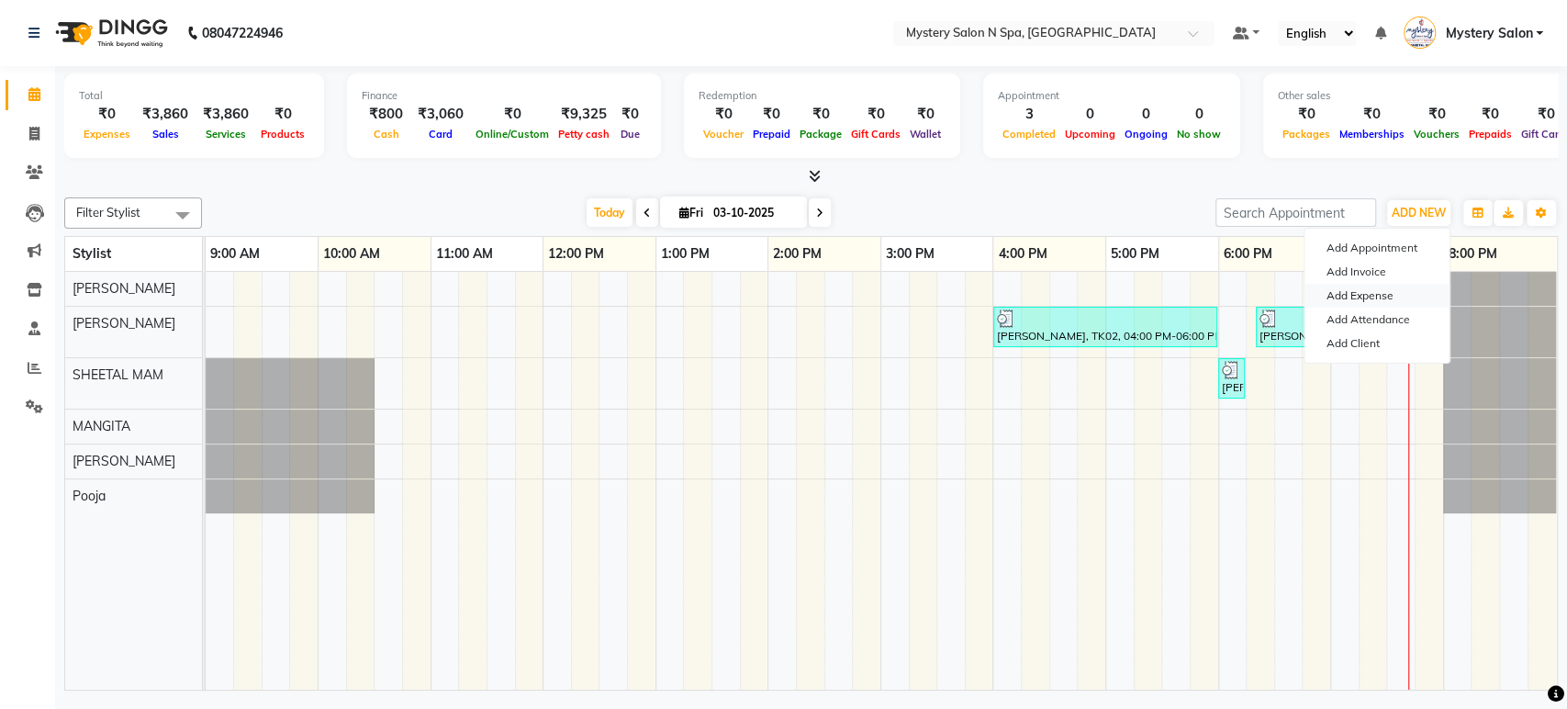
click at [1376, 292] on link "Add Expense" at bounding box center [1377, 296] width 145 height 24
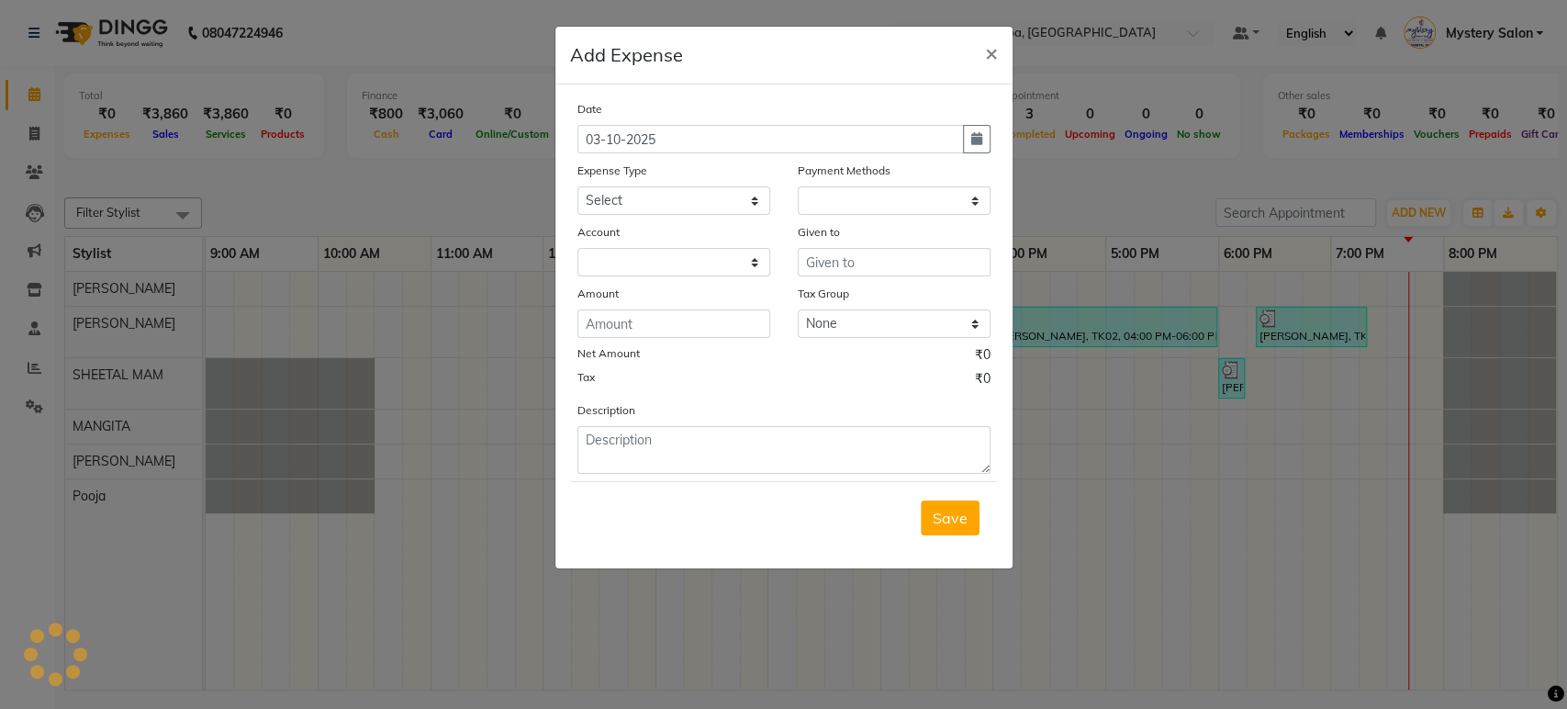
select select "1"
select select "1918"
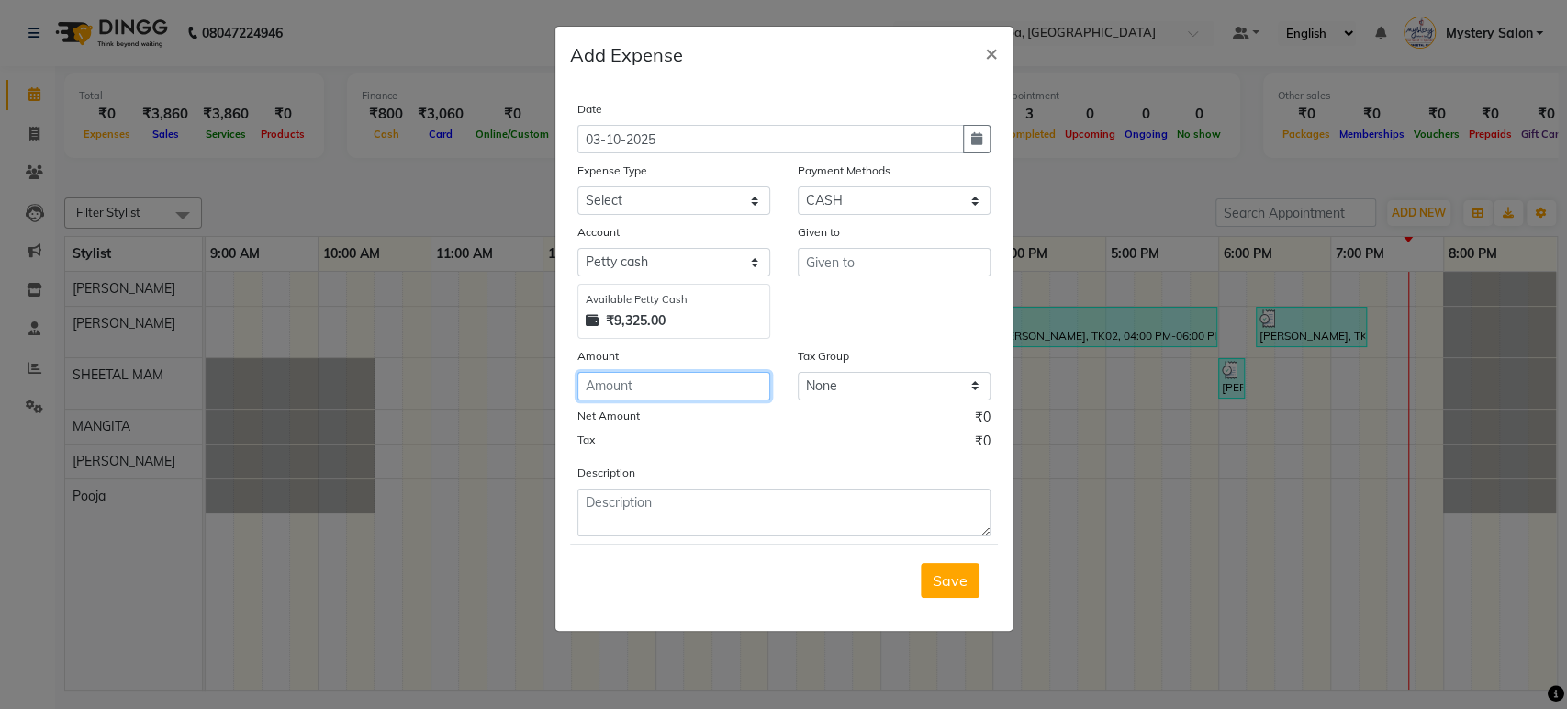
click at [667, 388] on input "number" at bounding box center [674, 386] width 193 height 28
type input "150"
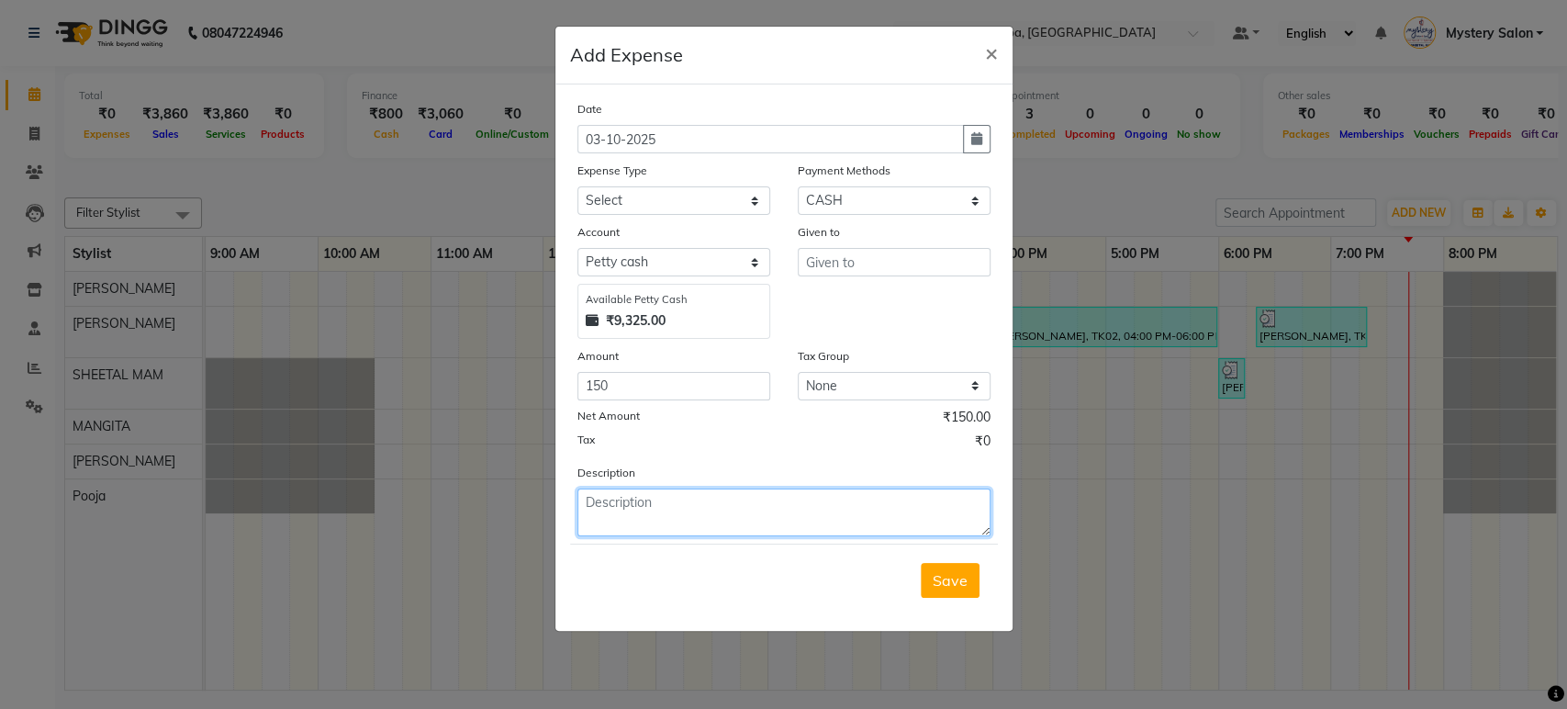
click at [653, 510] on textarea at bounding box center [784, 512] width 413 height 48
type textarea "Water"
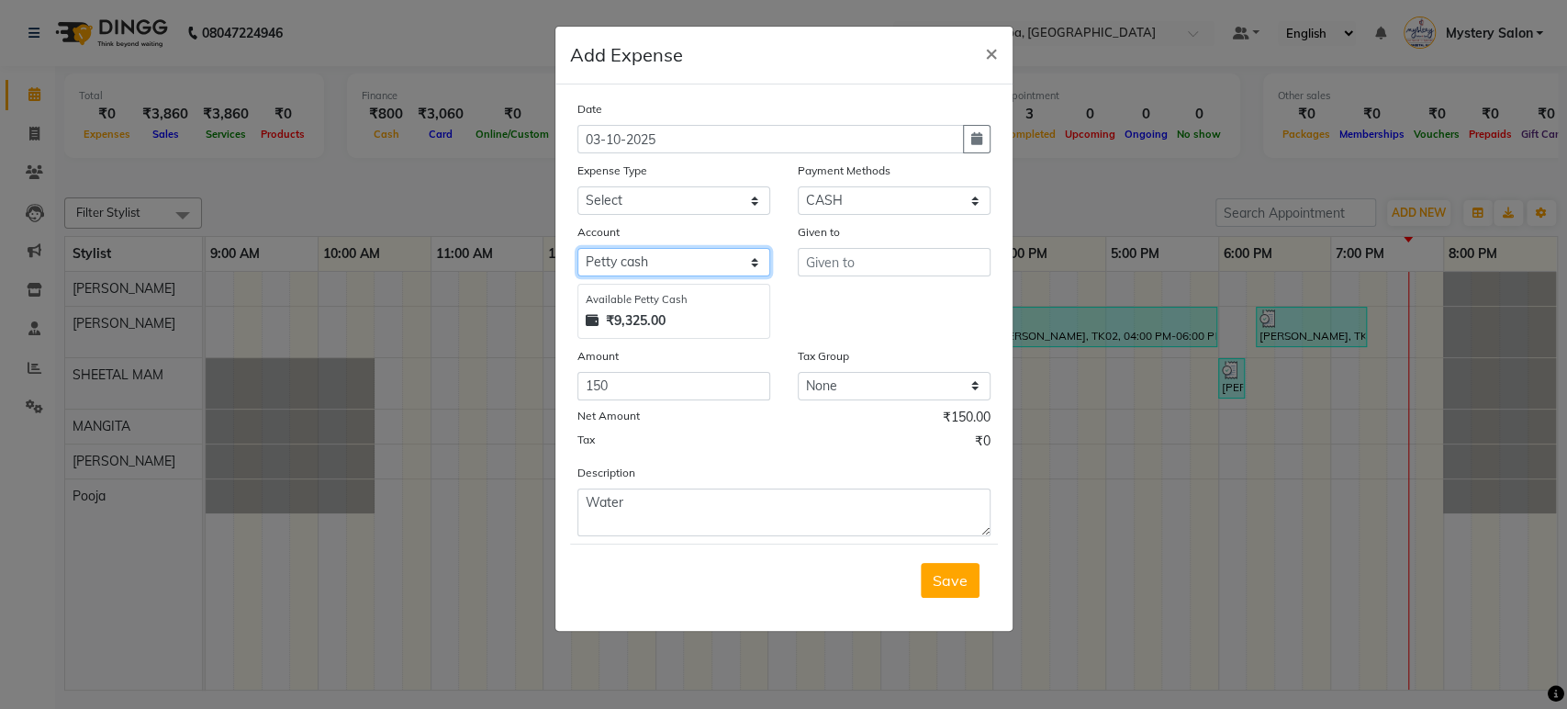
click at [652, 253] on select "Select Default account [PERSON_NAME] cash" at bounding box center [674, 262] width 193 height 28
click at [578, 248] on select "Select Default account [PERSON_NAME] cash" at bounding box center [674, 262] width 193 height 28
click at [688, 207] on select "Select 2500 Advance Salary Bank charges Car maintenance Cash transfer to bank C…" at bounding box center [674, 200] width 193 height 28
select select "21280"
click at [578, 186] on select "Select 2500 Advance Salary Bank charges Car maintenance Cash transfer to bank C…" at bounding box center [674, 200] width 193 height 28
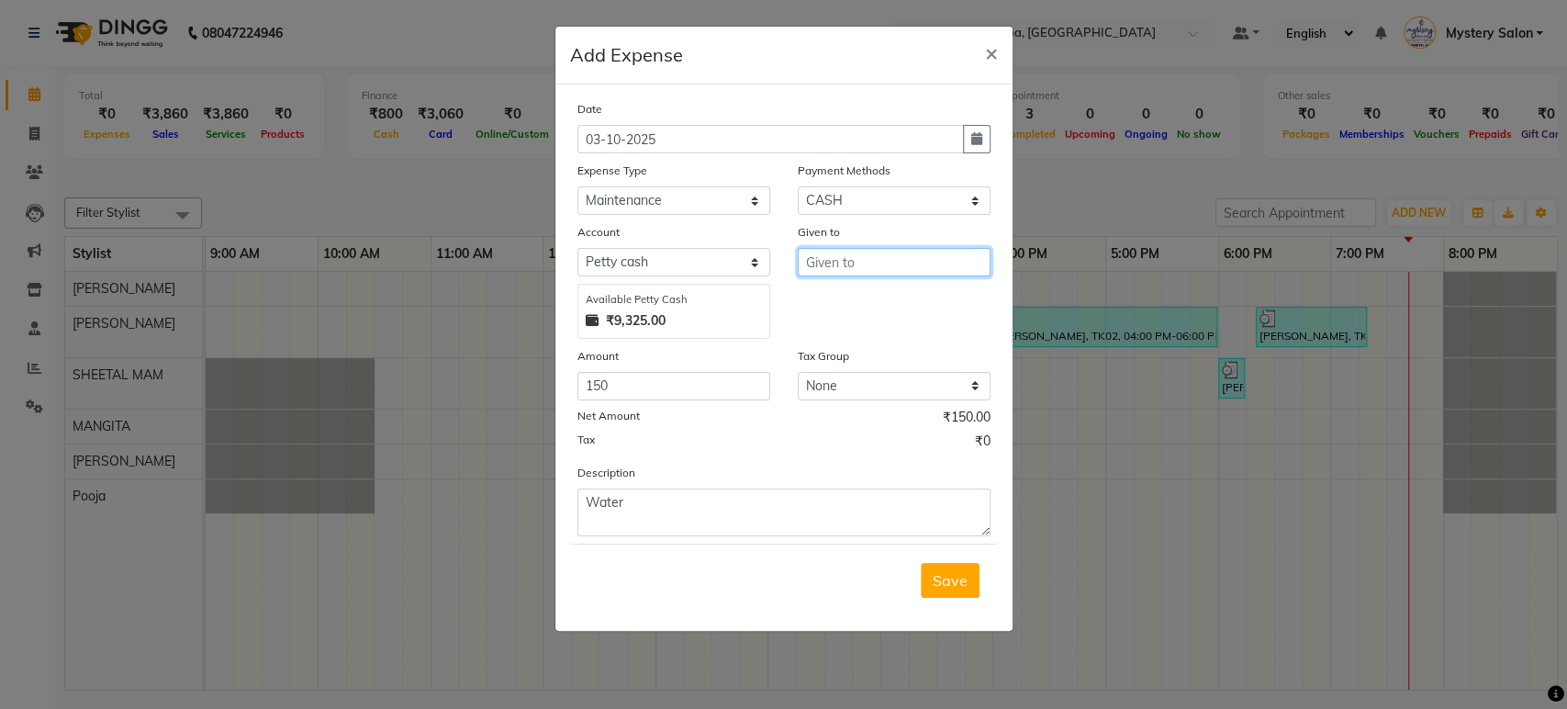
click at [820, 262] on input "text" at bounding box center [894, 262] width 193 height 28
type input "Water Wala"
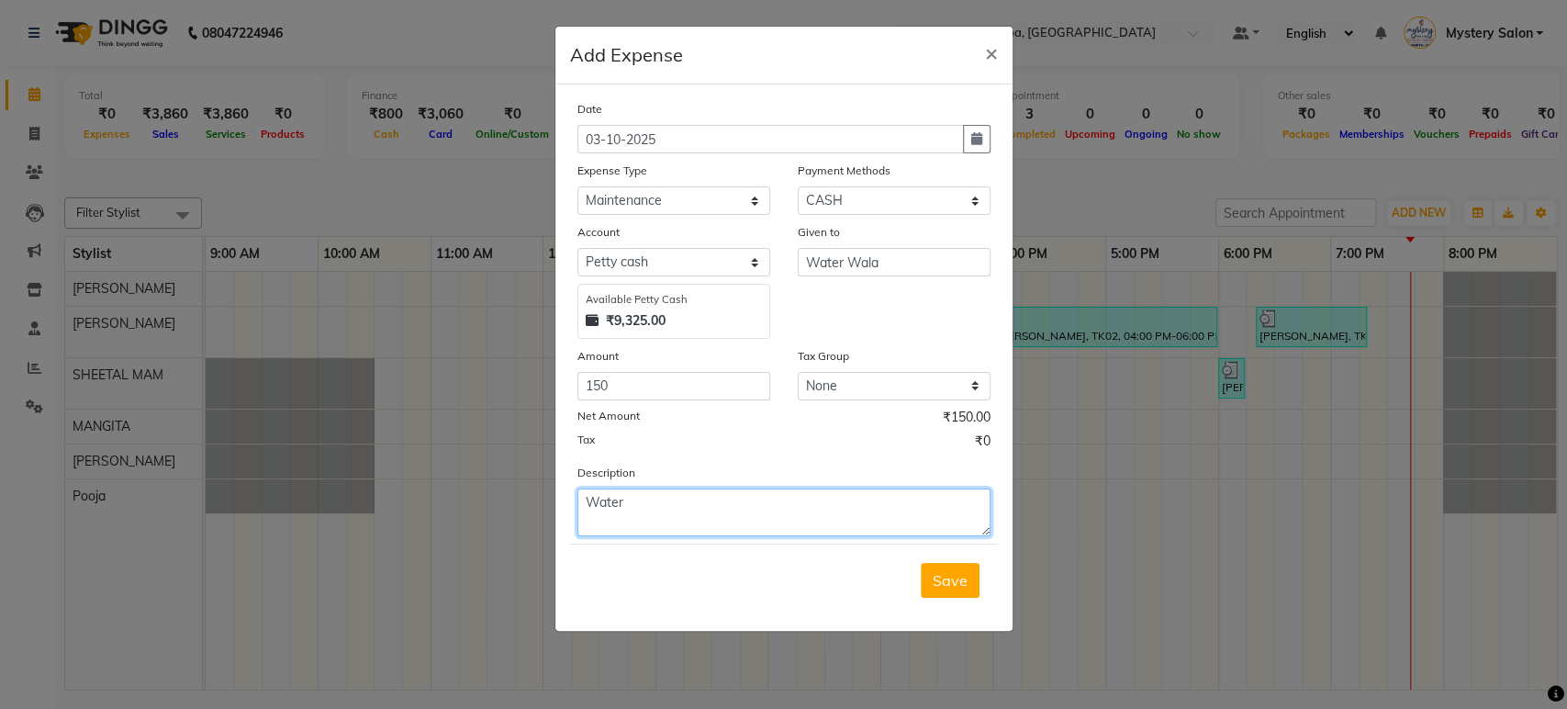
click at [719, 505] on textarea "Water" at bounding box center [784, 512] width 413 height 48
type textarea "Water 20 L"
click at [971, 571] on button "Save" at bounding box center [950, 580] width 59 height 35
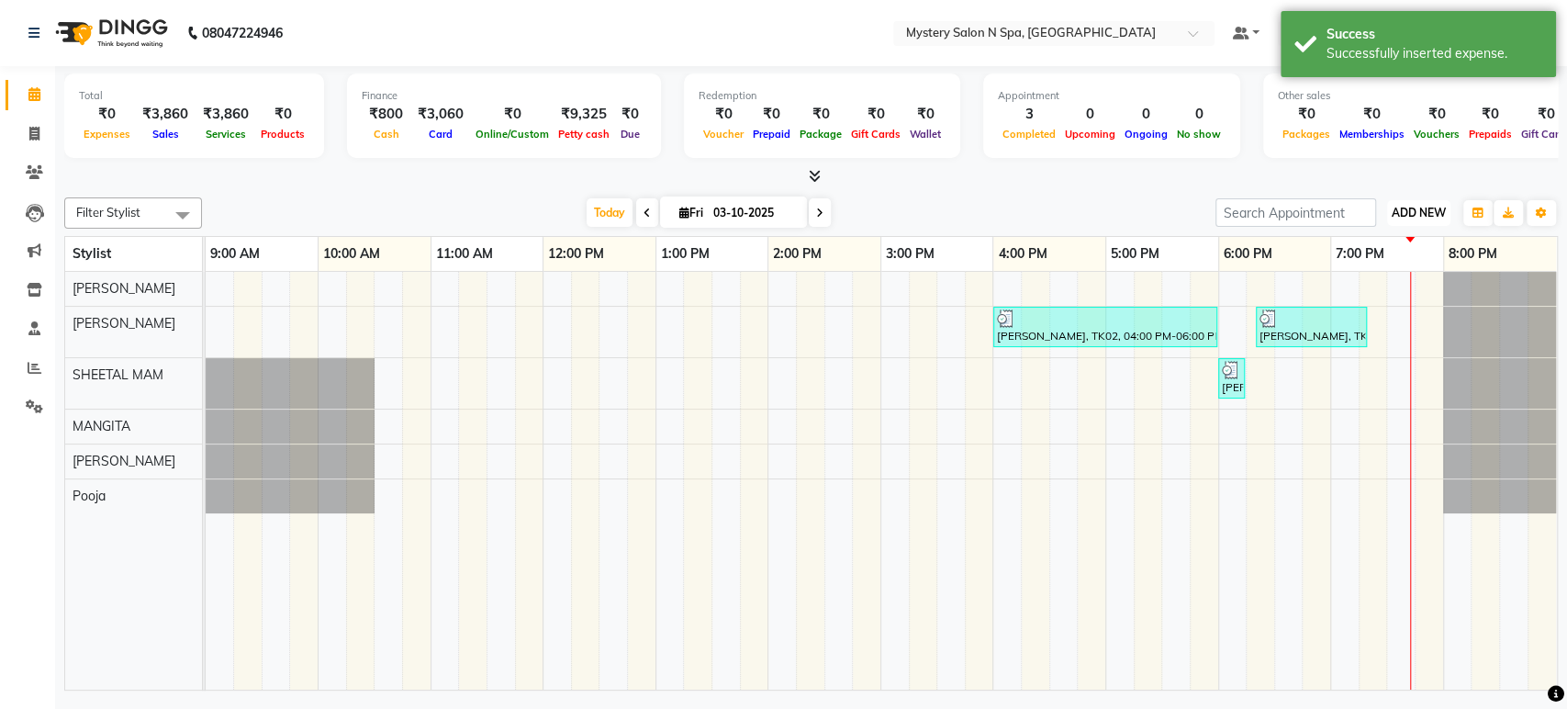
click at [1431, 208] on span "ADD NEW" at bounding box center [1419, 213] width 54 height 14
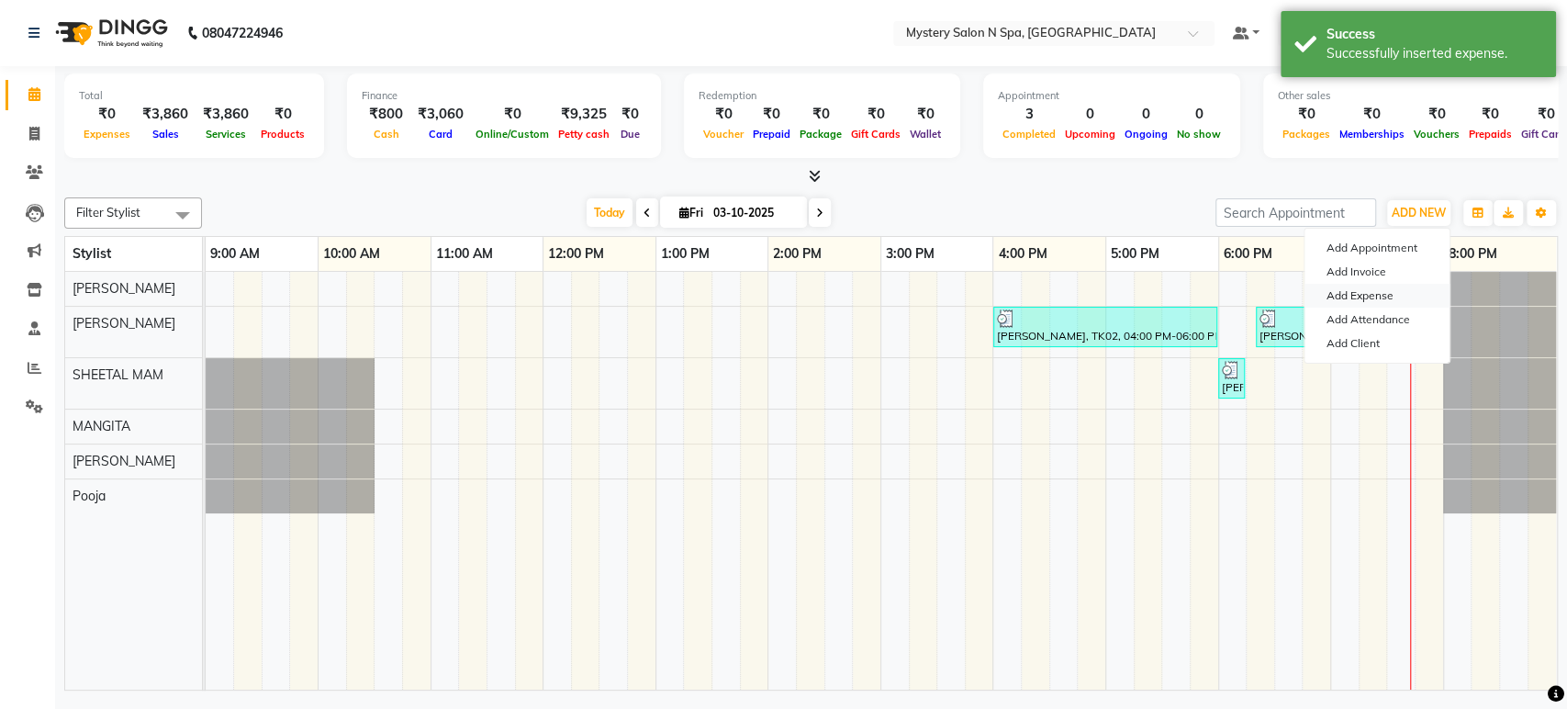
click at [1359, 298] on link "Add Expense" at bounding box center [1377, 296] width 145 height 24
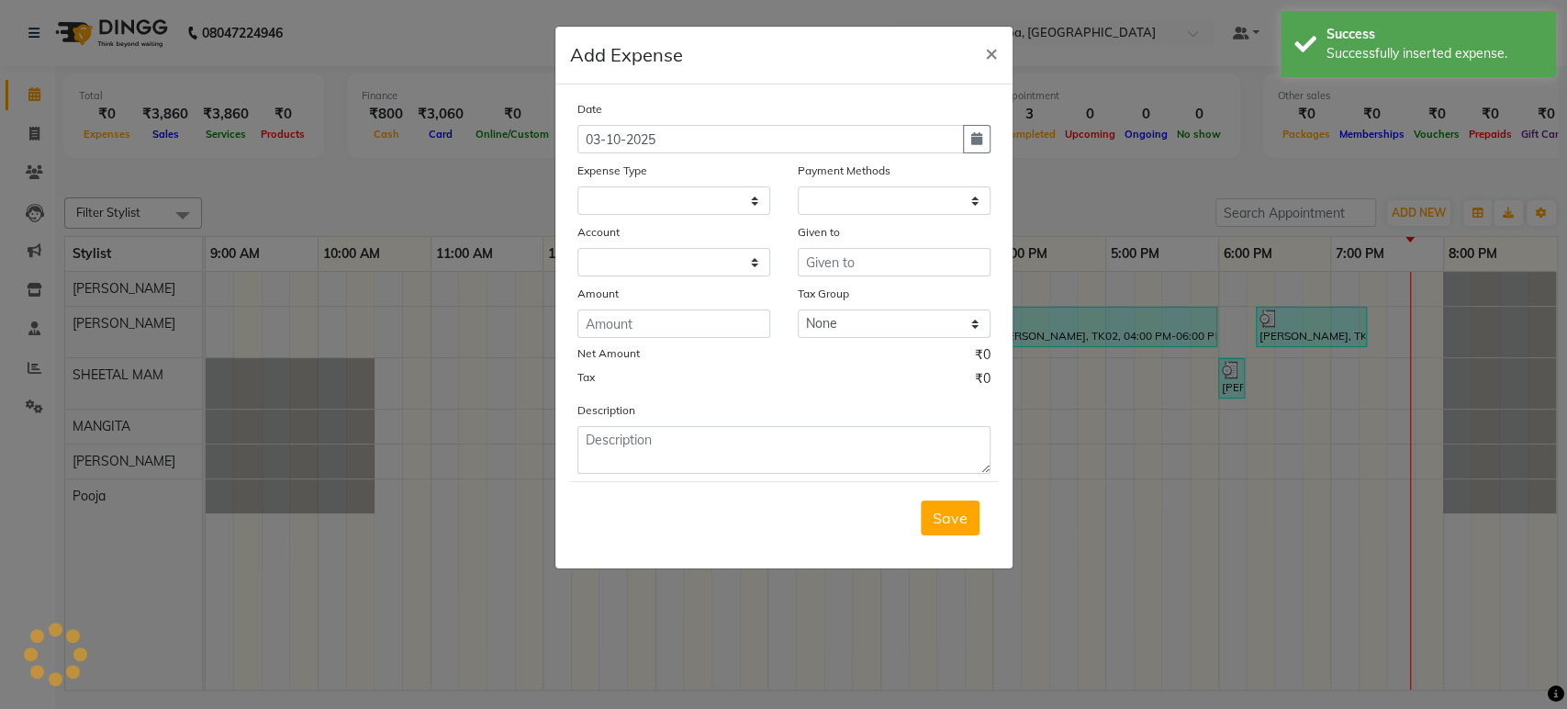
select select "272"
select select "1"
select select "1918"
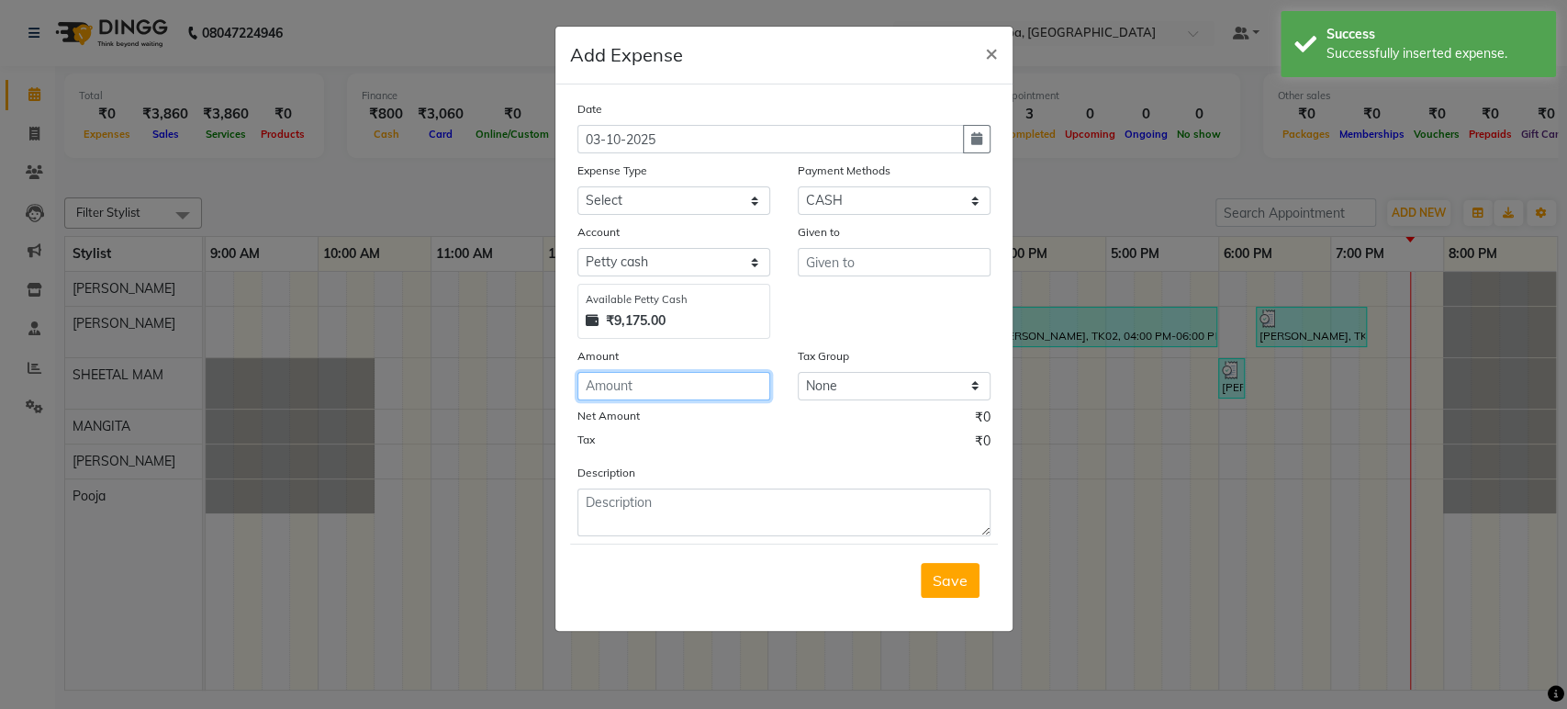
click at [654, 376] on input "number" at bounding box center [674, 386] width 193 height 28
type input "20"
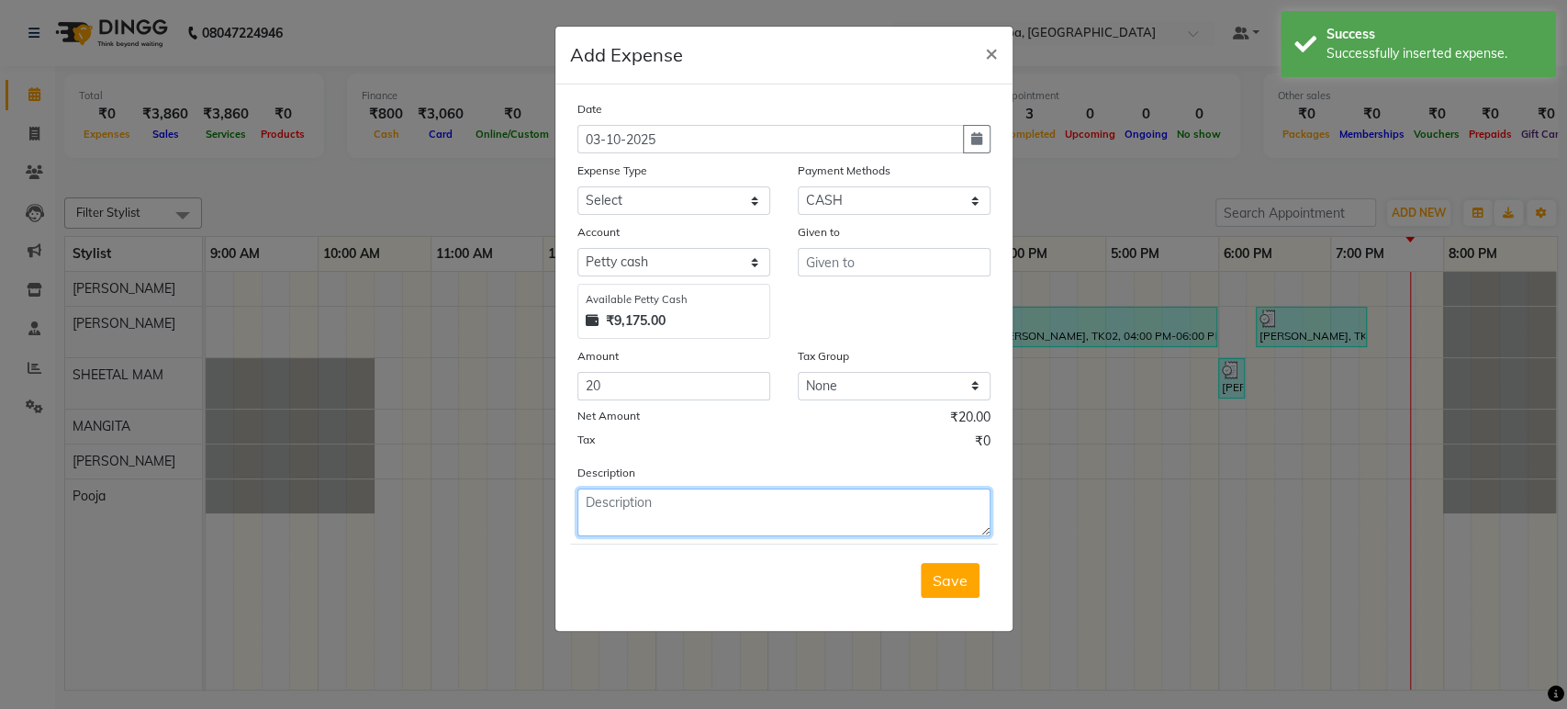
click at [654, 508] on textarea at bounding box center [784, 512] width 413 height 48
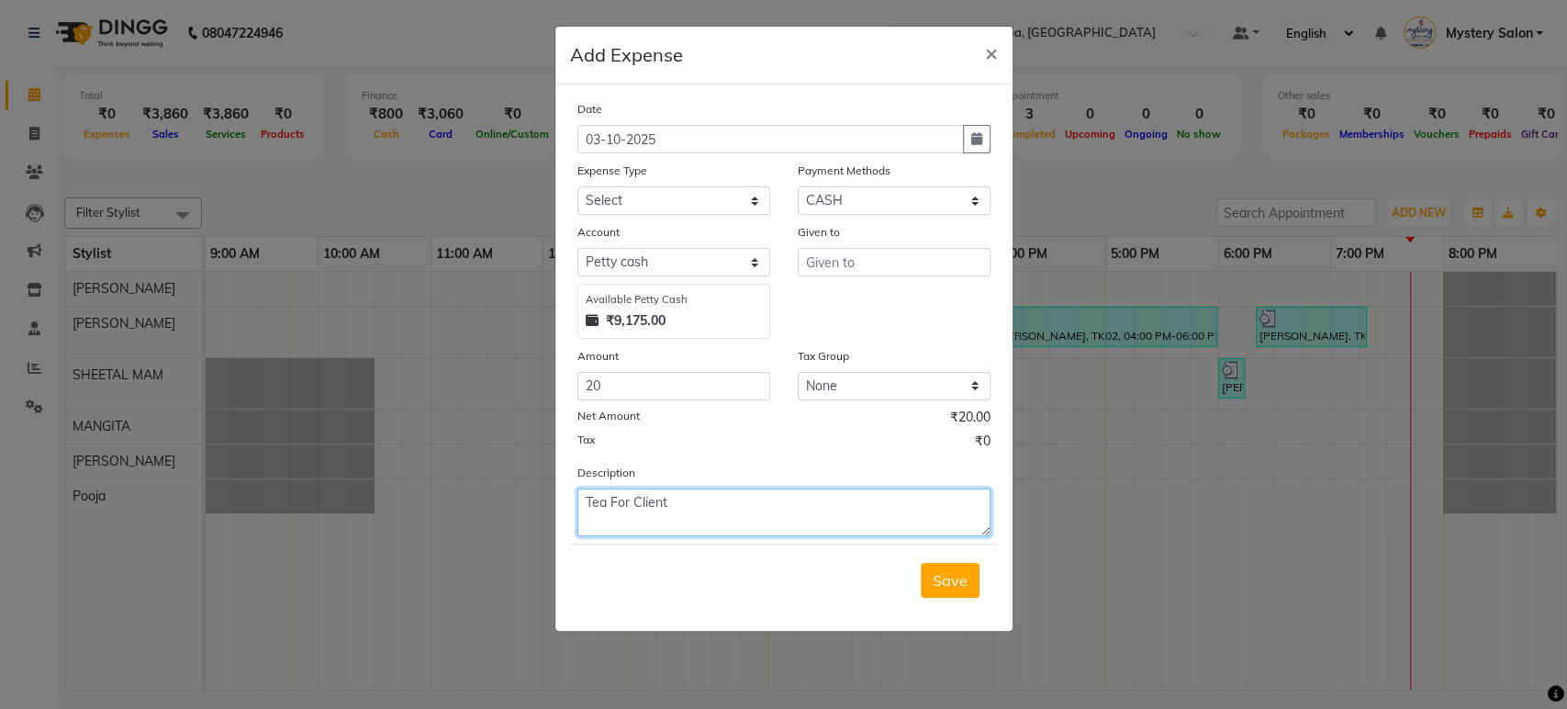
type textarea "Tea For Client"
click at [864, 275] on div "Given to" at bounding box center [894, 280] width 220 height 117
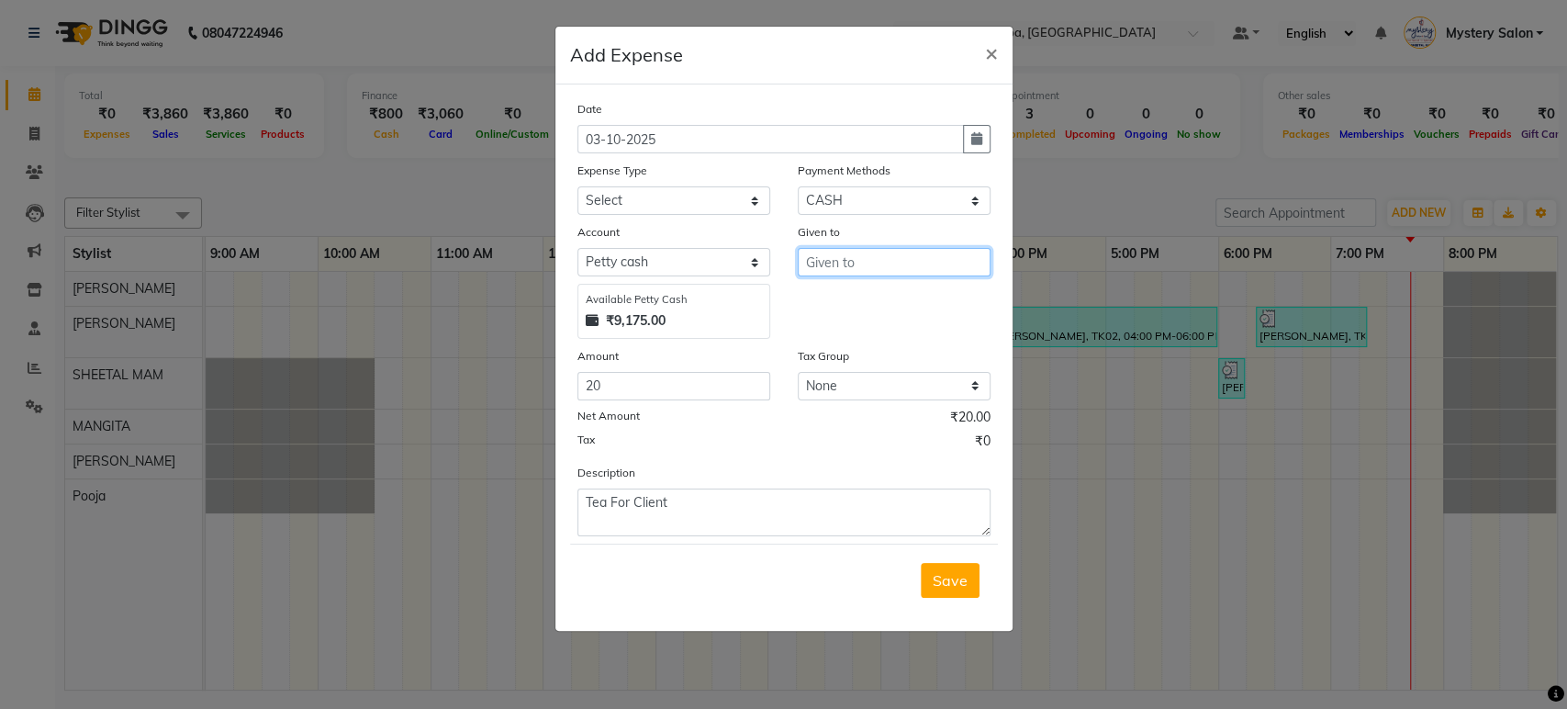
click at [864, 267] on input "text" at bounding box center [894, 262] width 193 height 28
type input "Tea Shop"
click at [695, 191] on select "Select 2500 Advance Salary Bank charges Car maintenance Cash transfer to bank C…" at bounding box center [674, 200] width 193 height 28
select select "21286"
click at [578, 186] on select "Select 2500 Advance Salary Bank charges Car maintenance Cash transfer to bank C…" at bounding box center [674, 200] width 193 height 28
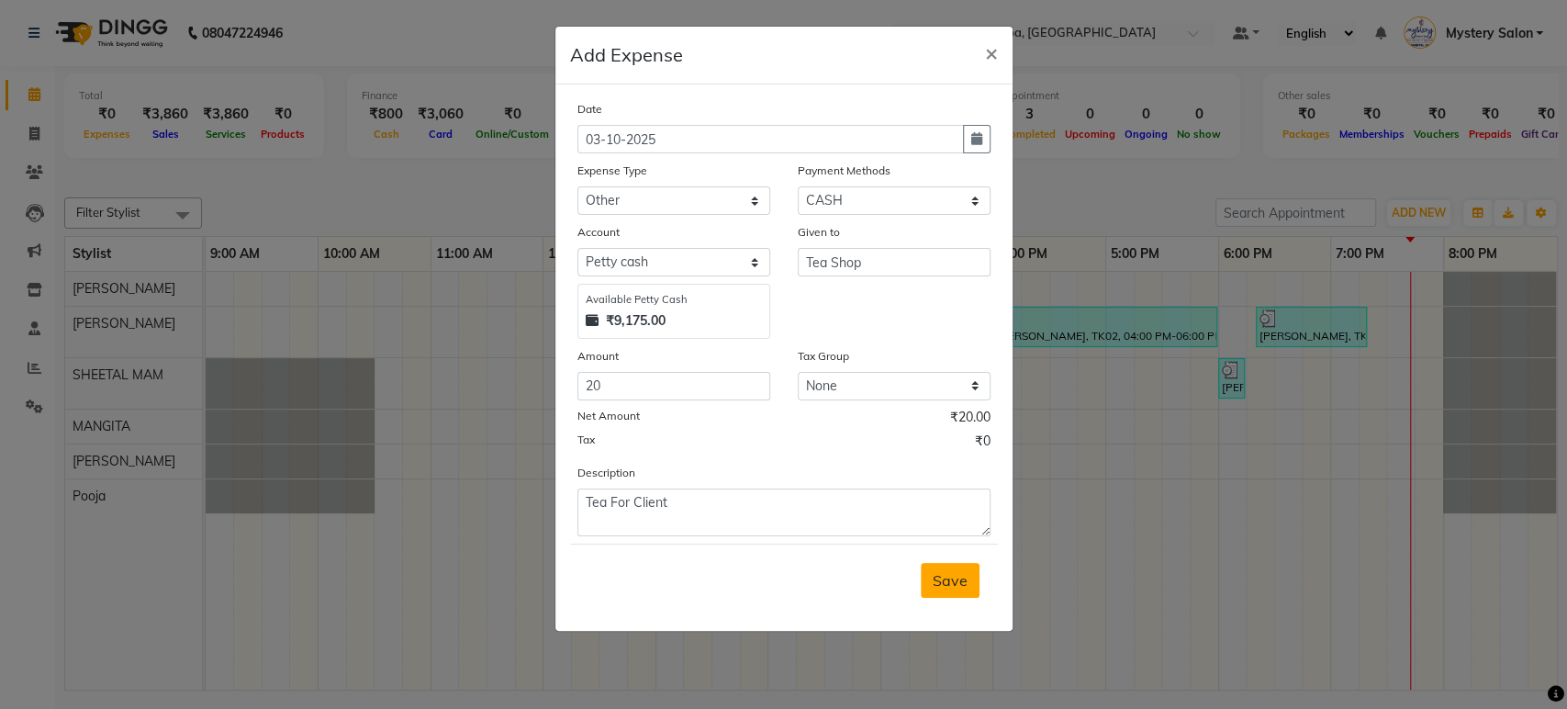
click at [957, 580] on span "Save" at bounding box center [950, 580] width 35 height 18
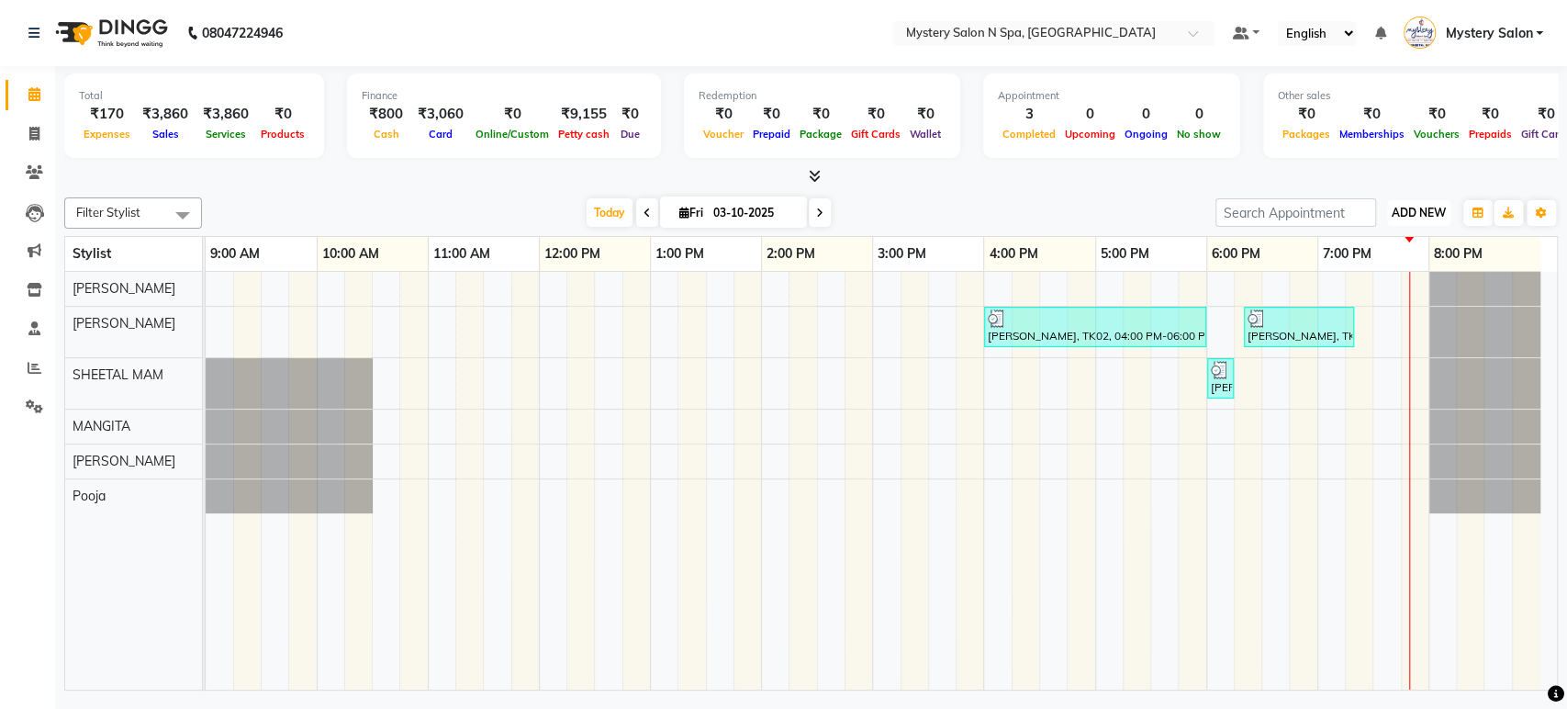
click at [1412, 210] on span "ADD NEW" at bounding box center [1419, 213] width 54 height 14
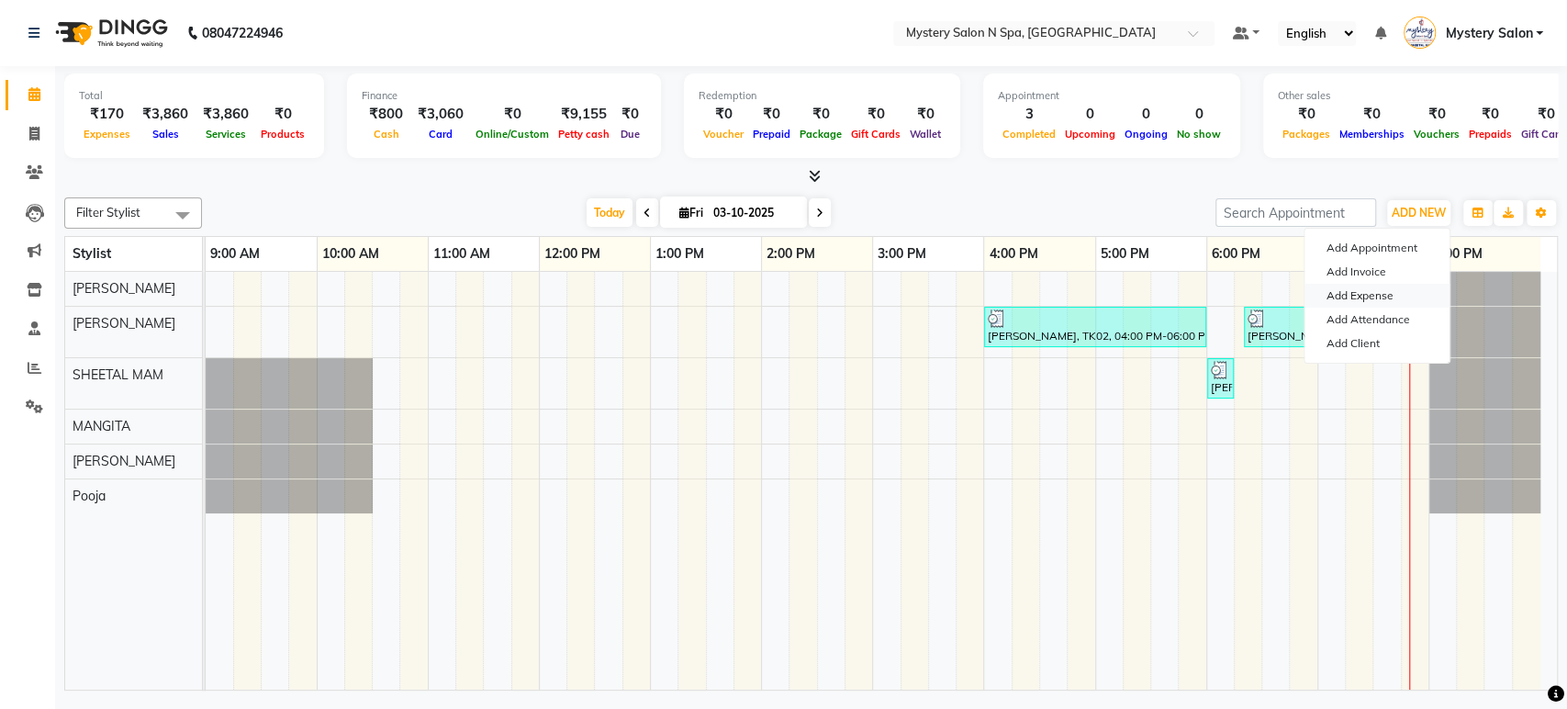
click at [1393, 291] on link "Add Expense" at bounding box center [1377, 296] width 145 height 24
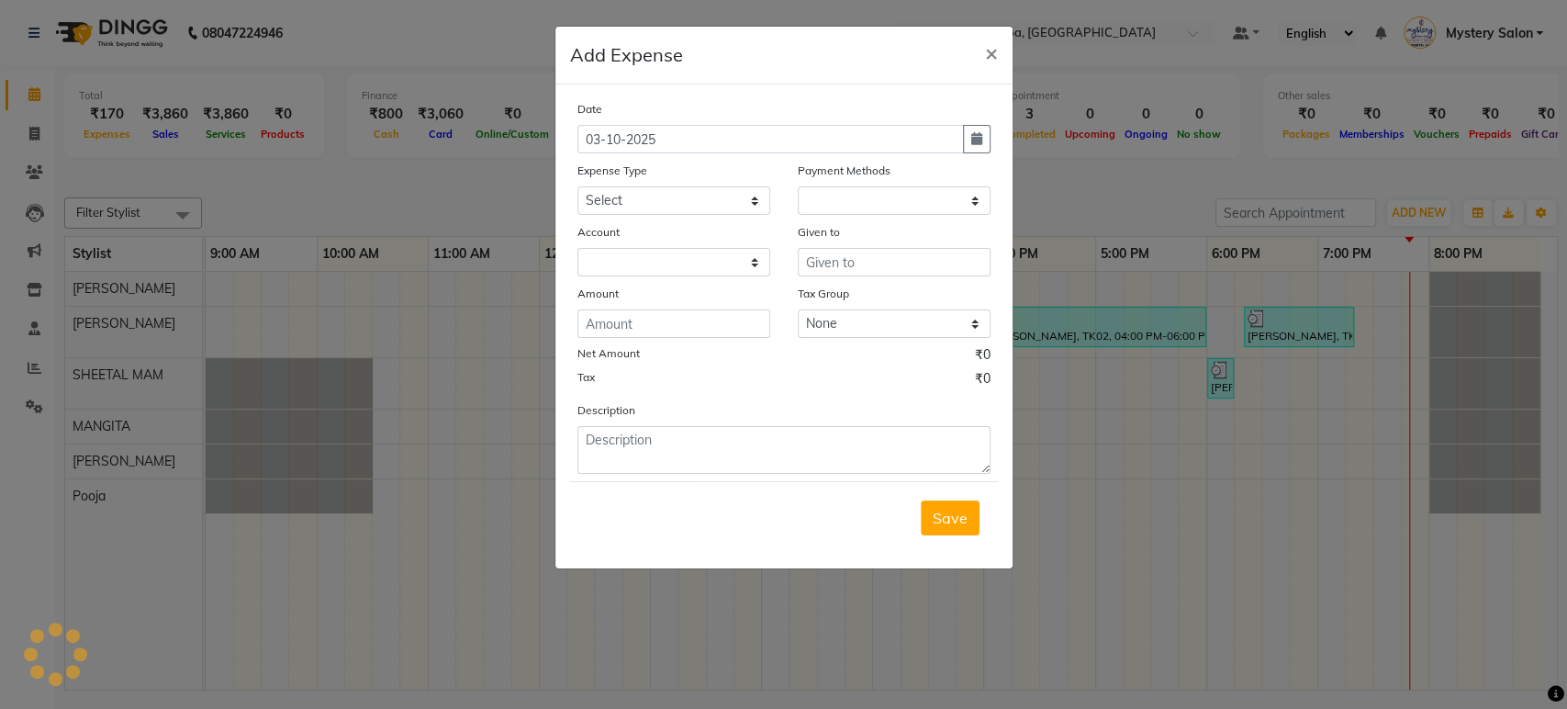
select select "1"
select select "1918"
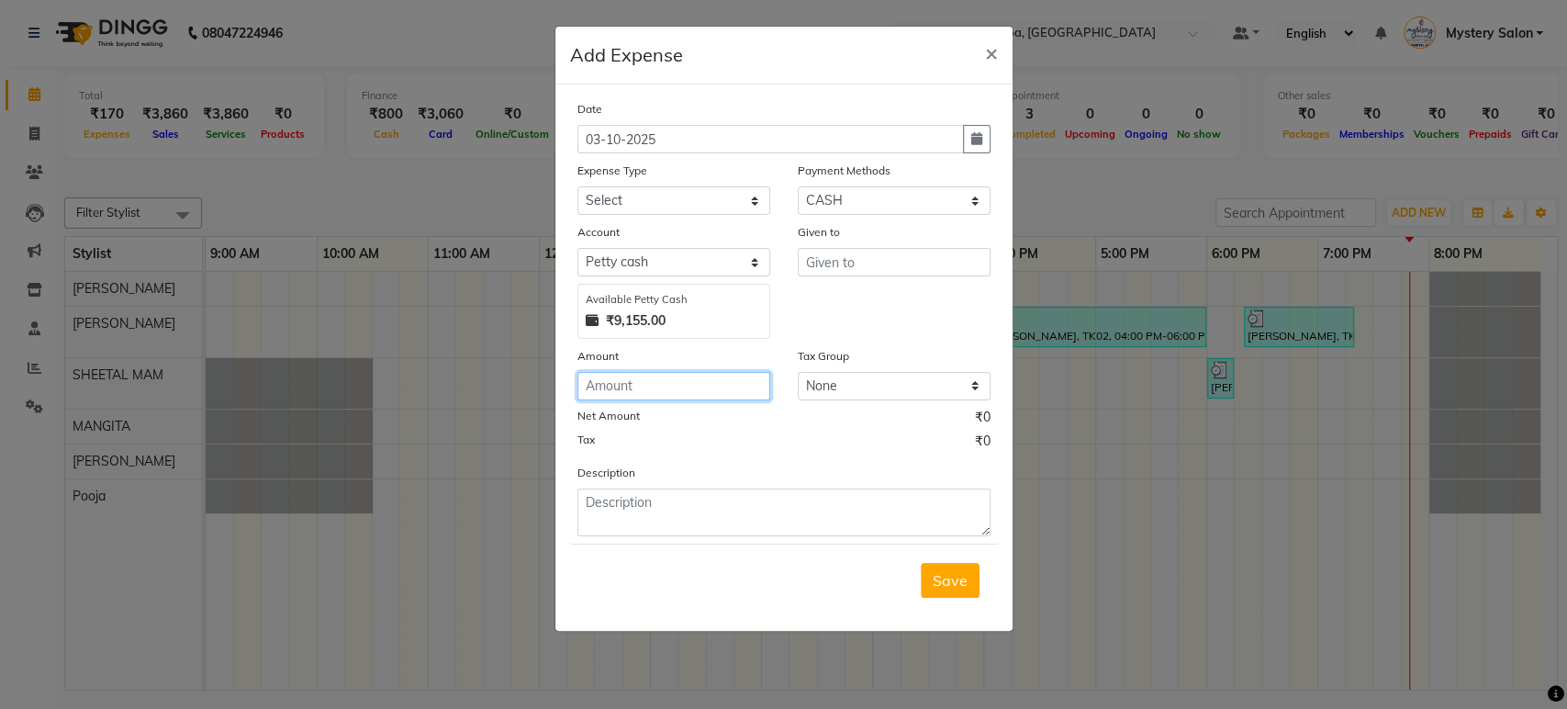
click at [676, 376] on input "number" at bounding box center [674, 386] width 193 height 28
type input "3500"
click at [643, 204] on select "Select 2500 Advance Salary Bank charges Car maintenance Cash transfer to bank C…" at bounding box center [674, 200] width 193 height 28
select select "21286"
click at [578, 186] on select "Select 2500 Advance Salary Bank charges Car maintenance Cash transfer to bank C…" at bounding box center [674, 200] width 193 height 28
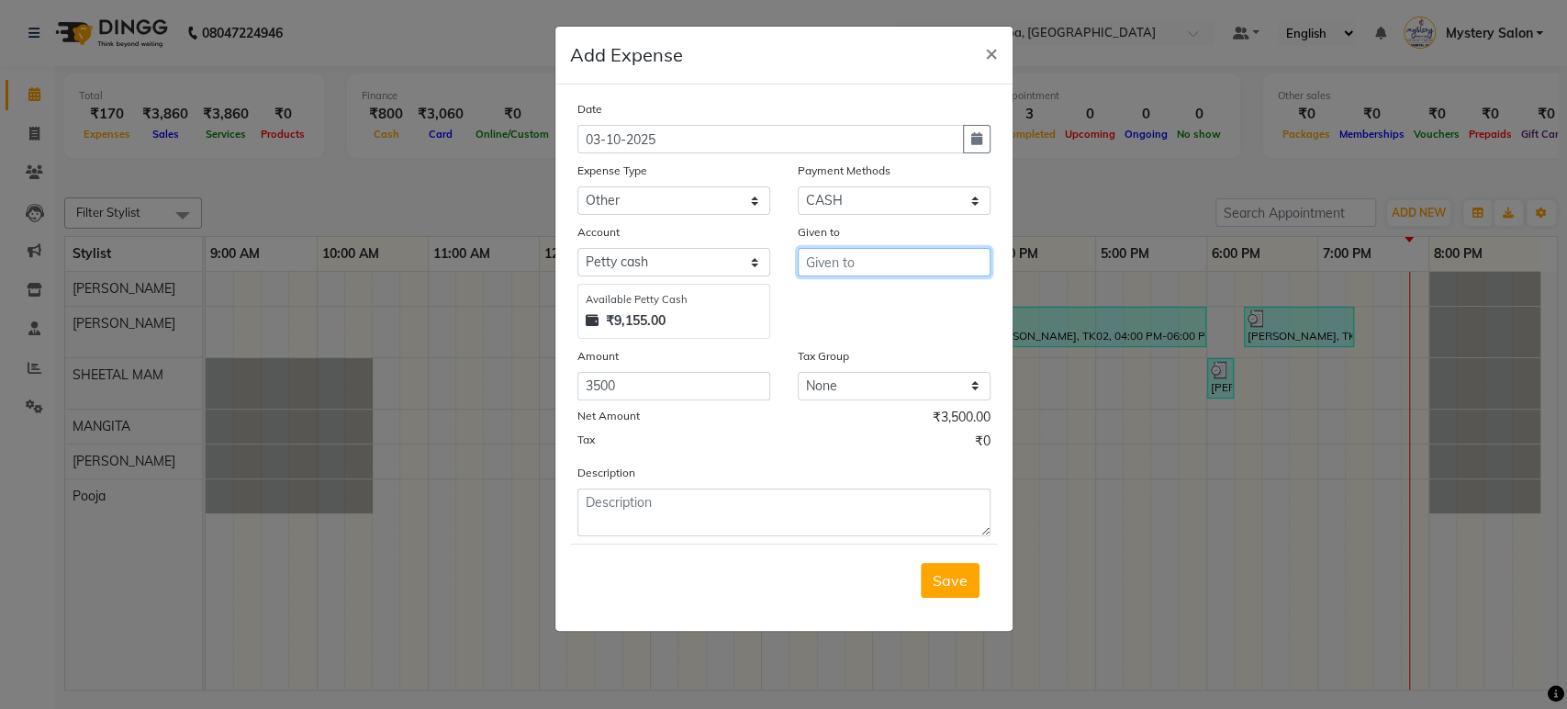
click at [823, 255] on input "text" at bounding box center [894, 262] width 193 height 28
type input "[PERSON_NAME]"
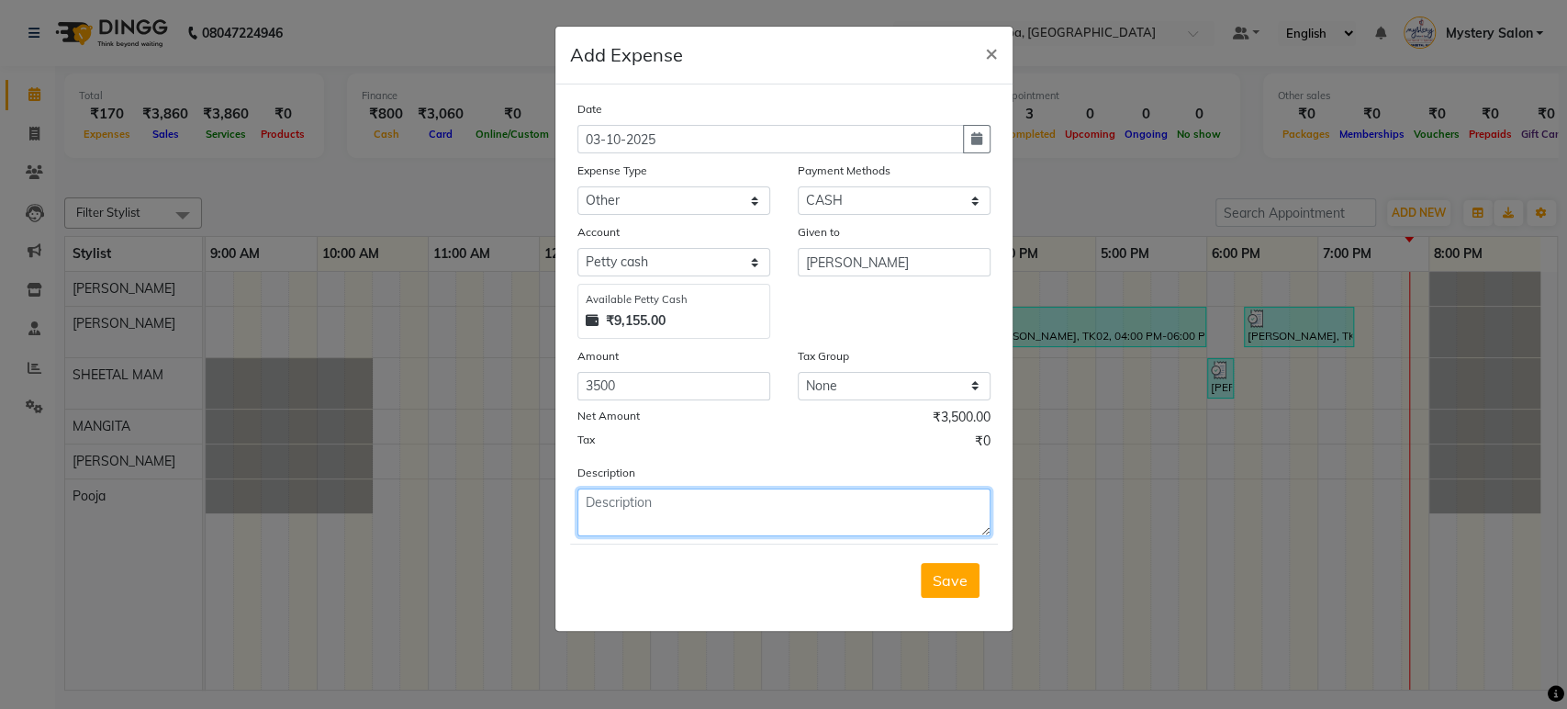
click at [727, 499] on textarea at bounding box center [784, 512] width 413 height 48
type textarea "G"
click at [727, 499] on textarea "[PERSON_NAME]" at bounding box center [784, 512] width 413 height 48
type textarea "[PERSON_NAME]."
click at [939, 571] on span "Save" at bounding box center [950, 580] width 35 height 18
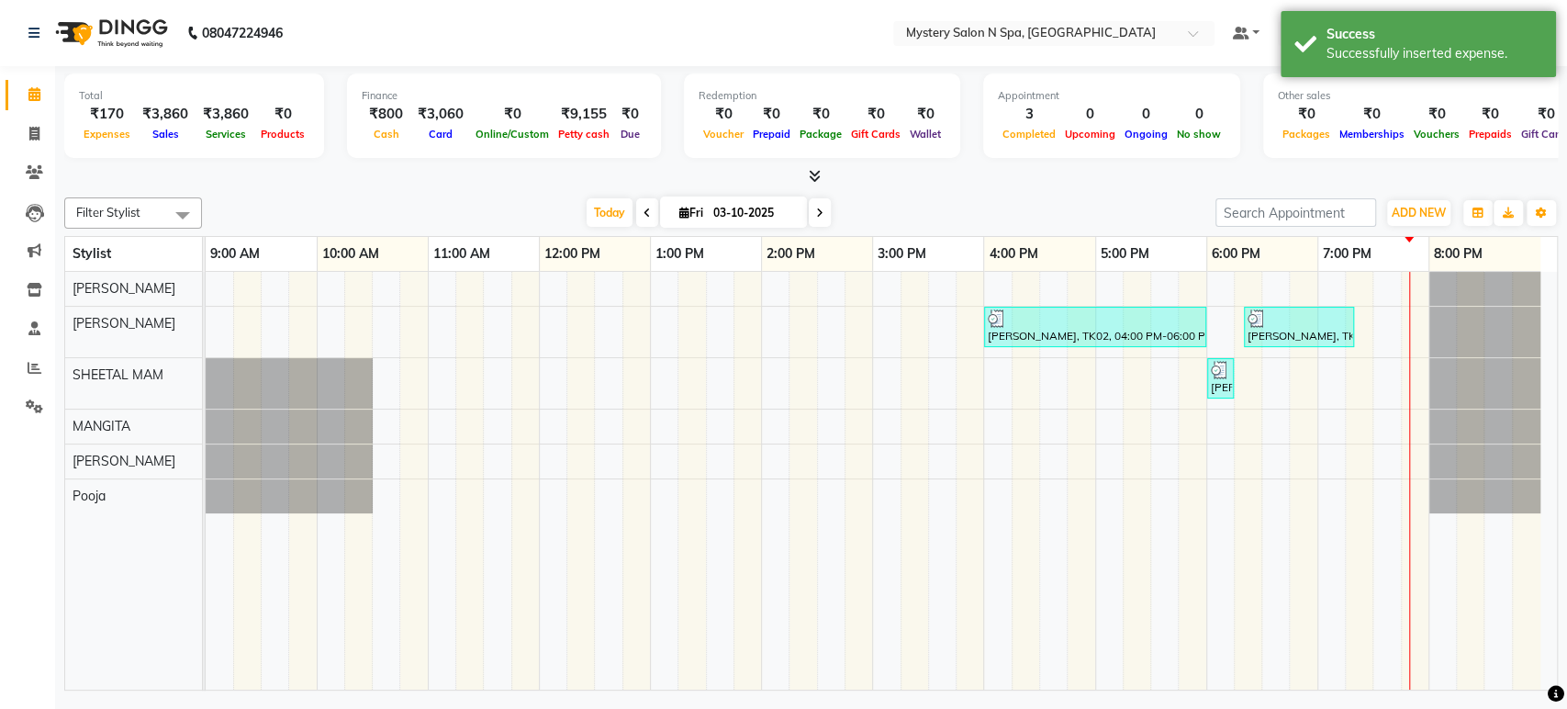
click at [947, 570] on div "Save" at bounding box center [784, 534] width 428 height 73
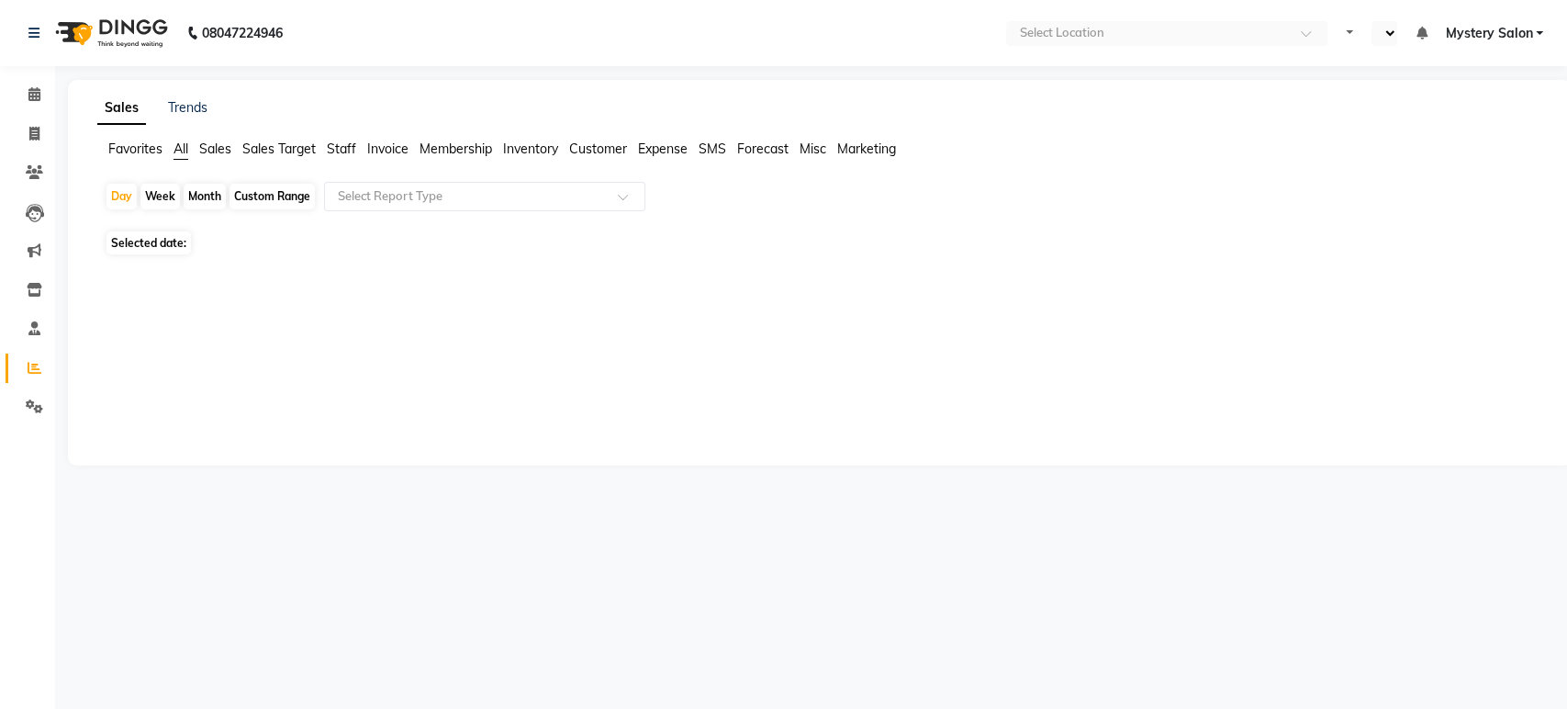
select select "en"
click at [431, 187] on input "text" at bounding box center [466, 196] width 264 height 18
click at [422, 222] on div "No items found" at bounding box center [485, 228] width 320 height 34
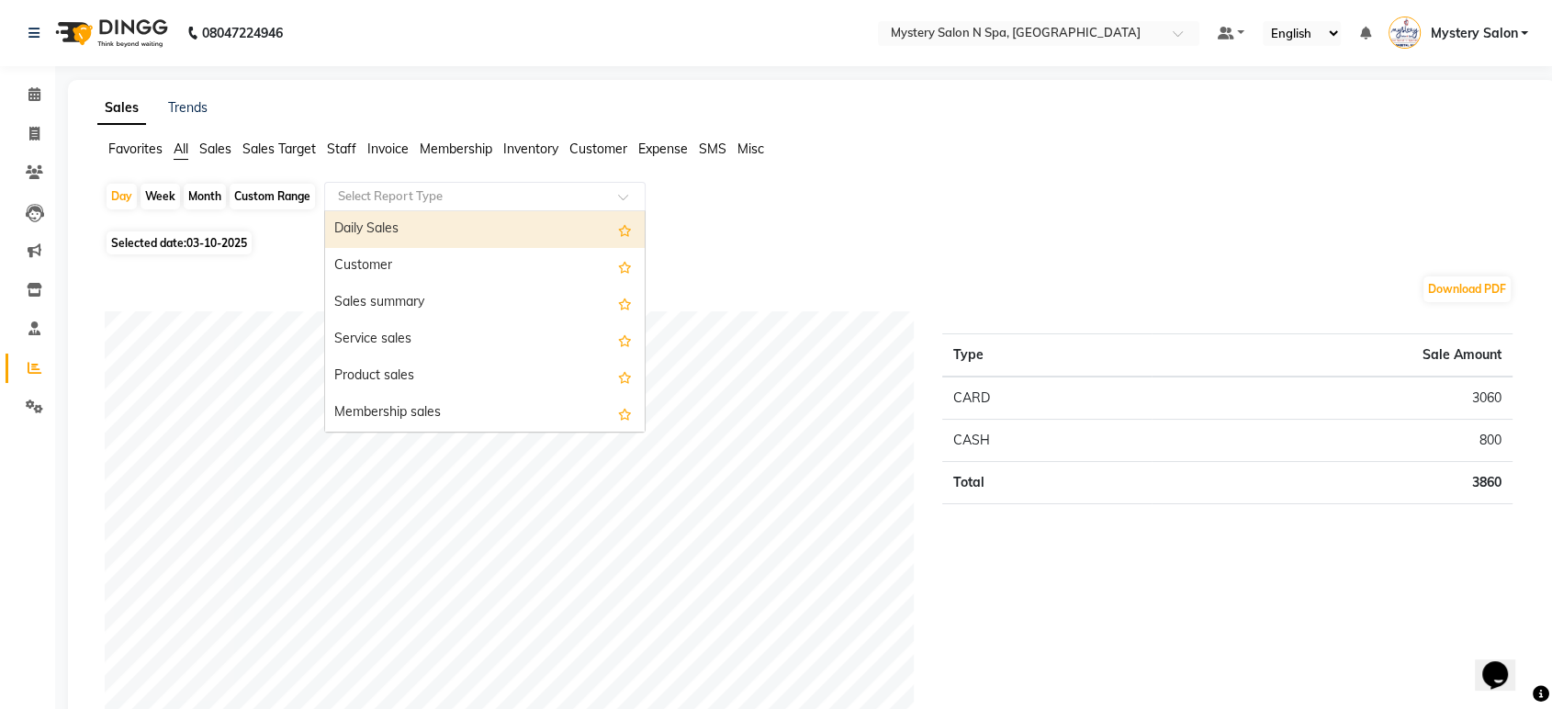
click at [477, 226] on div "Daily Sales" at bounding box center [485, 229] width 320 height 37
select select "filtered_report"
select select "pdf"
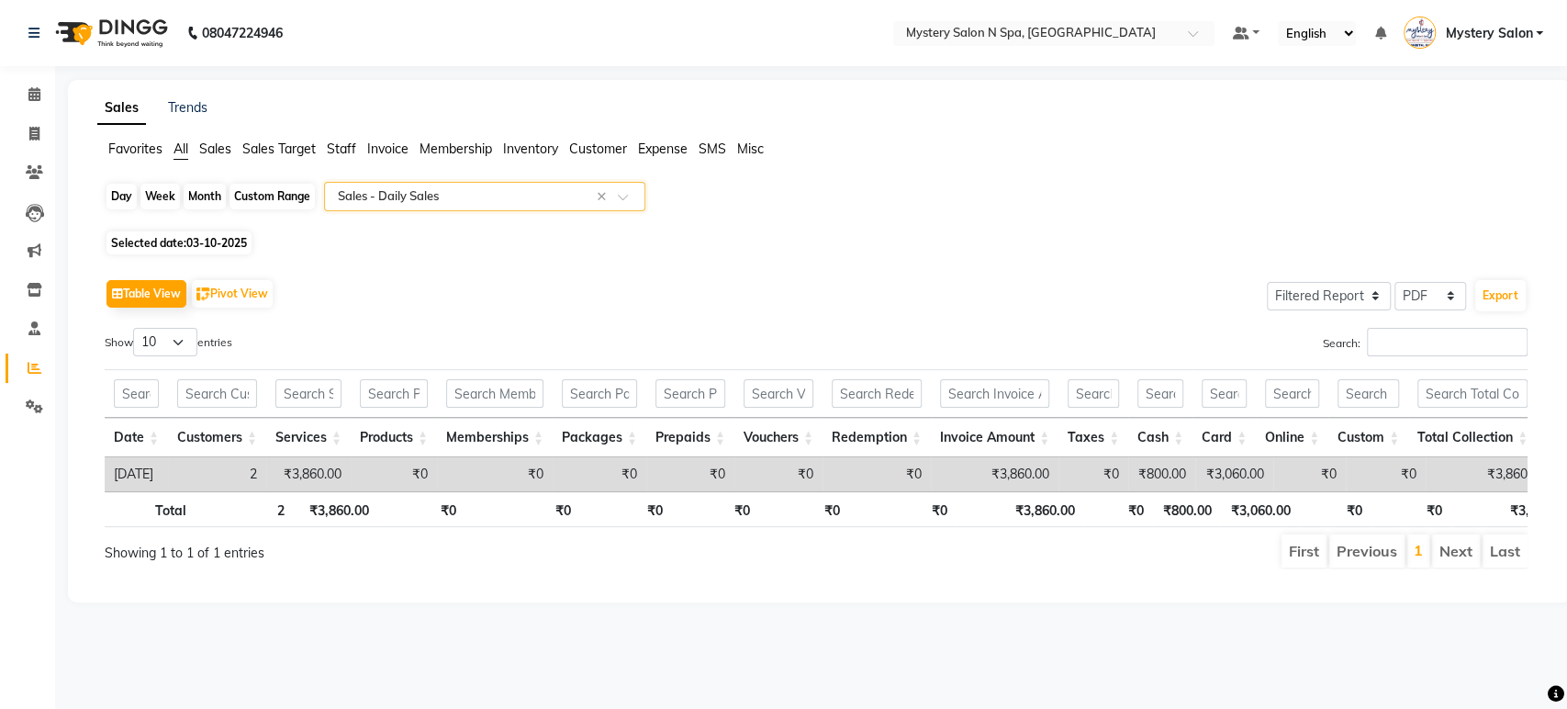
click at [125, 197] on div "Day" at bounding box center [122, 197] width 30 height 26
select select "10"
select select "2025"
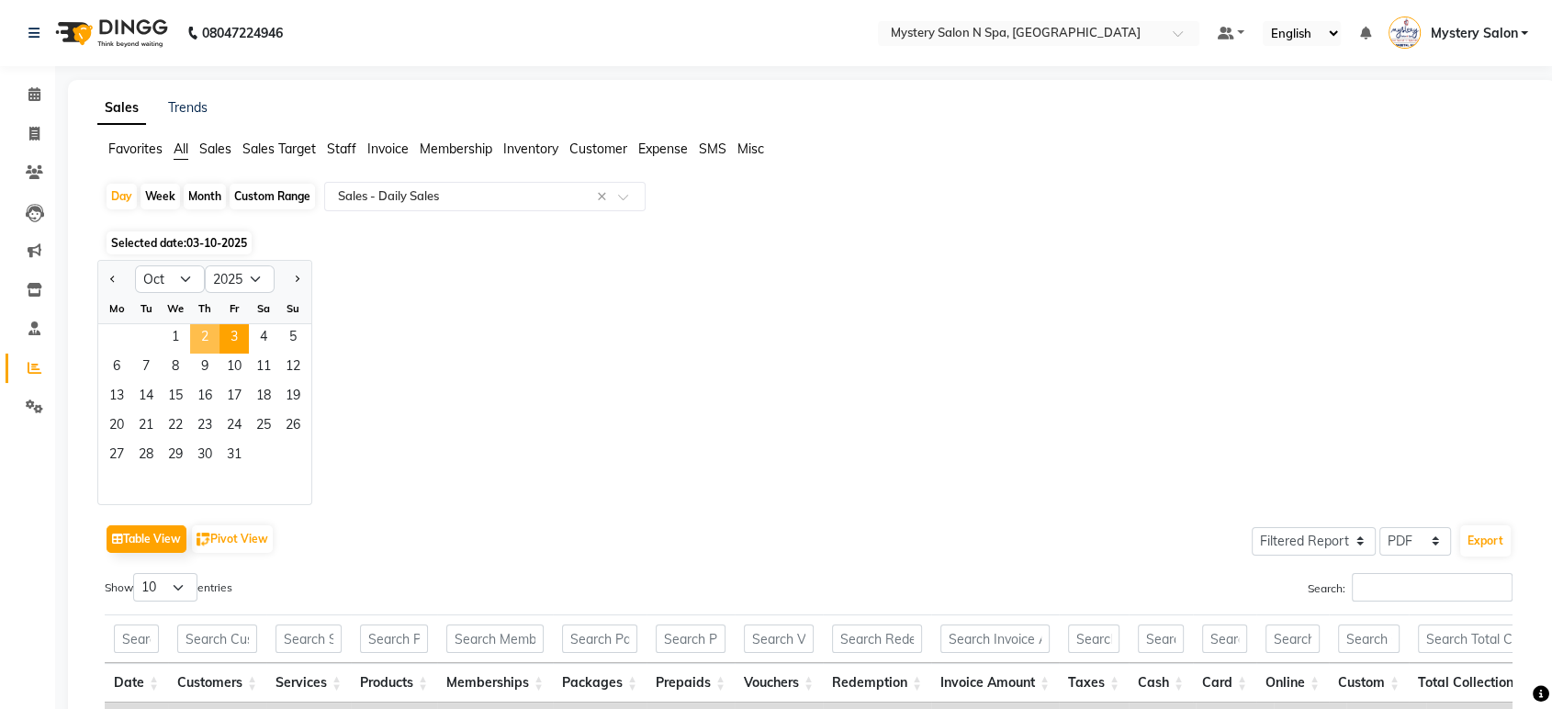
click at [194, 335] on span "2" at bounding box center [204, 338] width 29 height 29
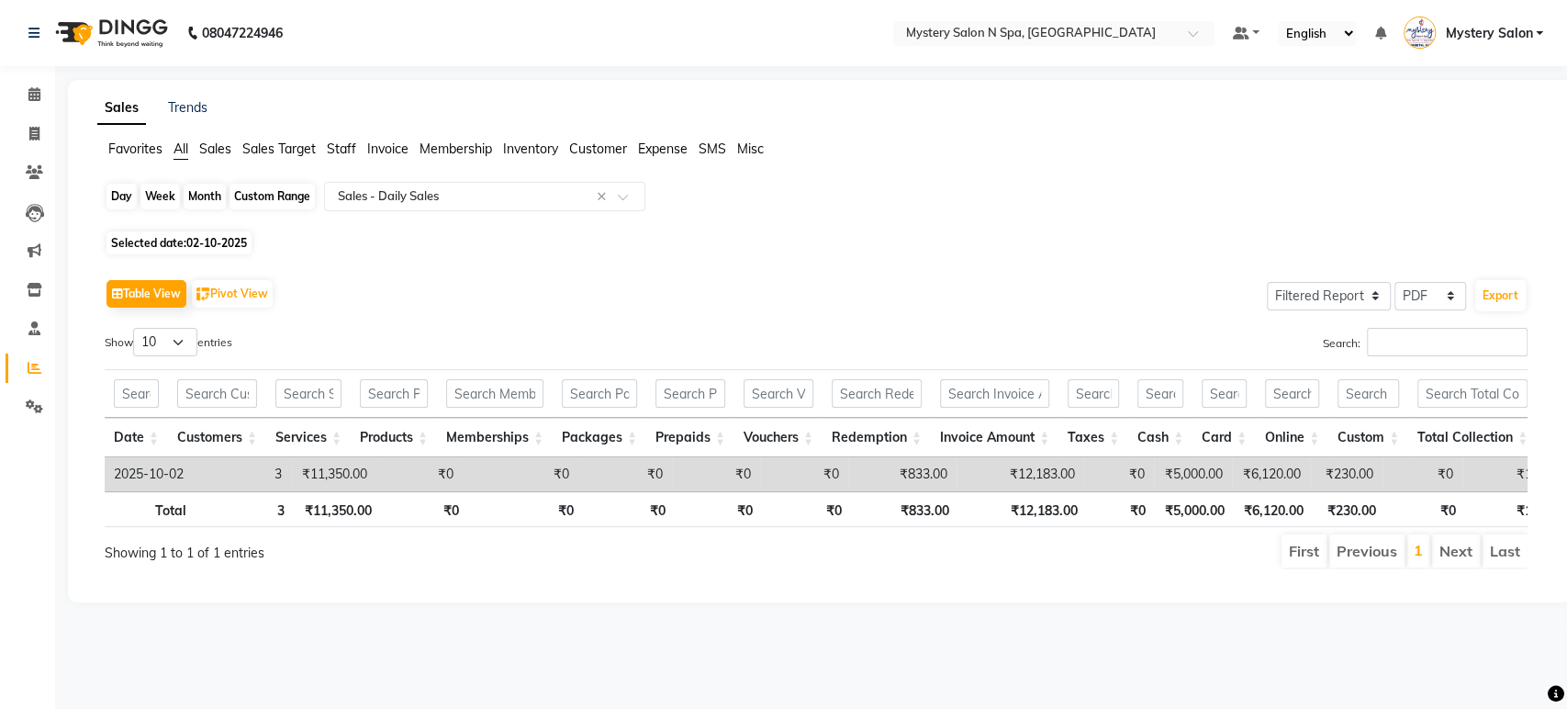
click at [127, 186] on div "Day" at bounding box center [122, 197] width 30 height 26
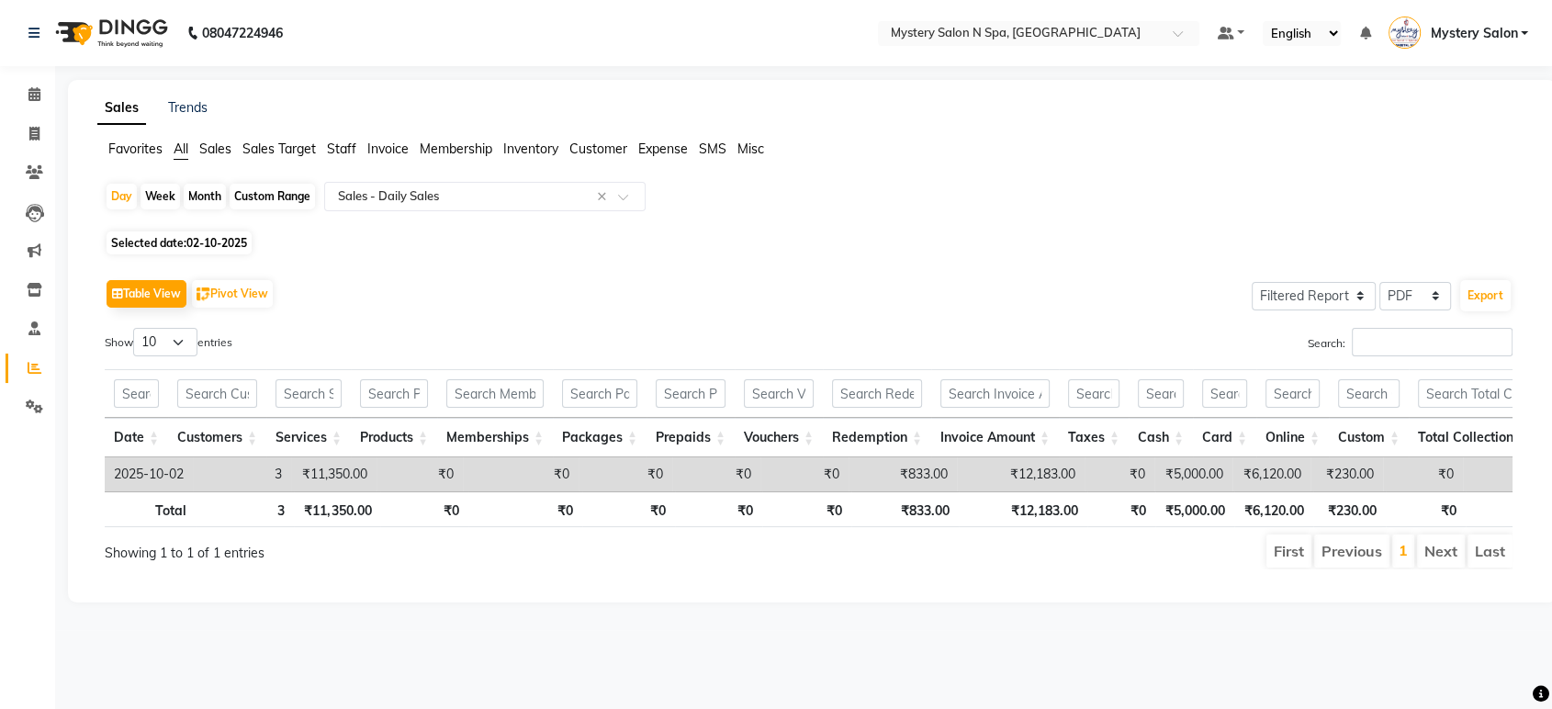
select select "10"
select select "2025"
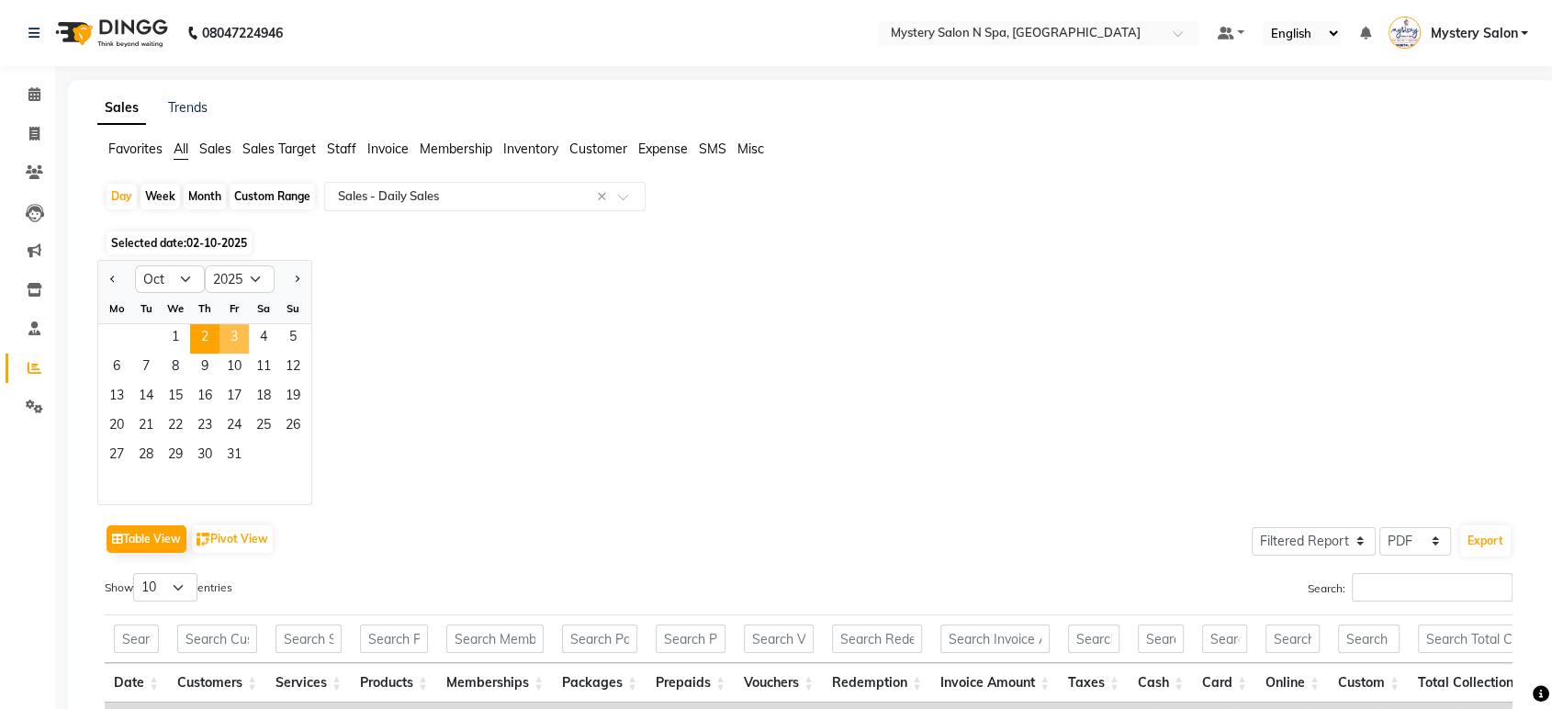
click at [227, 335] on span "3" at bounding box center [233, 338] width 29 height 29
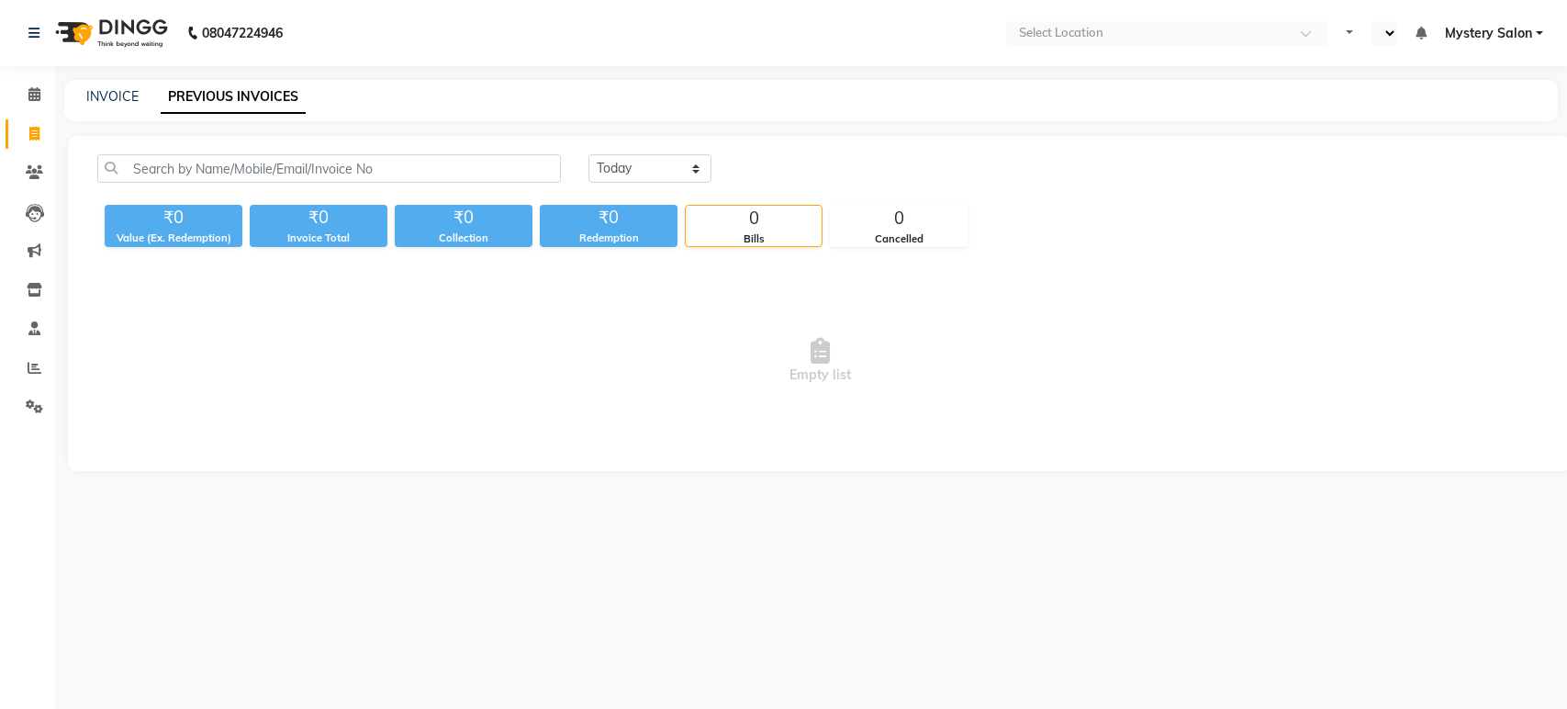
select select "en"
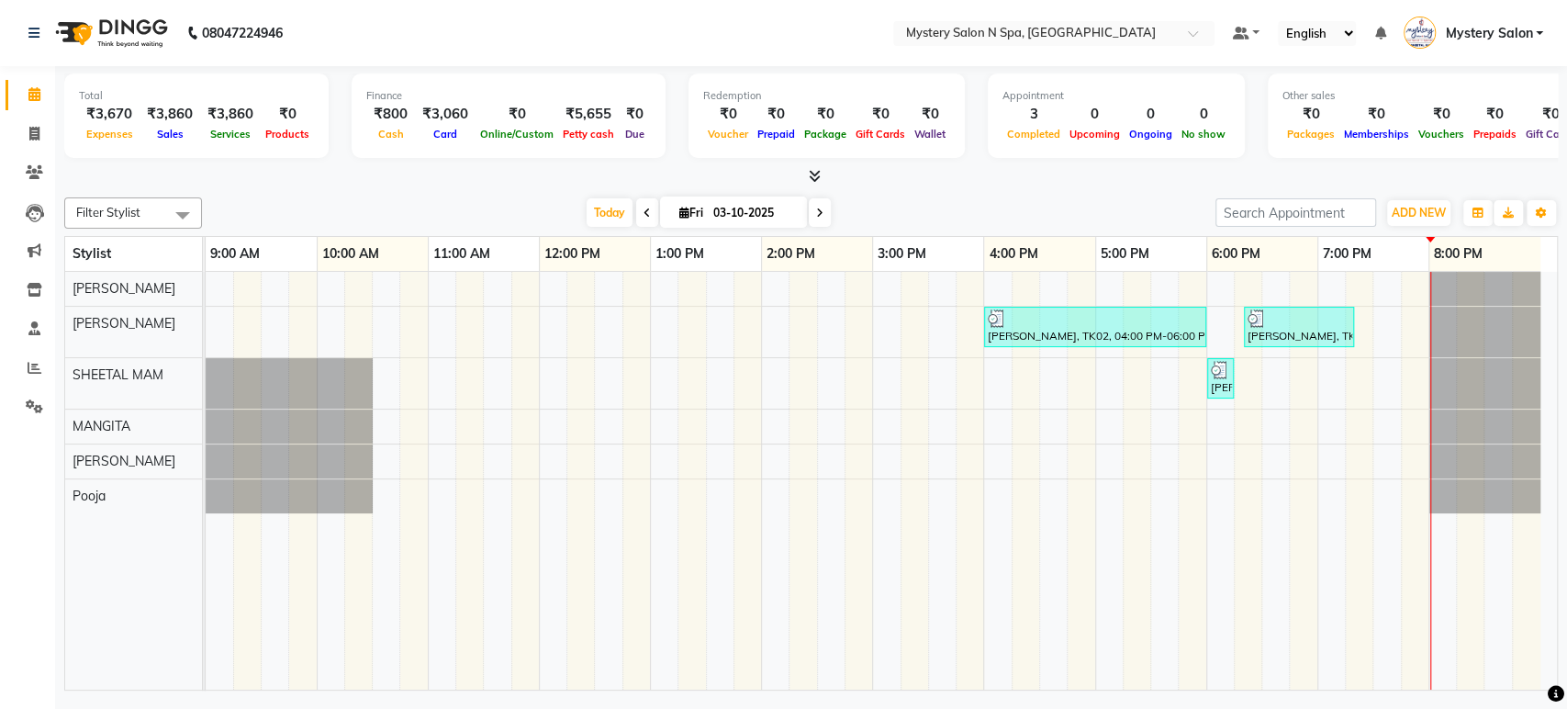
click at [823, 213] on span at bounding box center [820, 212] width 22 height 28
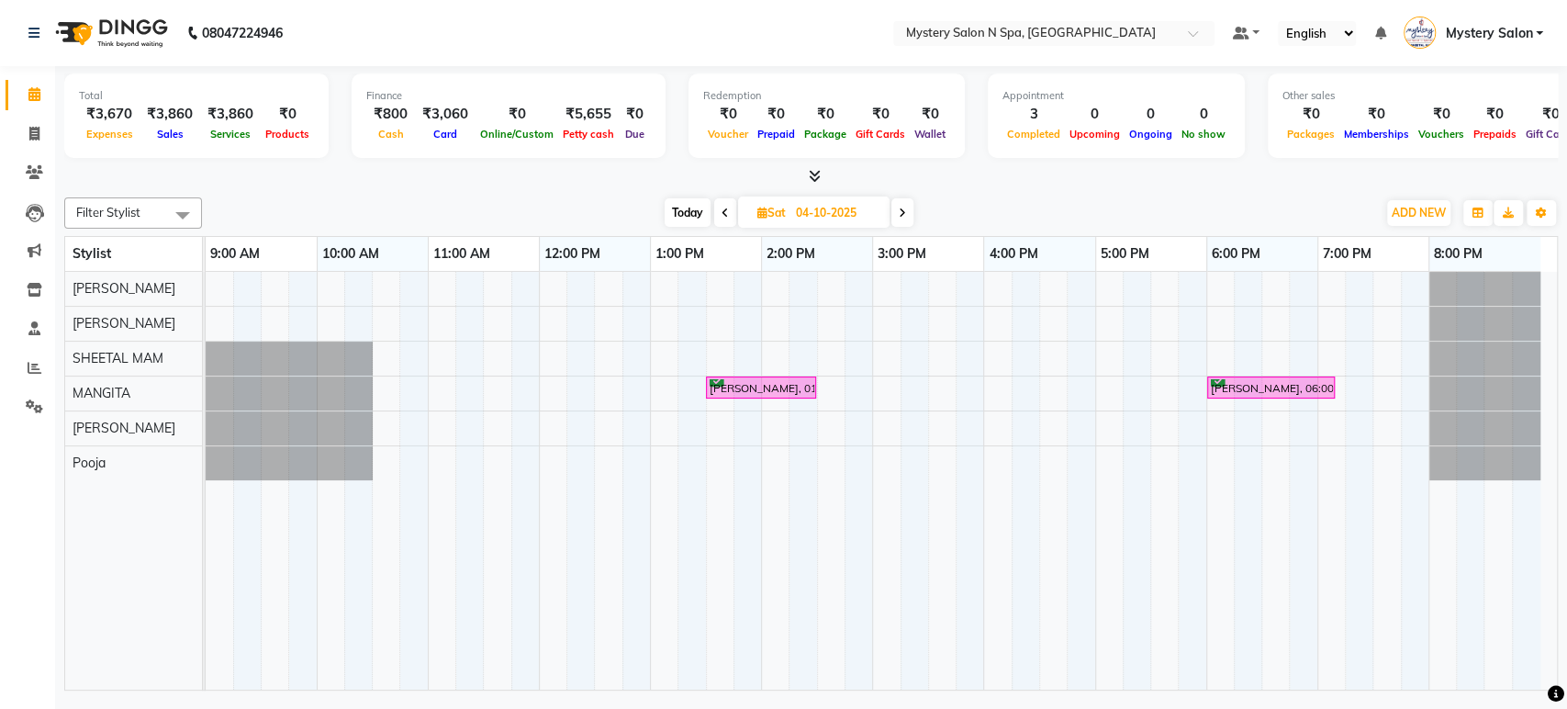
click at [690, 220] on span "Today" at bounding box center [688, 212] width 46 height 28
type input "03-10-2025"
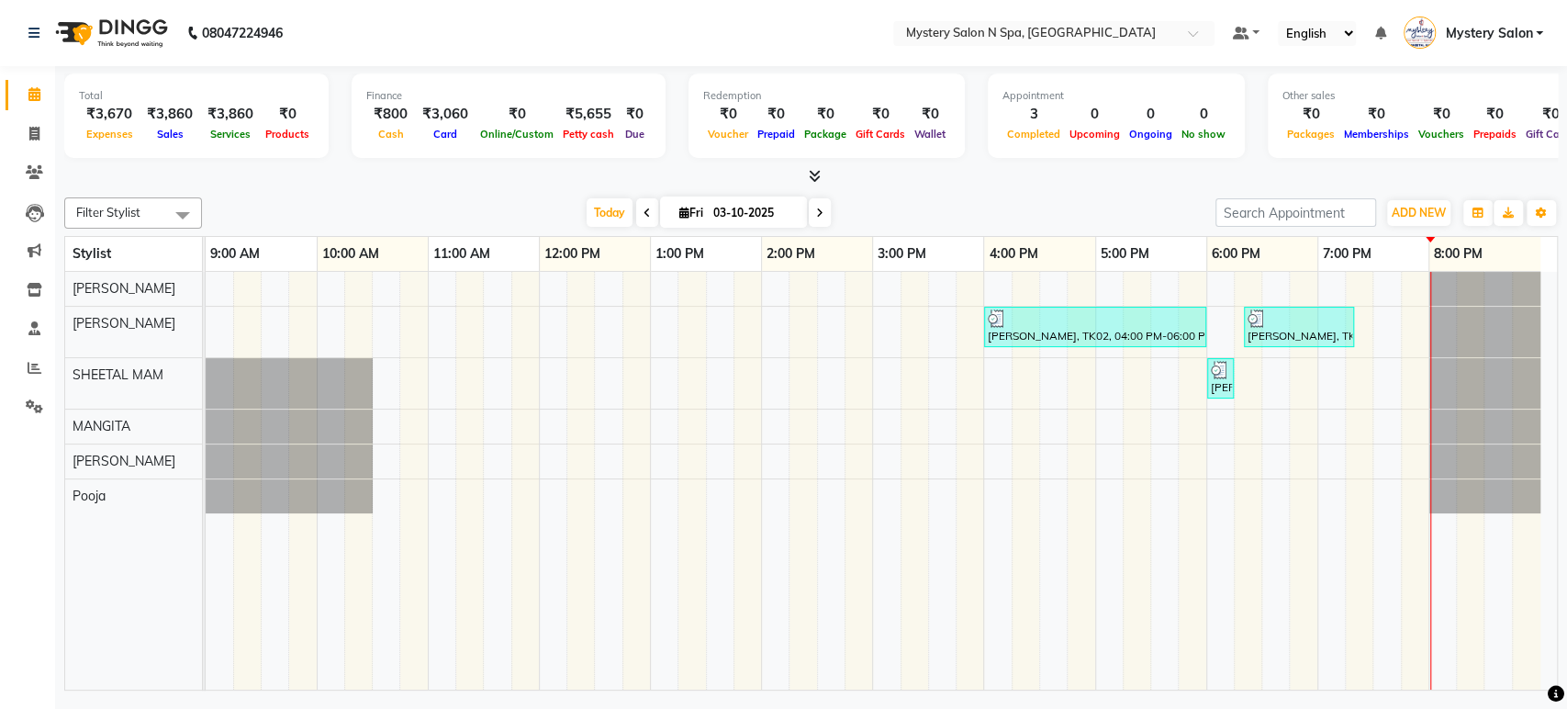
click at [1470, 33] on span "Mystery Salon" at bounding box center [1488, 33] width 87 height 19
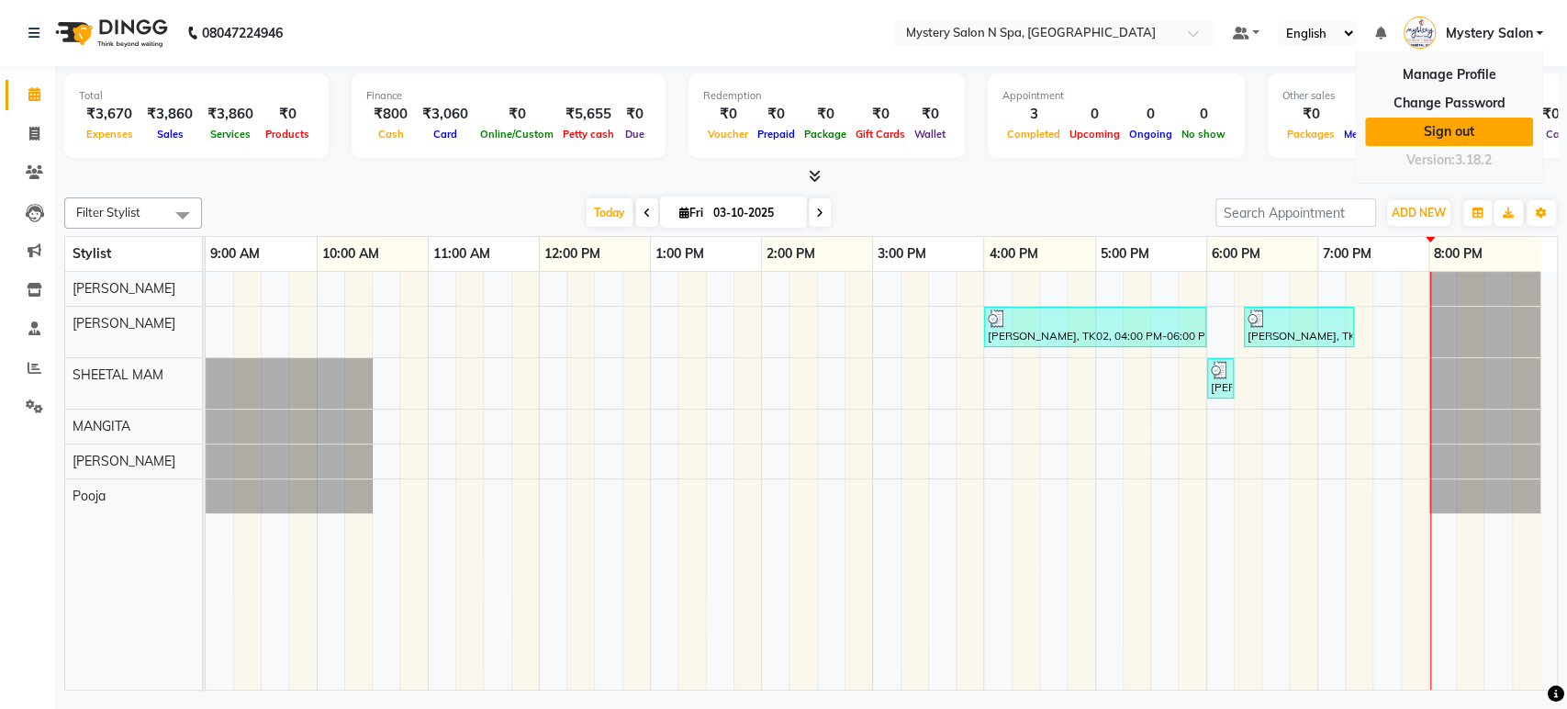
click at [1473, 132] on link "Sign out" at bounding box center [1449, 132] width 168 height 28
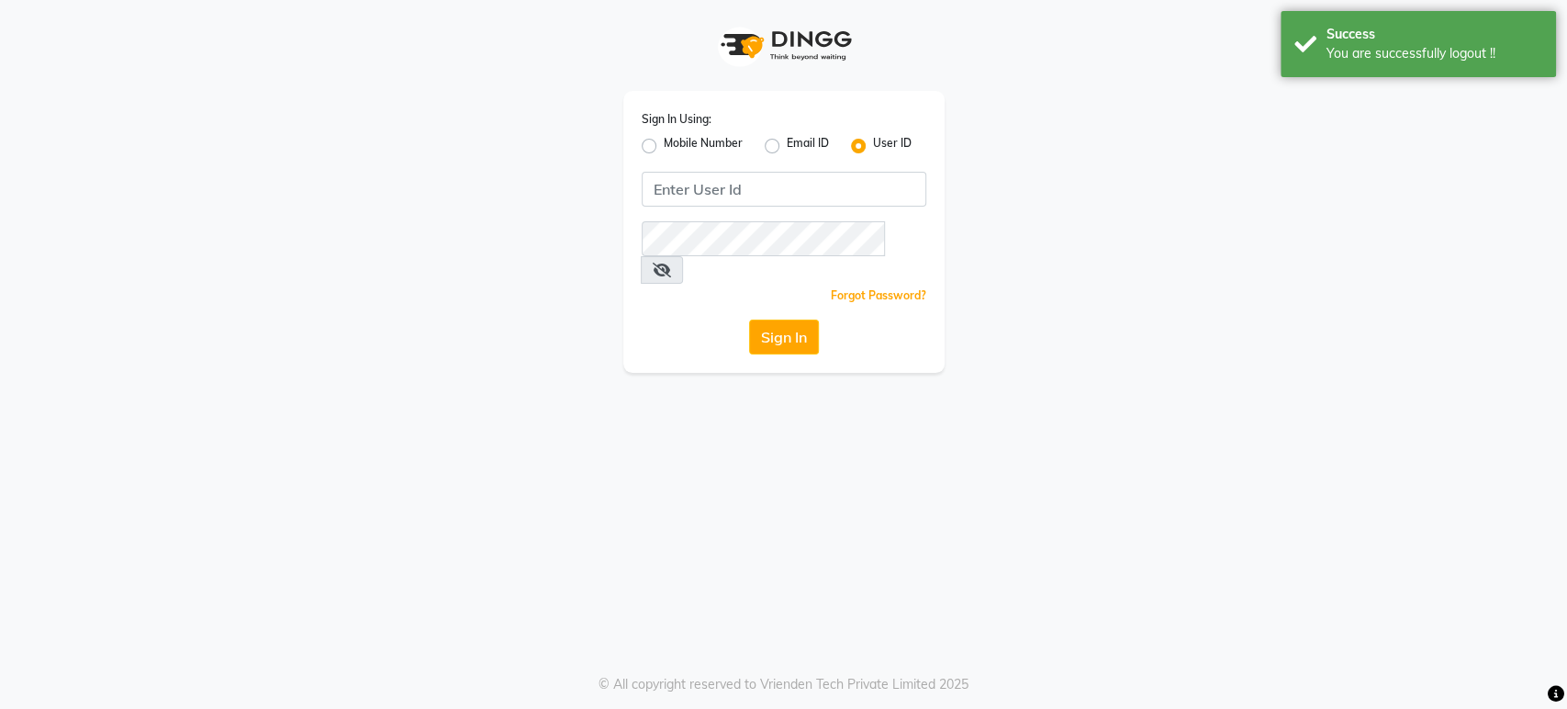
click at [664, 145] on label "Mobile Number" at bounding box center [703, 146] width 79 height 22
click at [664, 145] on input "Mobile Number" at bounding box center [670, 141] width 12 height 12
radio input "true"
radio input "false"
